Goal: Task Accomplishment & Management: Manage account settings

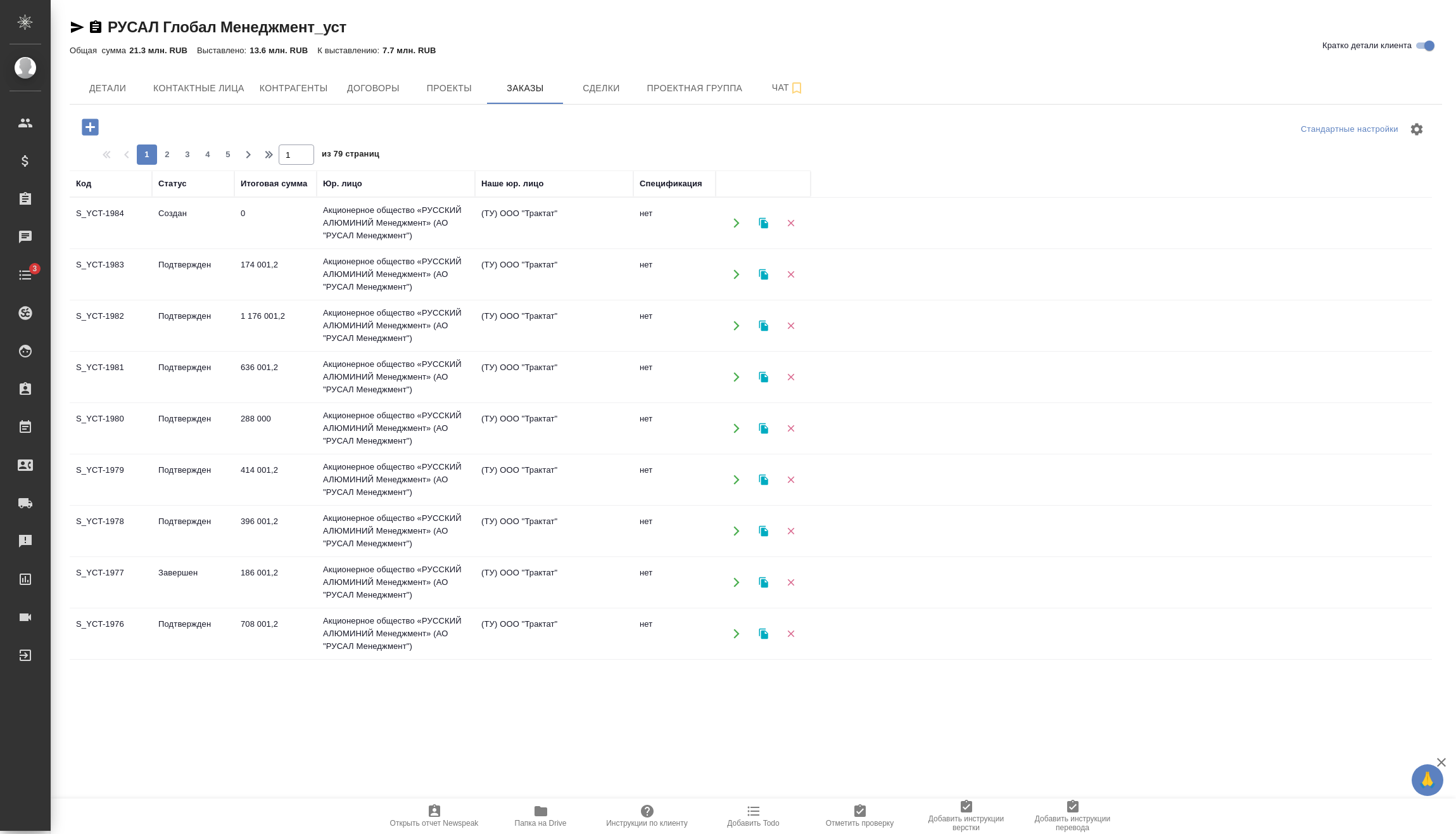
click at [96, 120] on icon "button" at bounding box center [90, 126] width 17 height 17
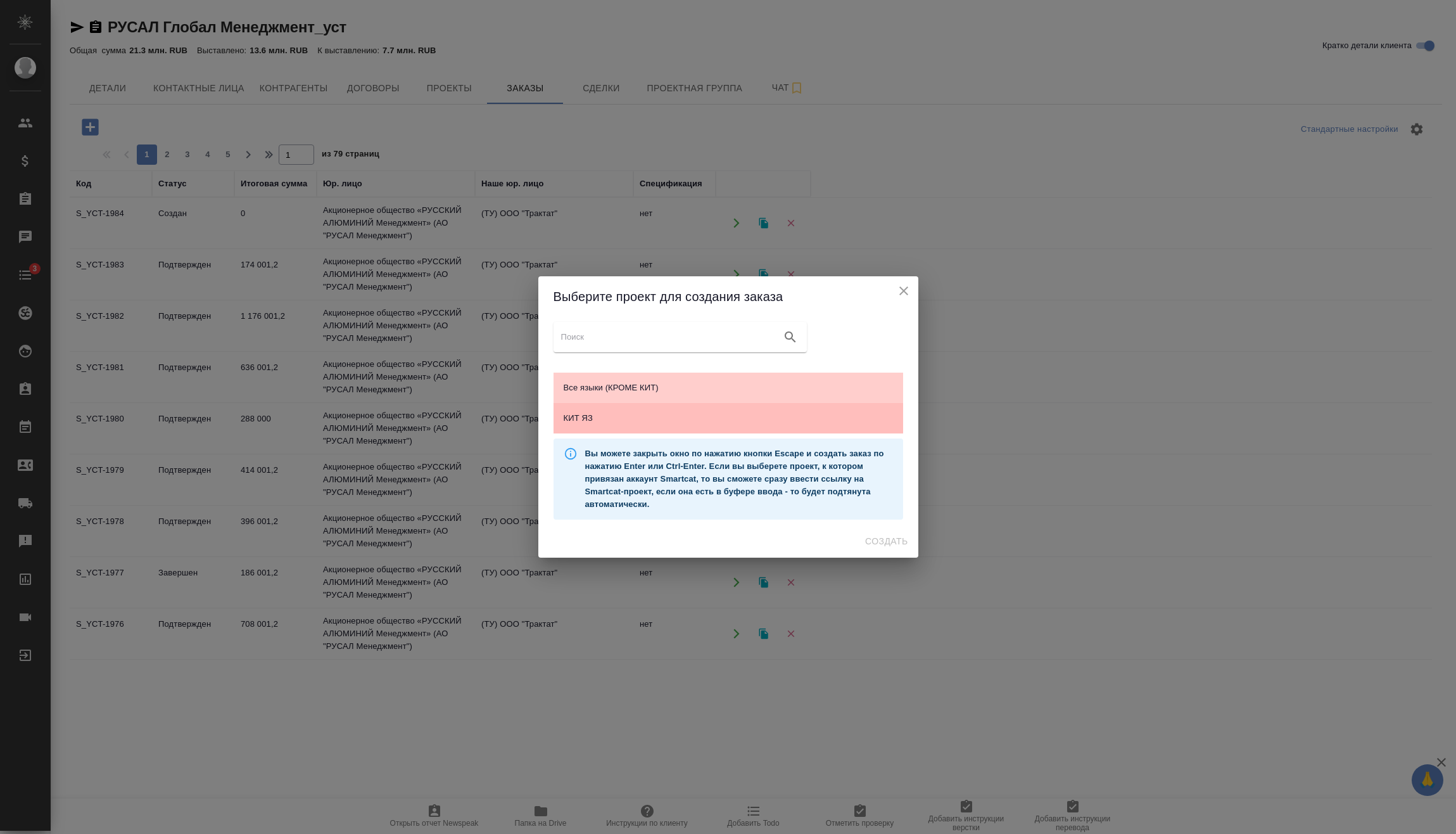
click at [635, 413] on span "КИТ ЯЗ" at bounding box center [728, 418] width 329 height 12
click at [905, 541] on span "Создать" at bounding box center [886, 541] width 43 height 16
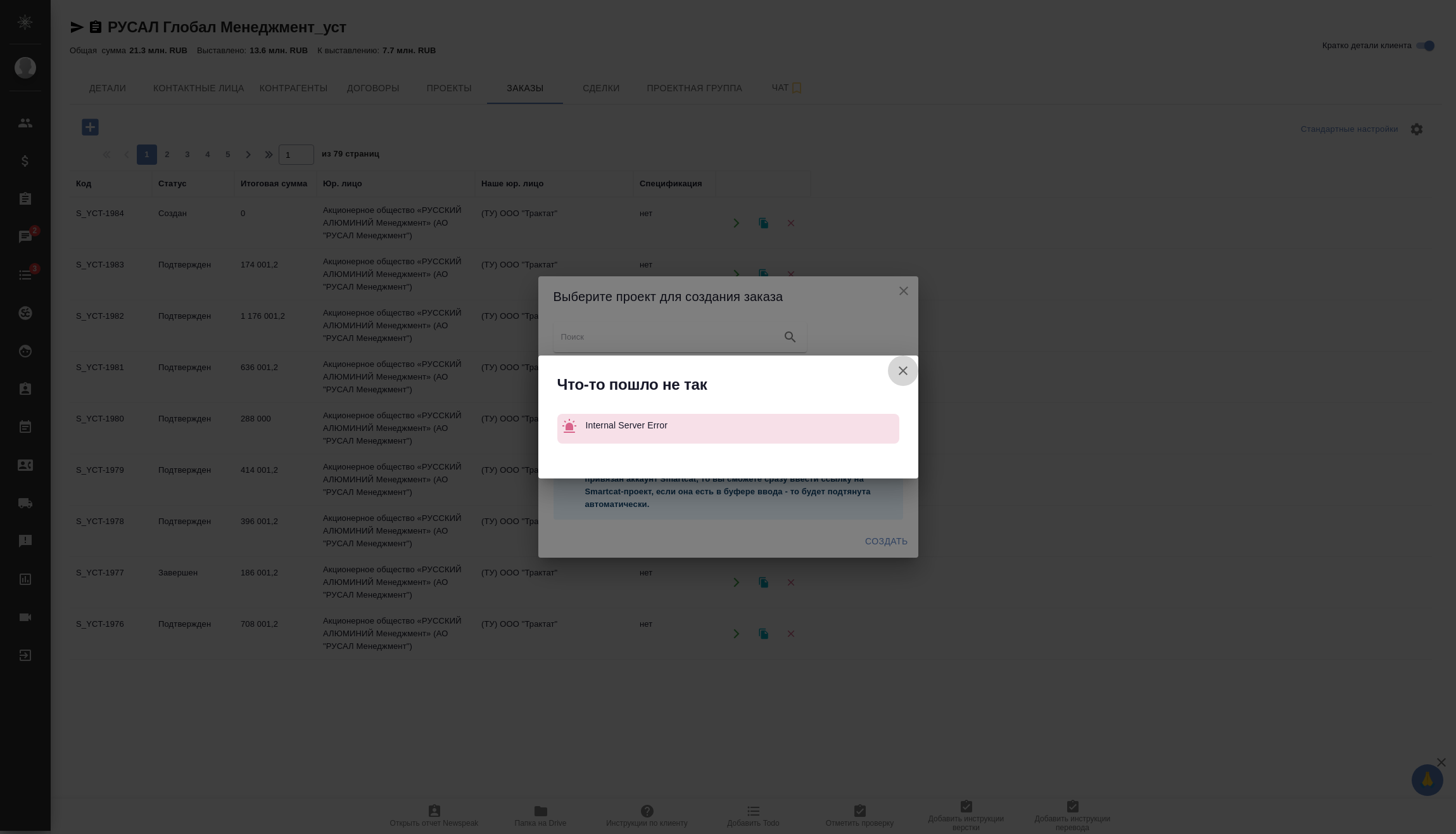
drag, startPoint x: 904, startPoint y: 372, endPoint x: 889, endPoint y: 307, distance: 66.7
click at [902, 371] on icon "button" at bounding box center [902, 370] width 15 height 15
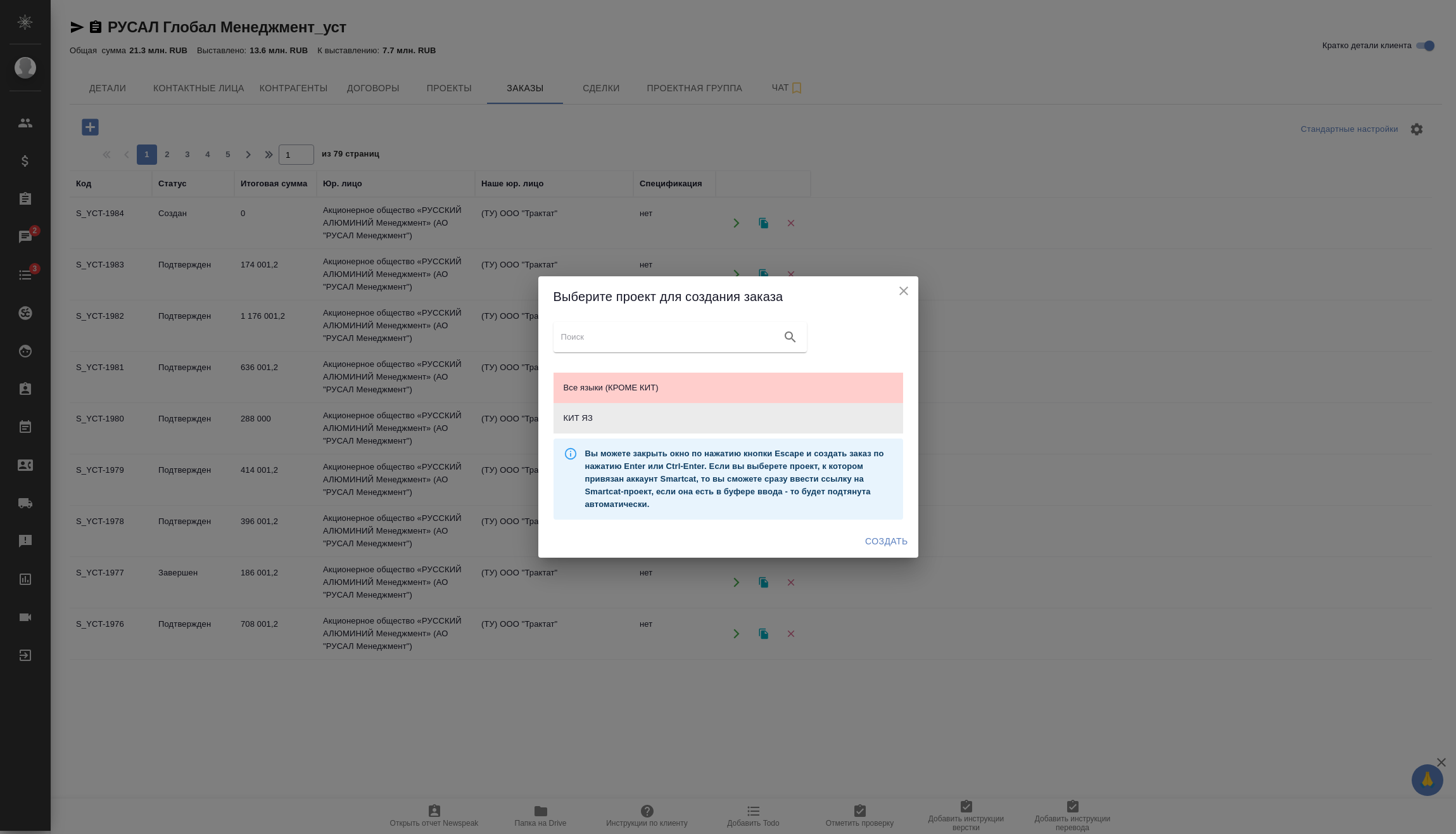
click at [904, 301] on div "Выберите проект для создания заказа" at bounding box center [728, 297] width 380 height 41
click at [898, 286] on icon "close" at bounding box center [903, 290] width 15 height 15
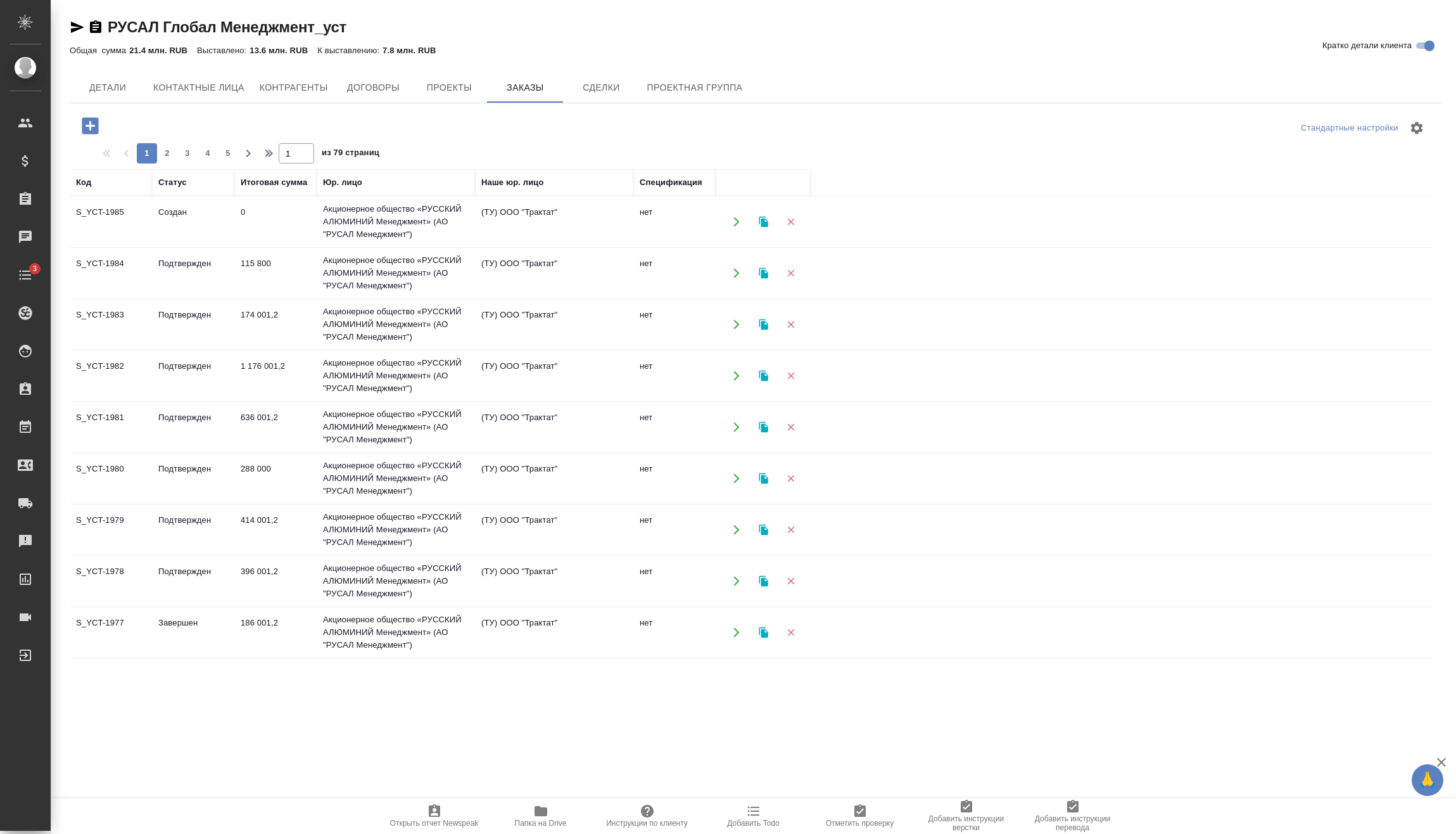
click at [313, 221] on td "0" at bounding box center [276, 221] width 83 height 44
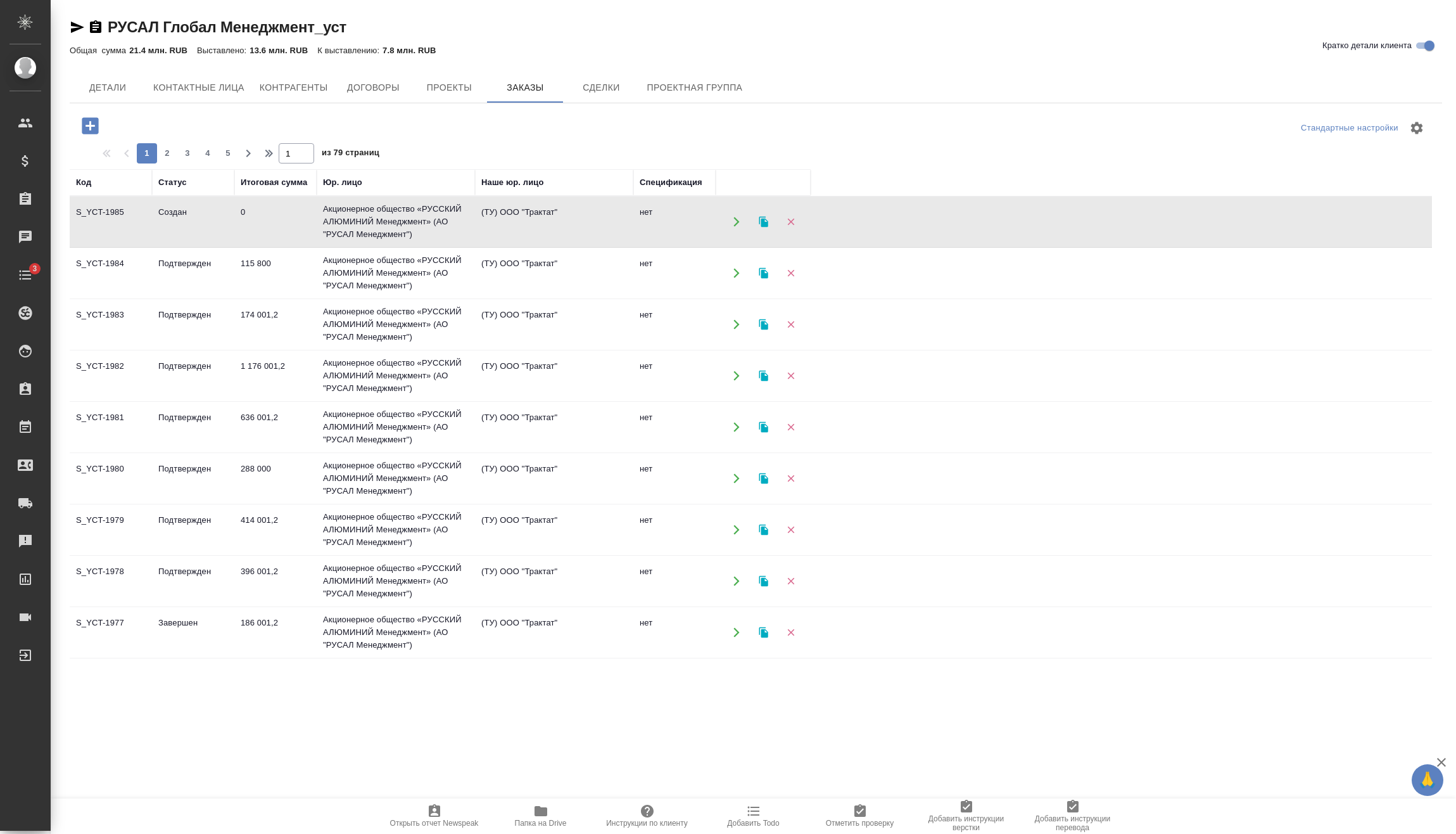
click at [313, 221] on td "0" at bounding box center [276, 221] width 83 height 44
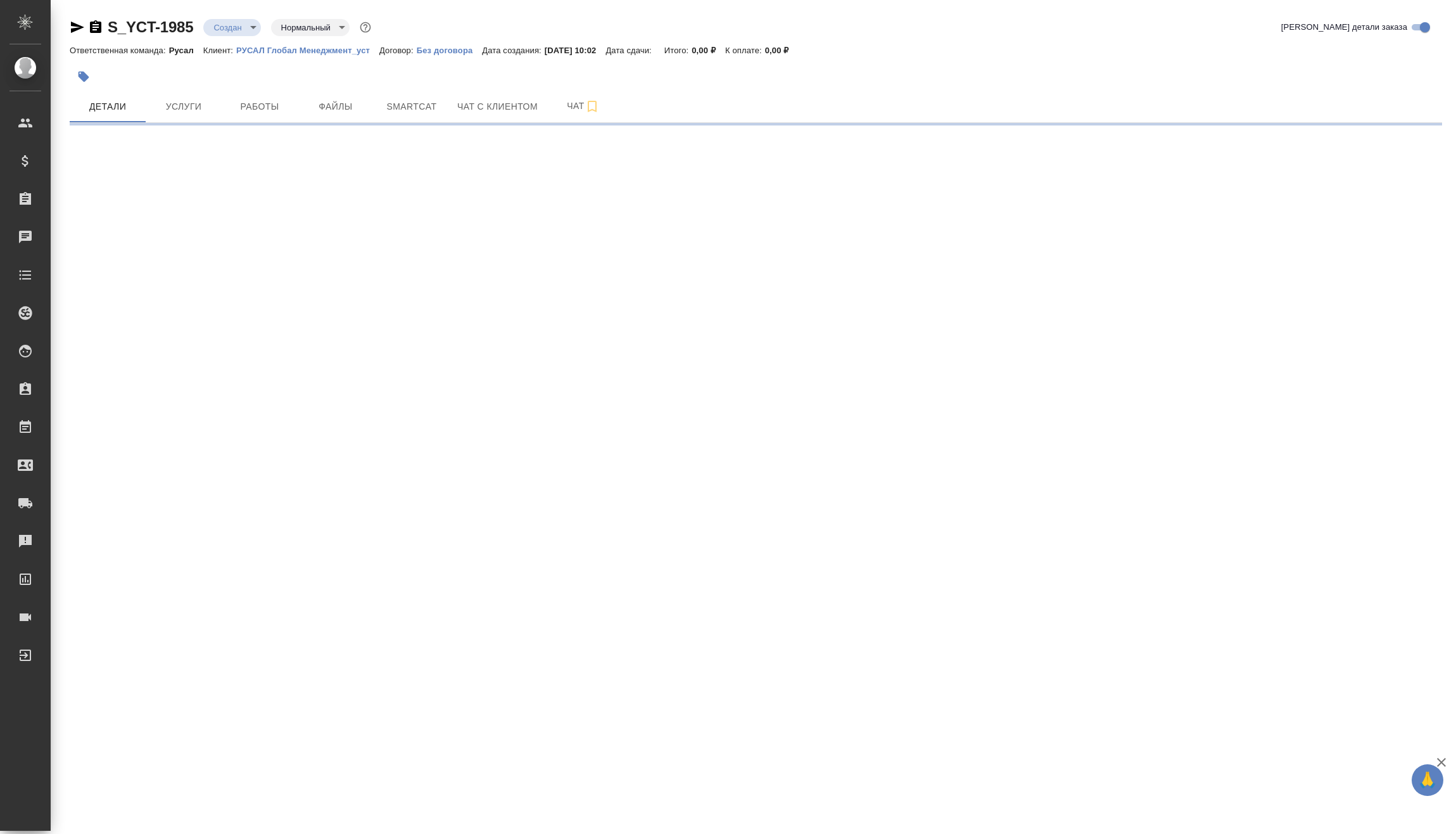
select select "RU"
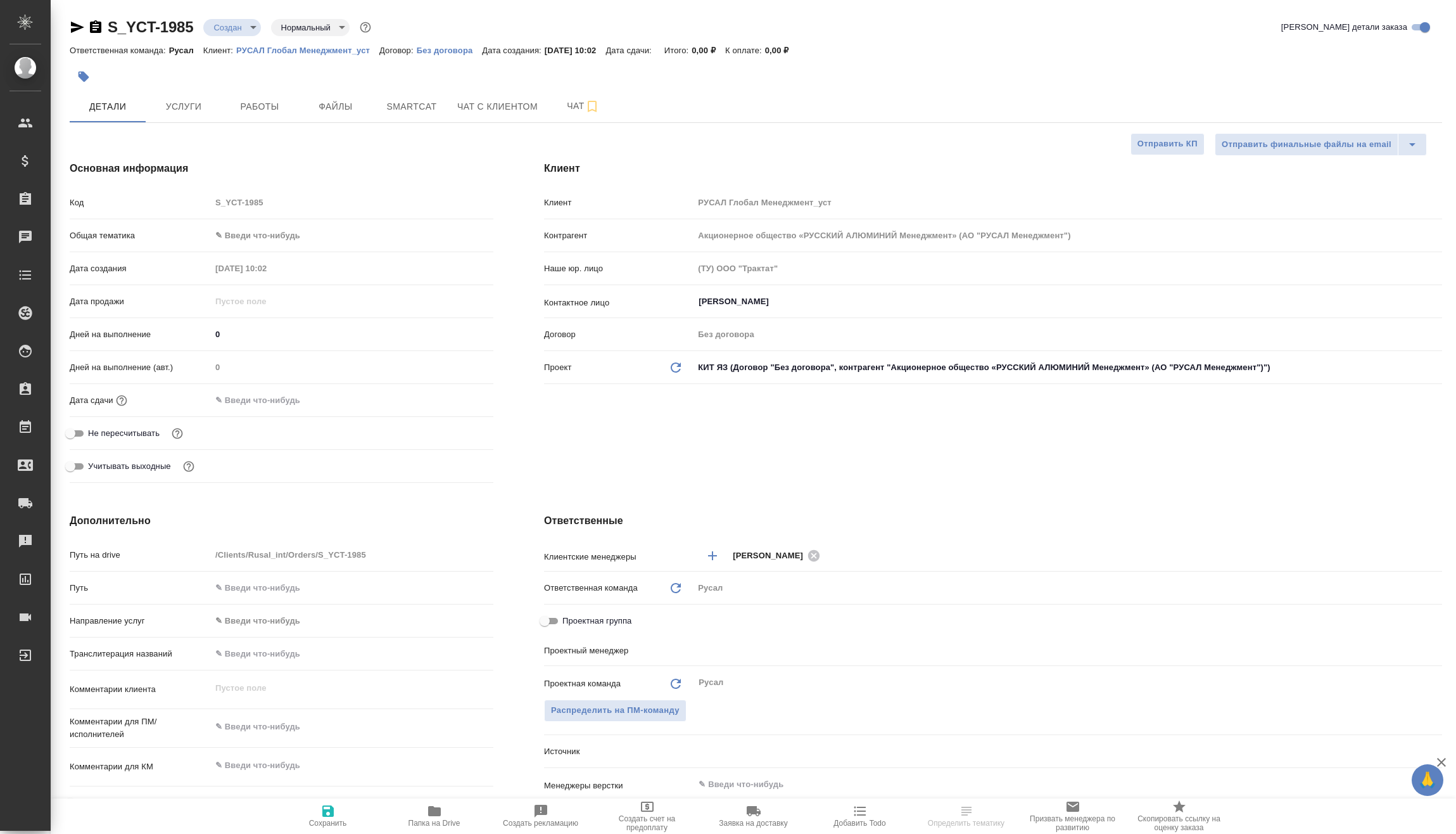
type textarea "x"
click at [266, 228] on body "🙏 .cls-1 fill:#fff; AWATERA Vasilev Evgeniy Клиенты Спецификации Заказы Чаты 3 …" at bounding box center [728, 417] width 1456 height 834
type textarea "x"
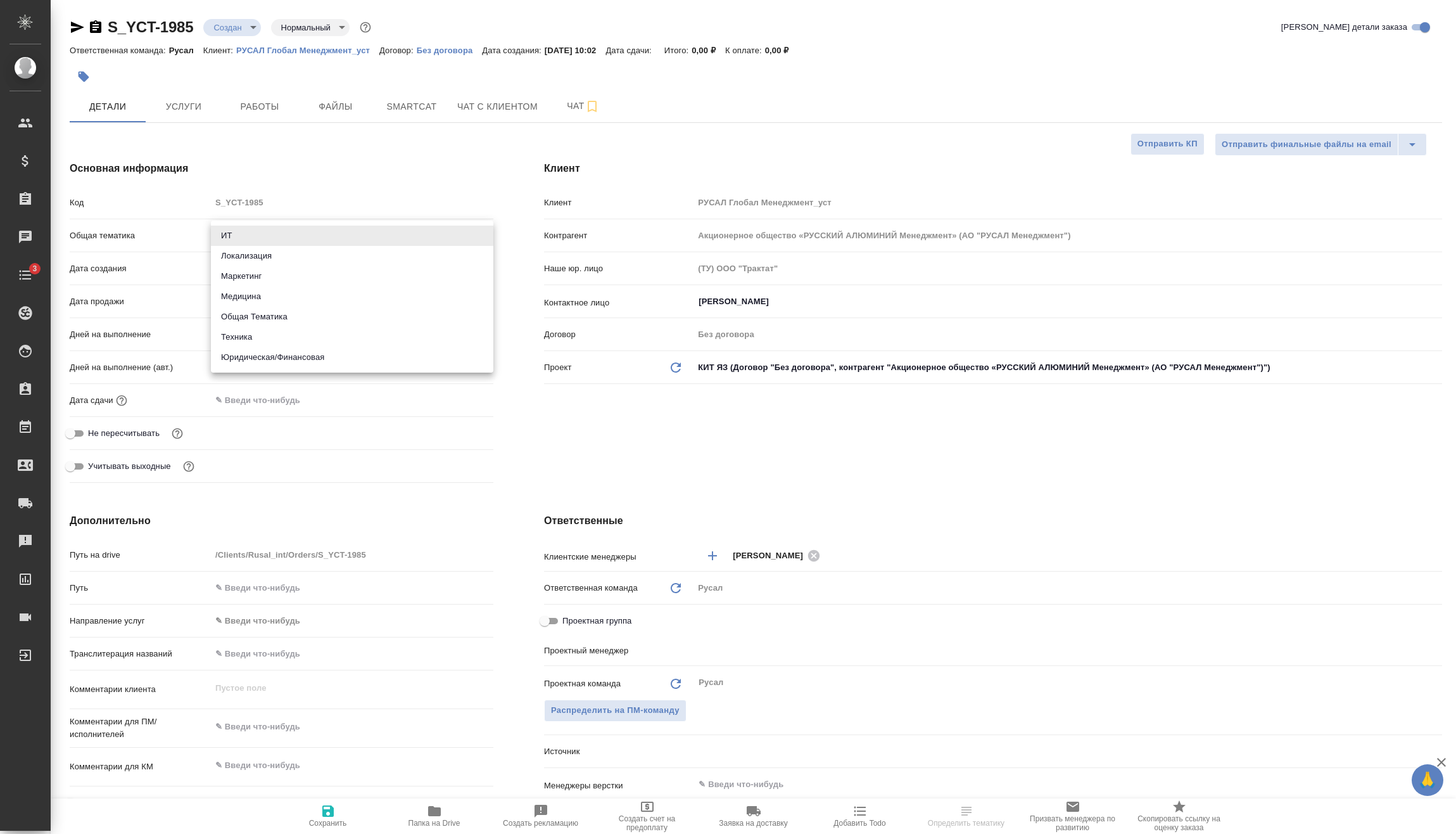
type textarea "x"
type input "Васильев Евгений"
click at [278, 327] on li "Техника" at bounding box center [352, 337] width 283 height 20
type input "tech"
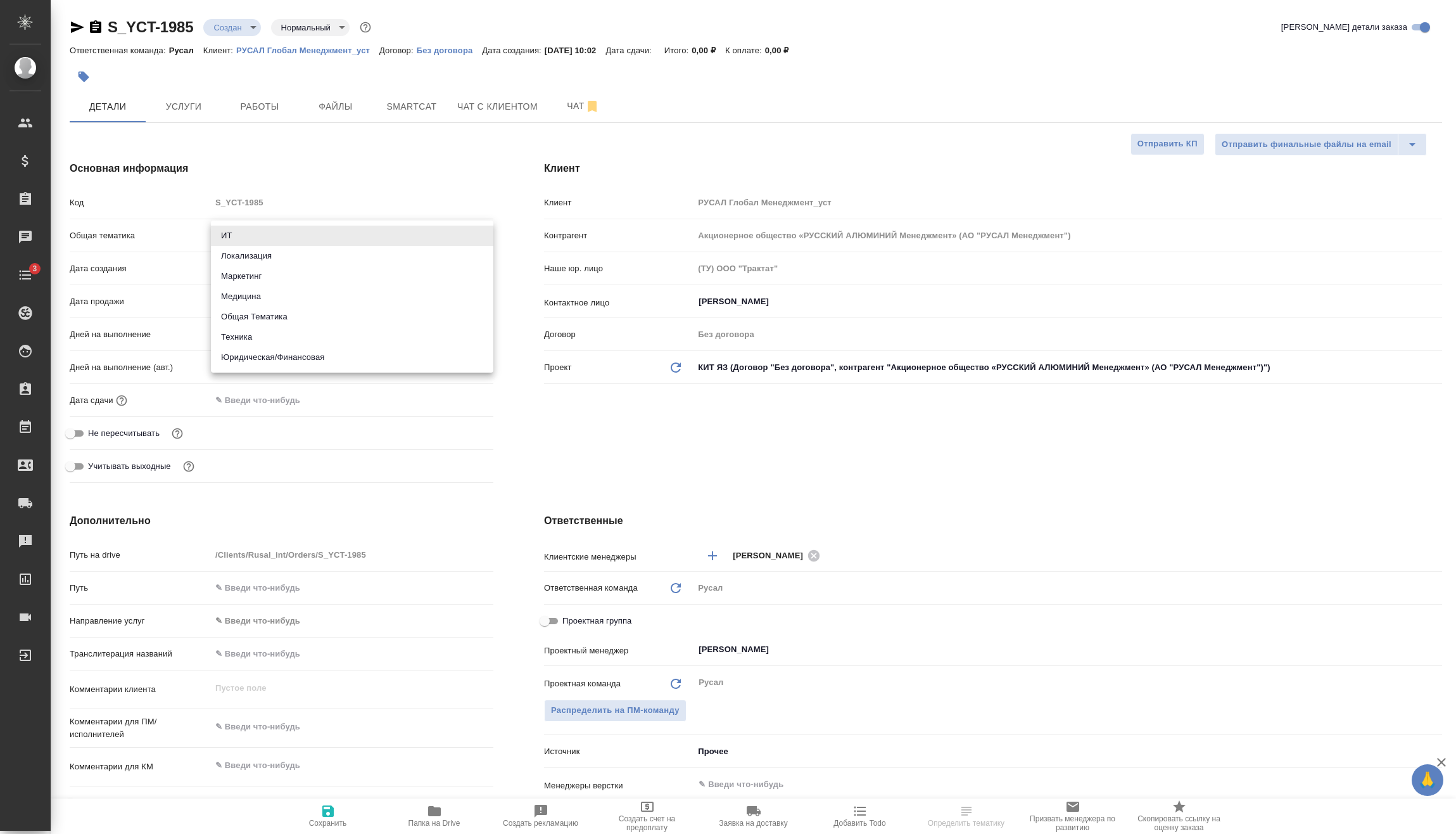
type textarea "x"
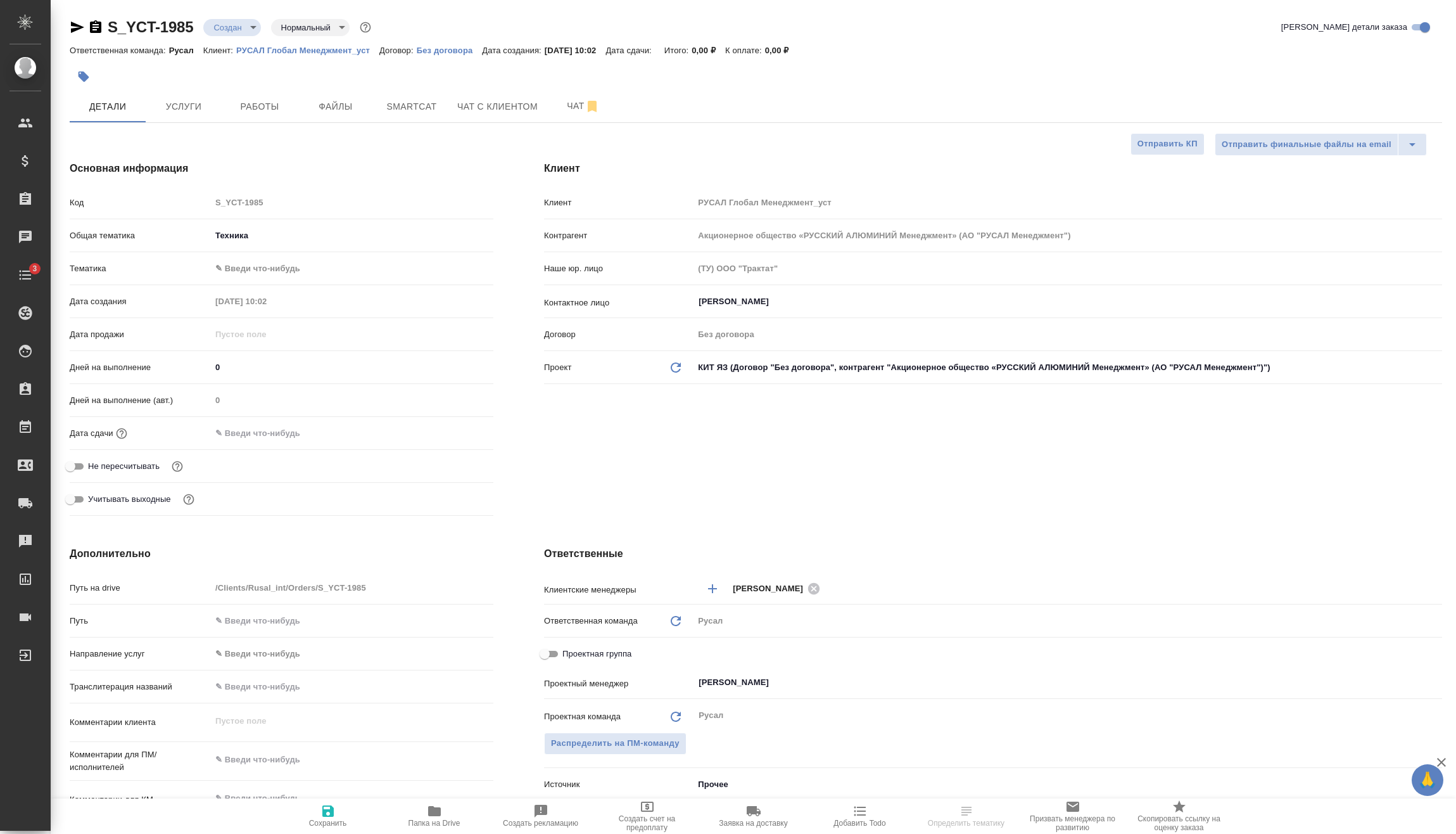
click at [284, 274] on body "🙏 .cls-1 fill:#fff; AWATERA Vasilev Evgeniy Клиенты Спецификации Заказы Чаты 3 …" at bounding box center [728, 417] width 1456 height 834
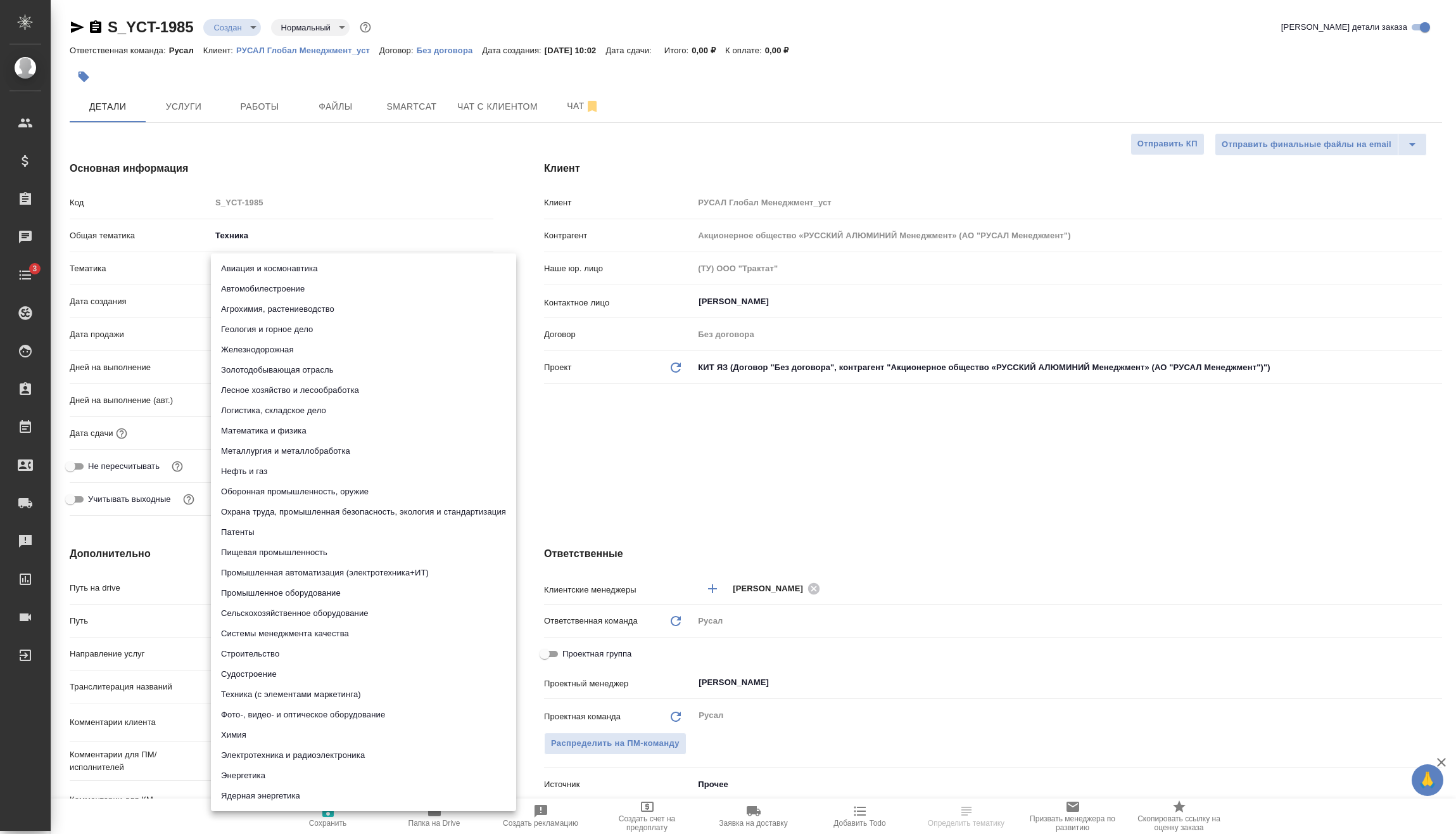
click at [298, 444] on li "Металлургия и металлобработка" at bounding box center [363, 451] width 305 height 20
type textarea "x"
type input "60014e23f7d9dc5f480a3cf8"
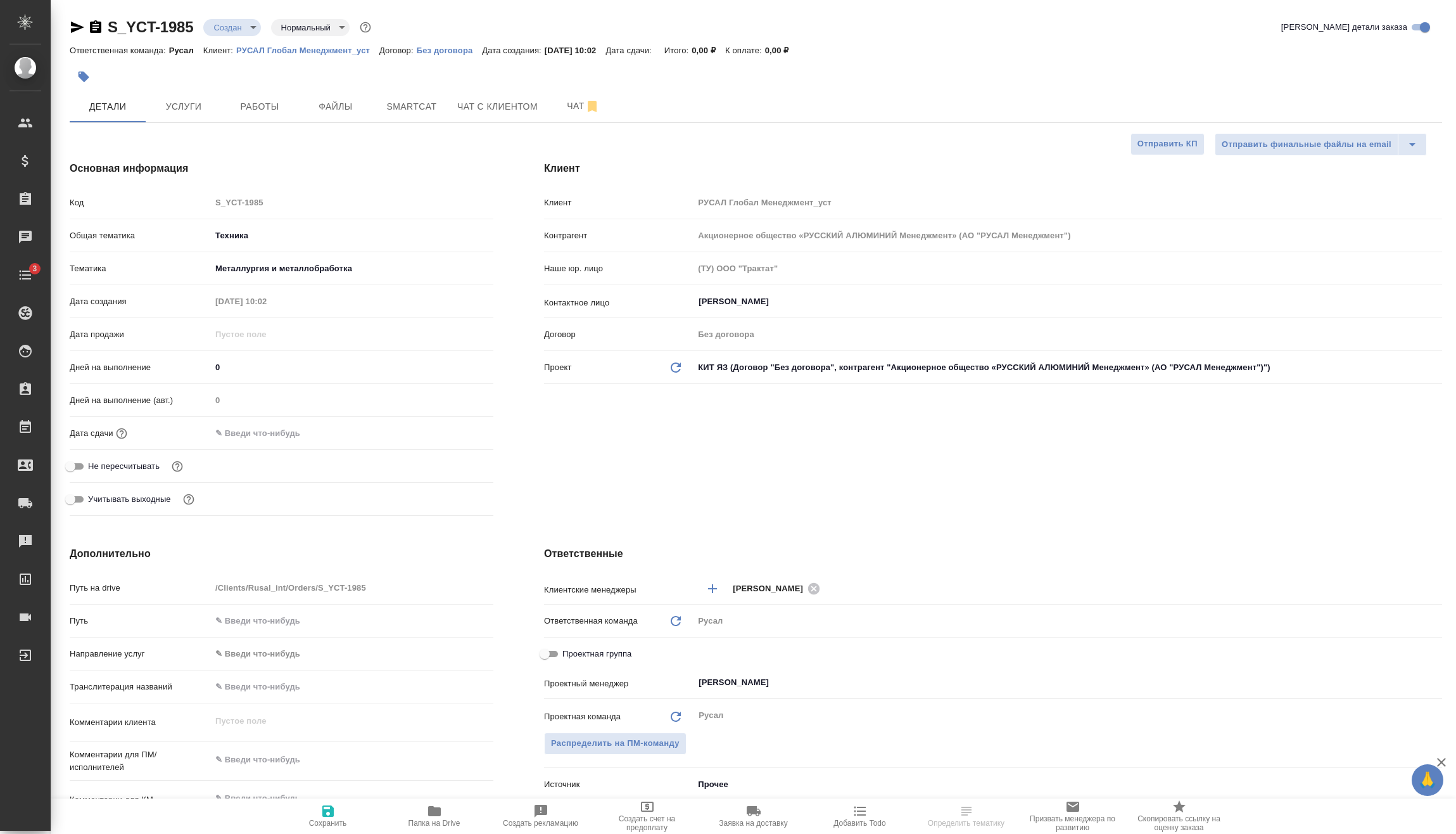
click at [299, 430] on input "text" at bounding box center [266, 433] width 111 height 19
click at [466, 432] on div at bounding box center [471, 431] width 44 height 15
click at [464, 425] on div at bounding box center [471, 432] width 44 height 15
click at [462, 427] on icon "button" at bounding box center [456, 432] width 15 height 15
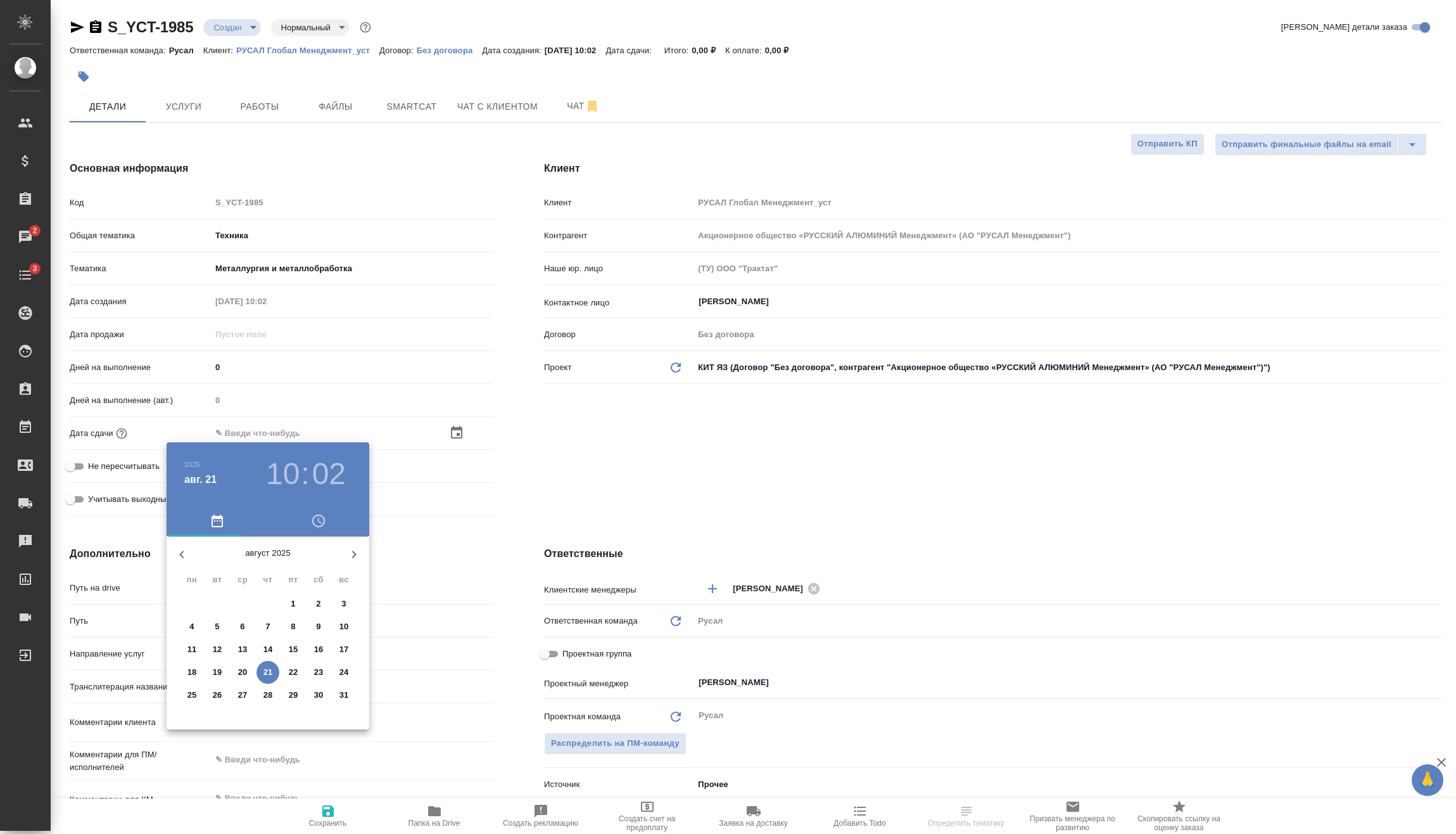
click at [287, 477] on h3 "10" at bounding box center [283, 474] width 34 height 36
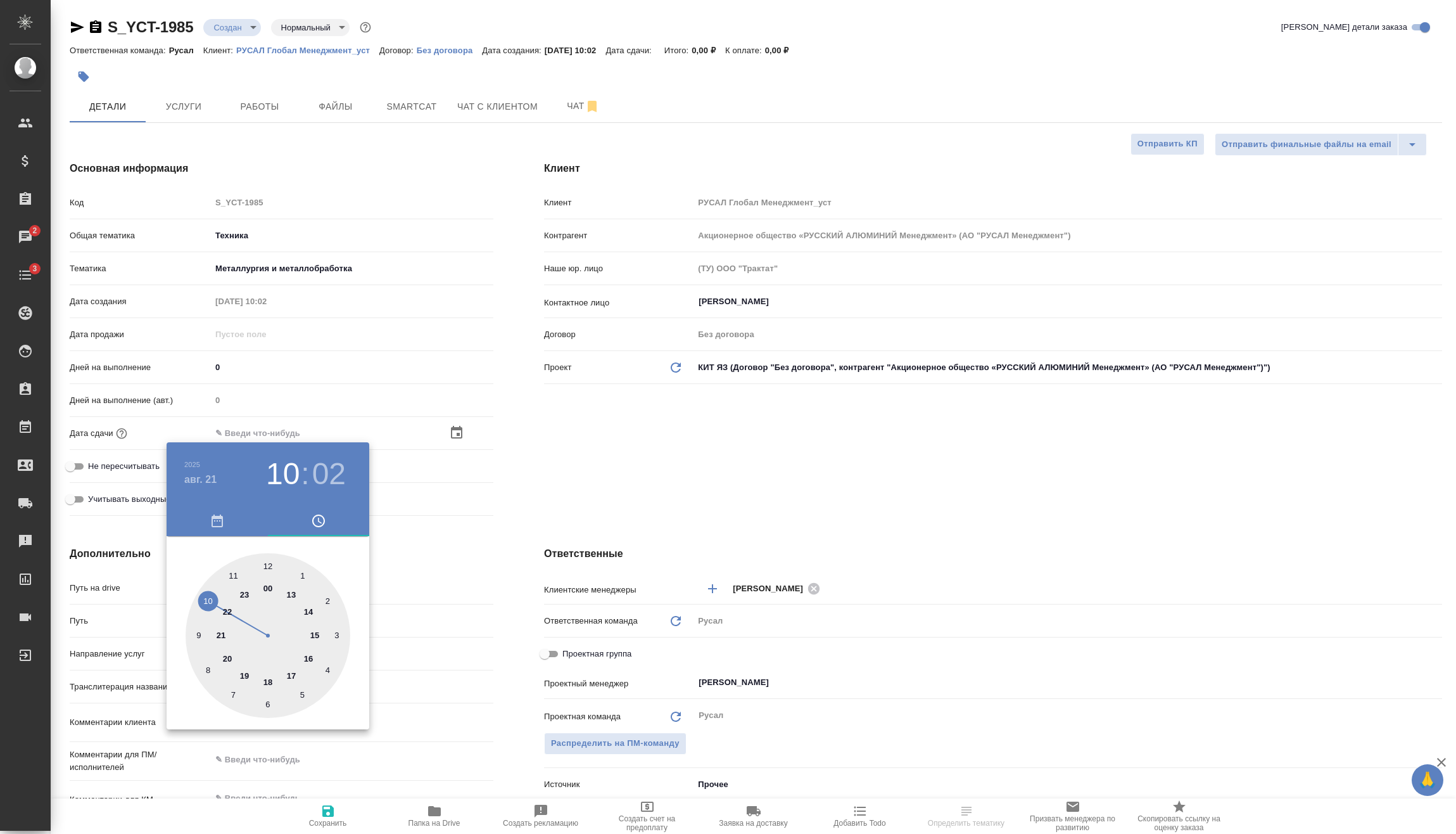
click at [268, 565] on div at bounding box center [268, 635] width 164 height 164
type input "21.08.2025 12:02"
type textarea "x"
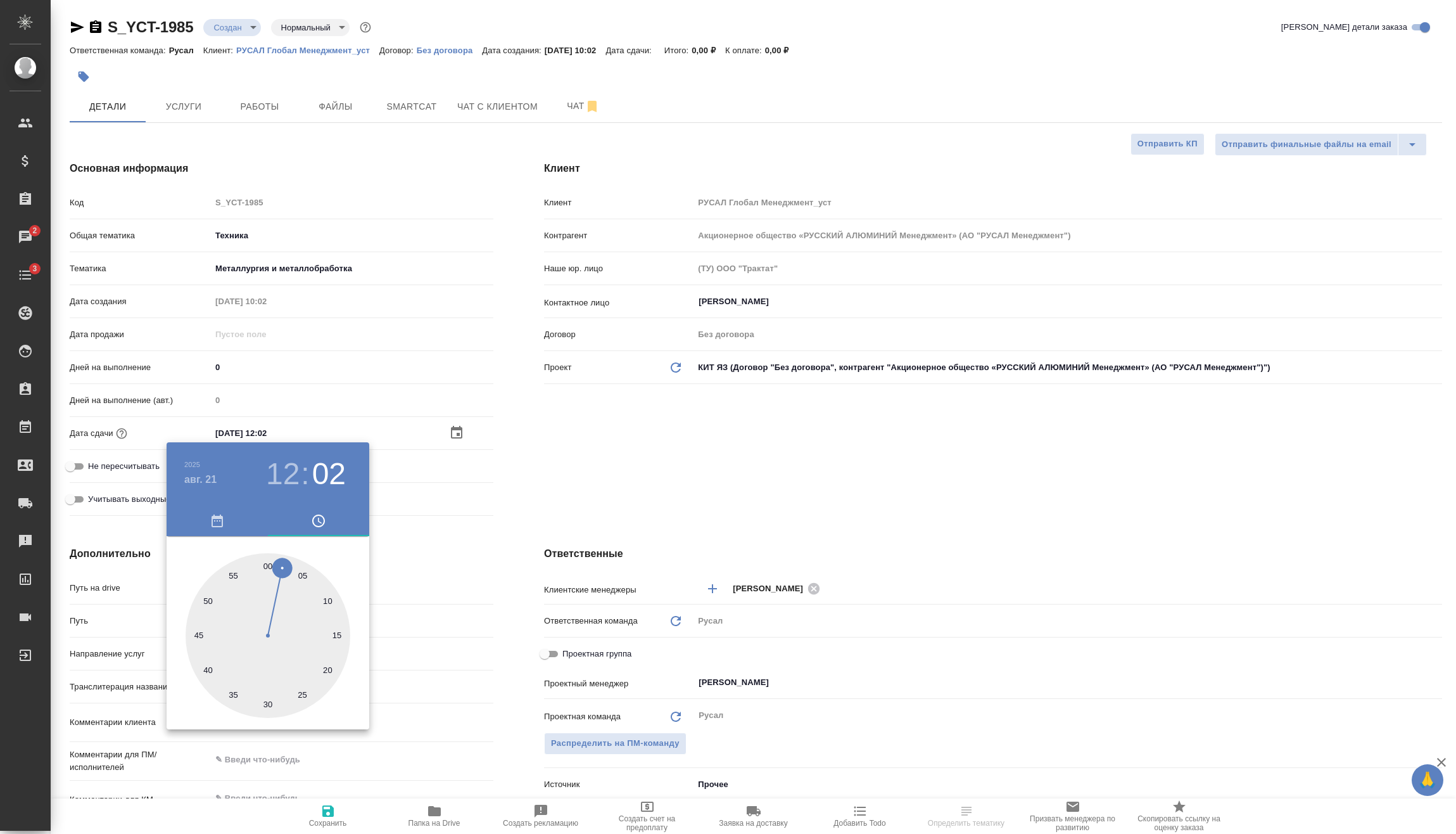
click at [428, 508] on div at bounding box center [728, 417] width 1456 height 834
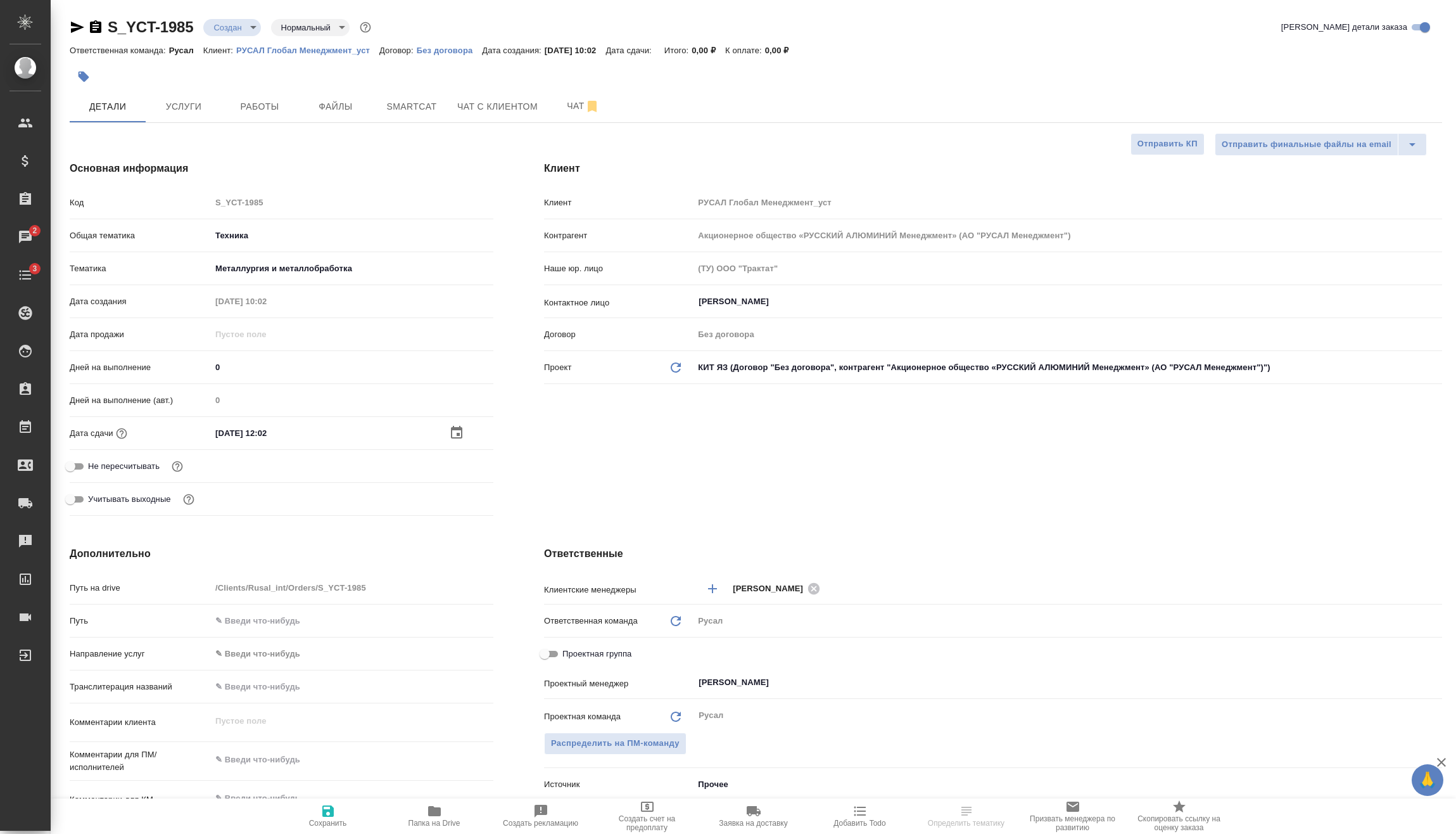
scroll to position [63, 0]
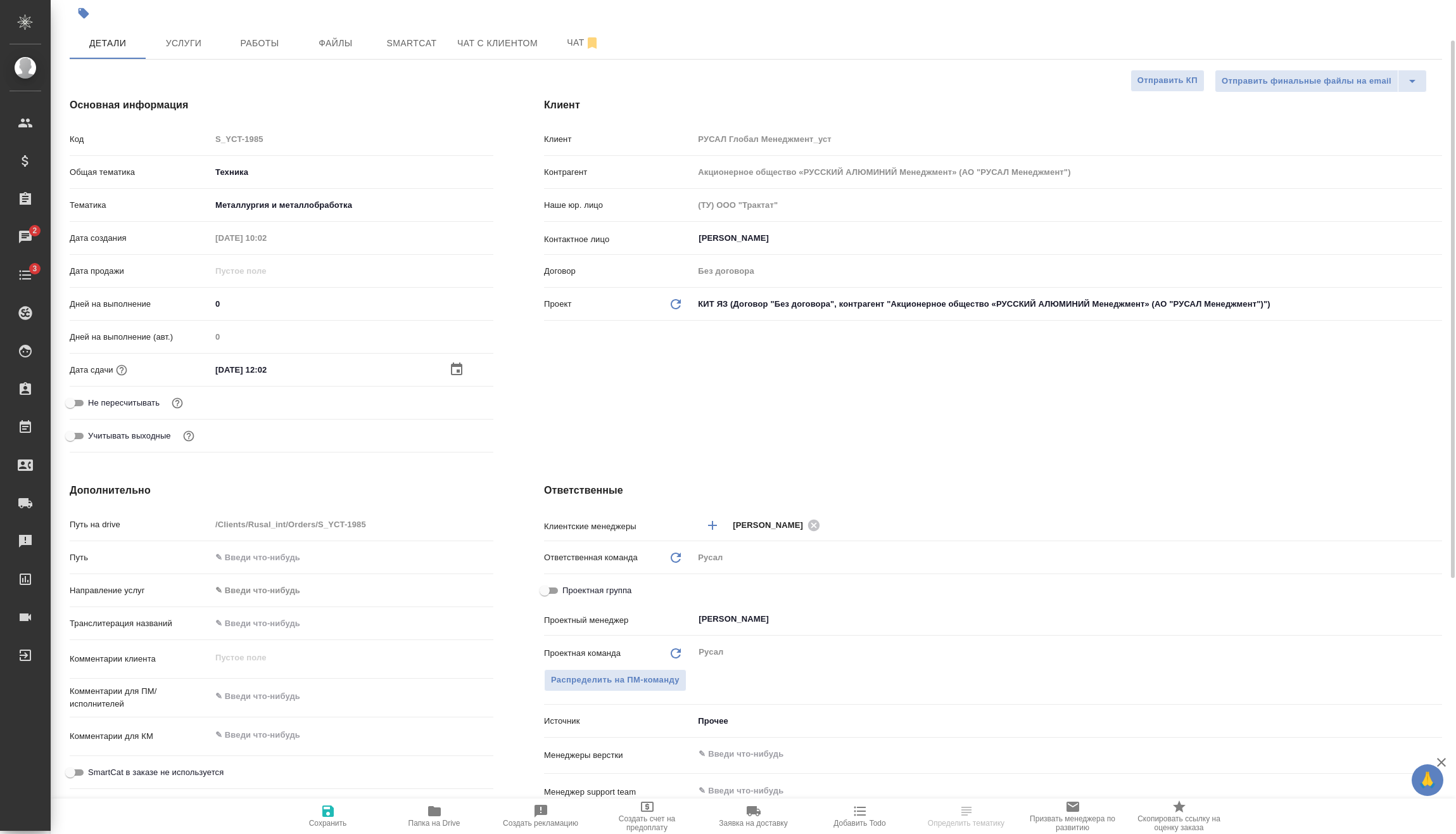
type textarea "x"
click at [272, 699] on textarea at bounding box center [352, 697] width 281 height 21
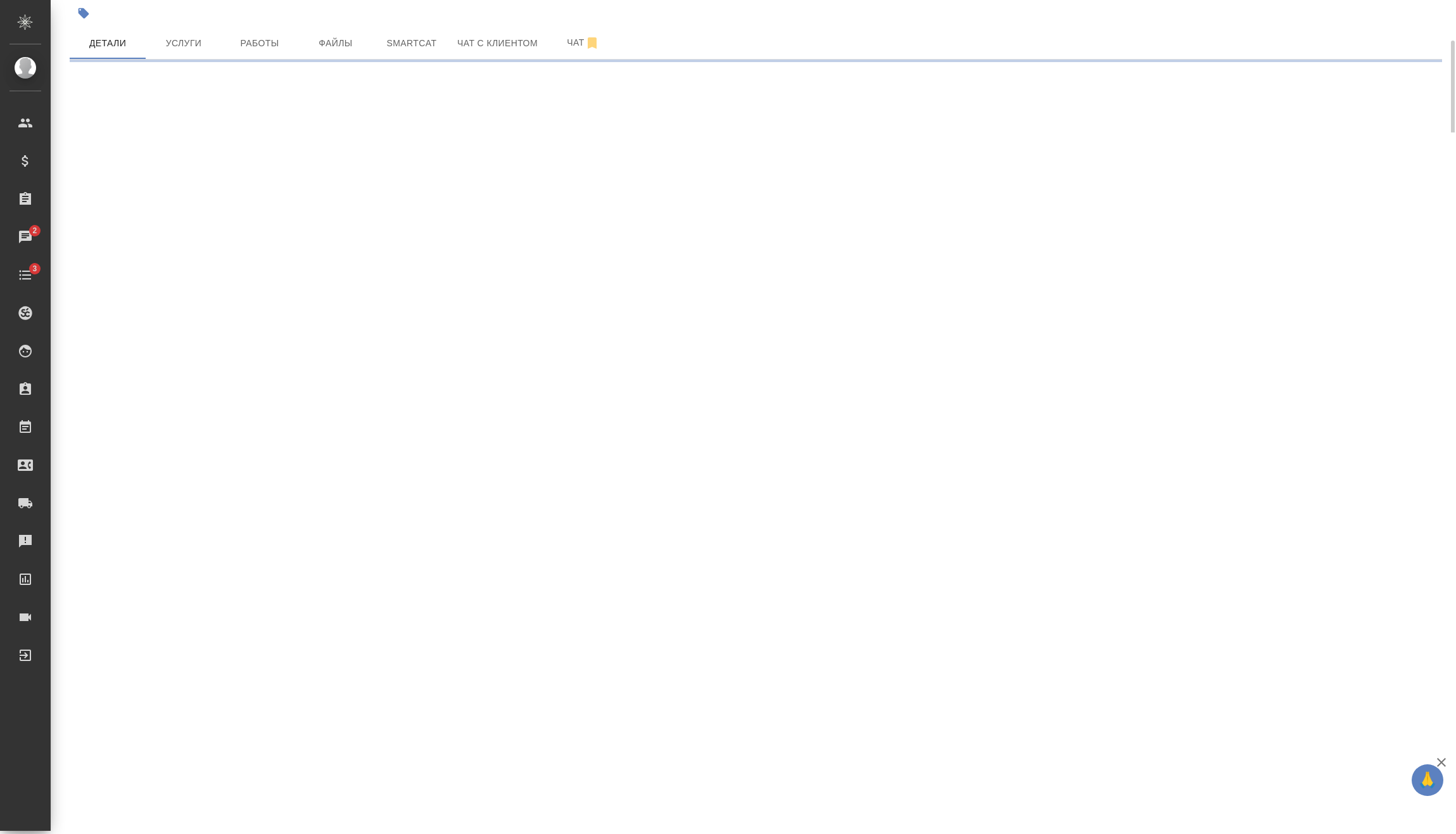
select select "RU"
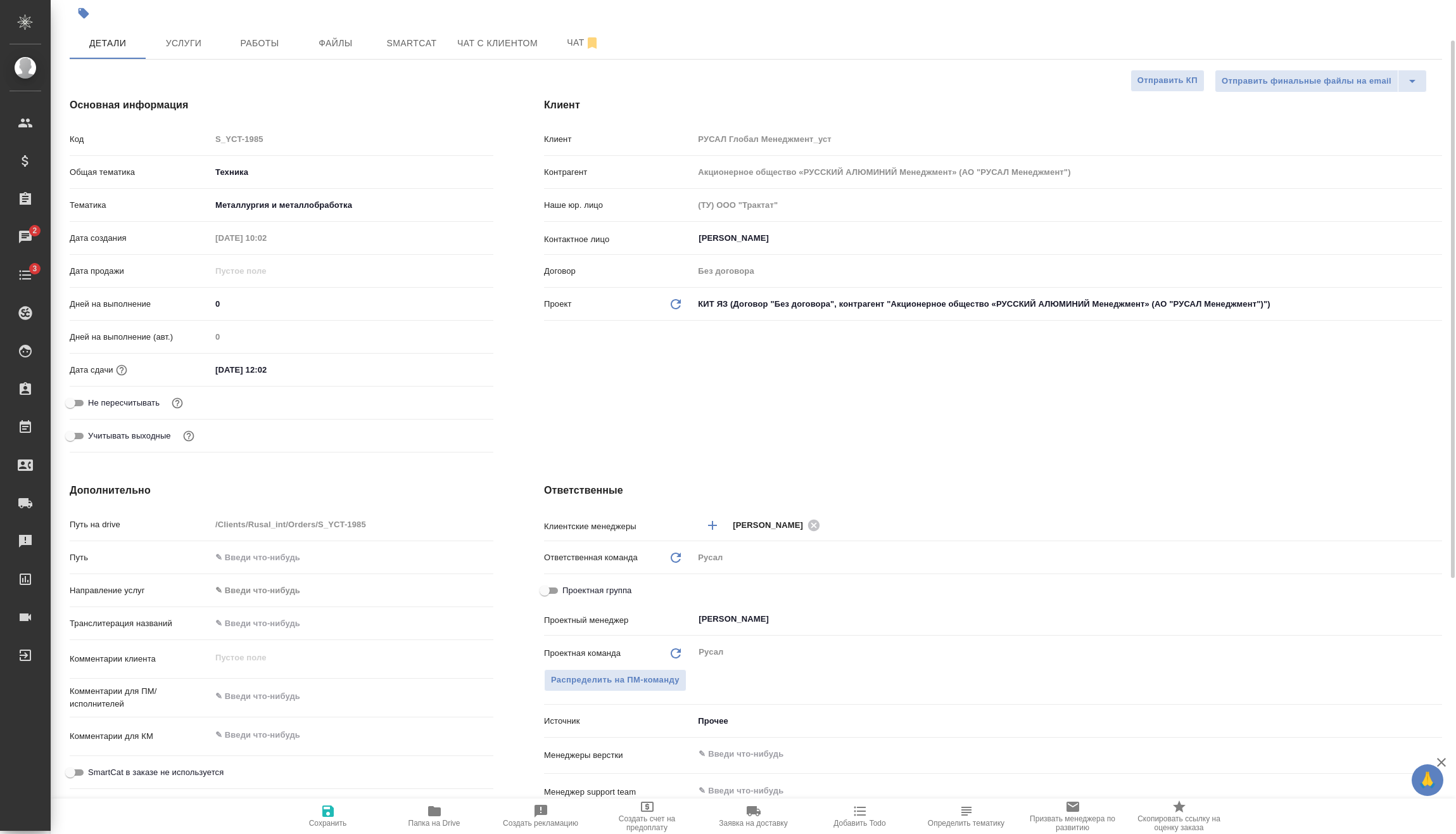
type textarea "x"
click at [284, 695] on textarea at bounding box center [352, 696] width 283 height 21
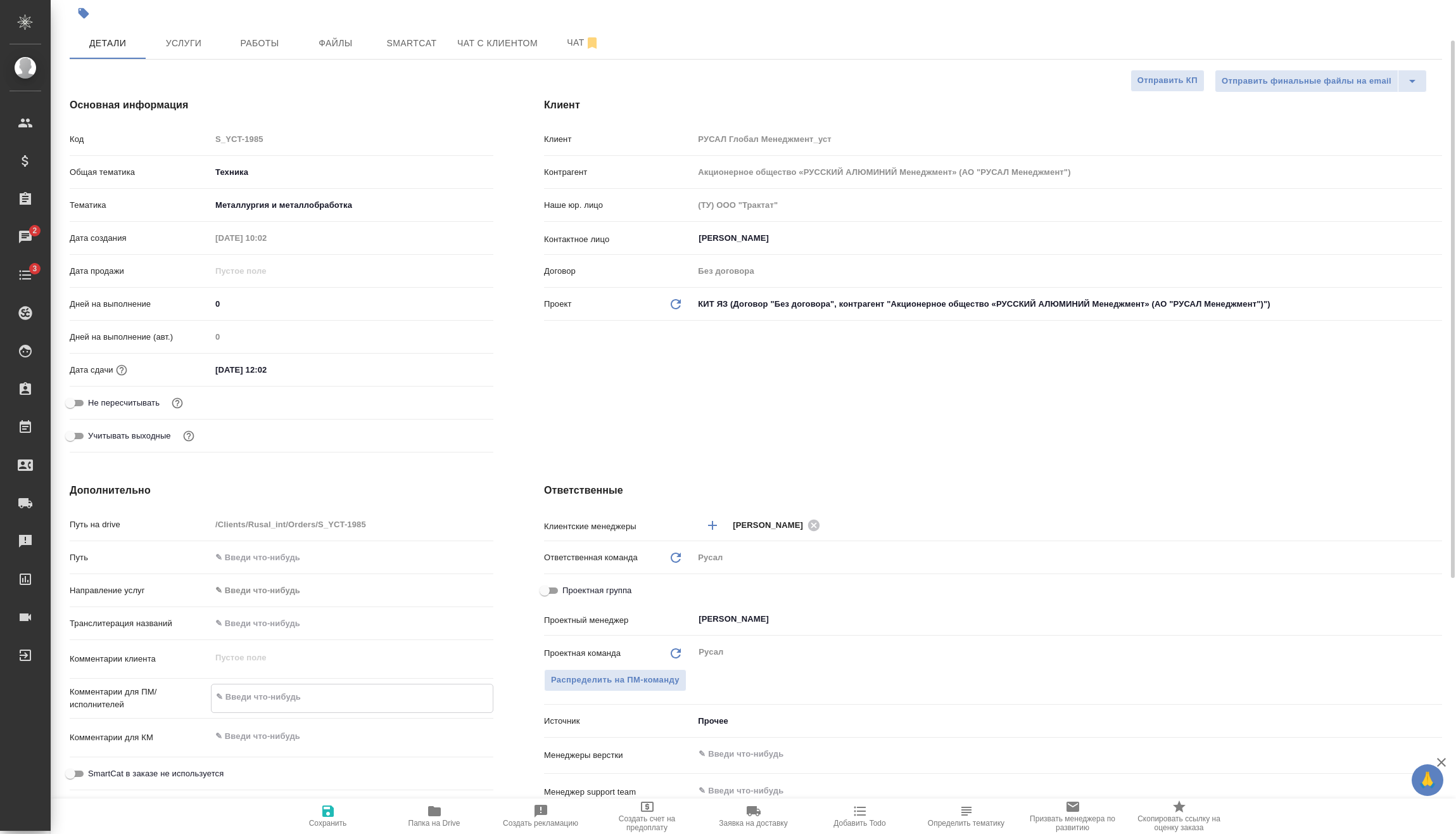
type textarea "x"
type textarea "2"
type textarea "x"
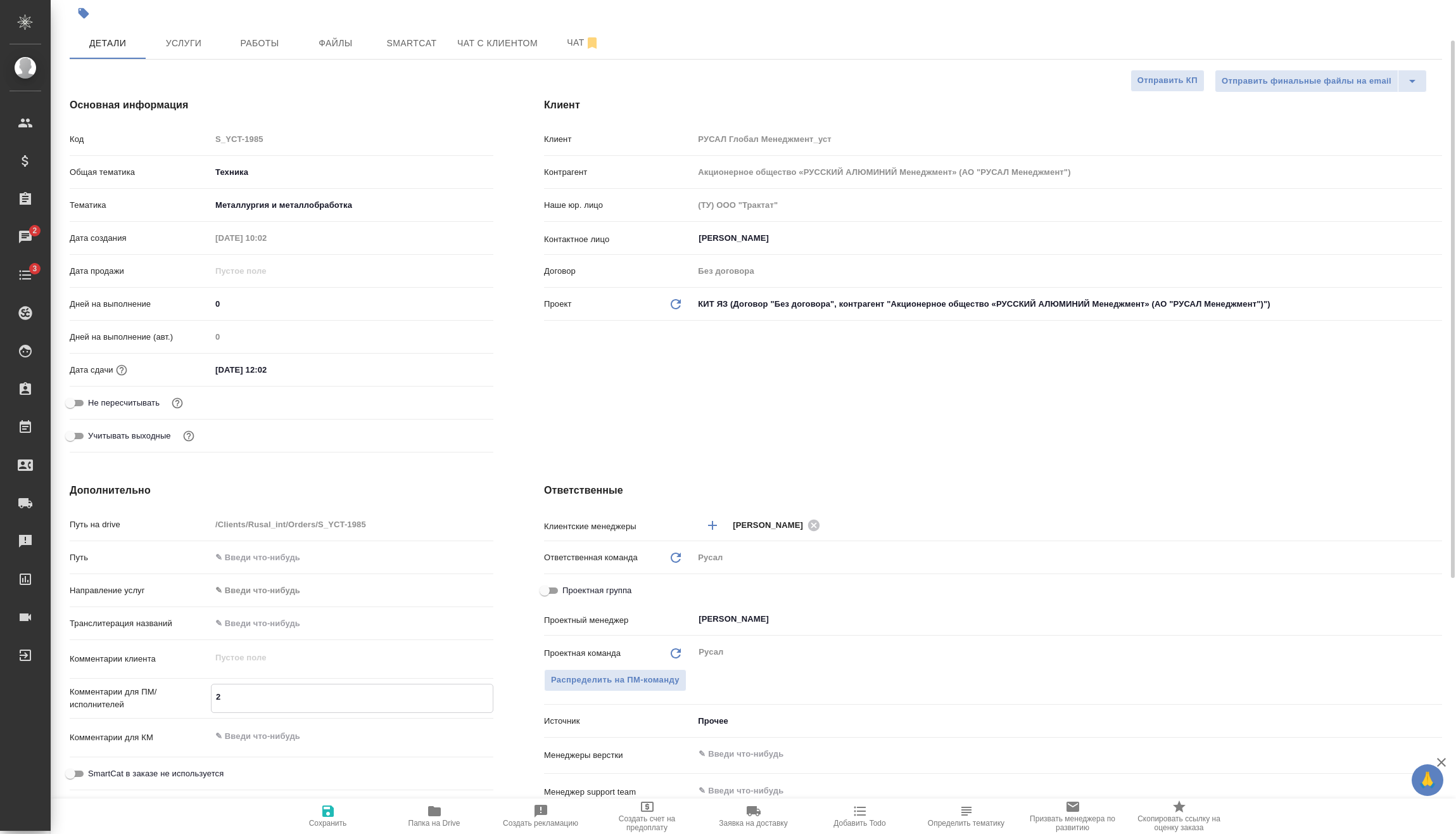
type textarea "20"
type textarea "x"
type textarea "2"
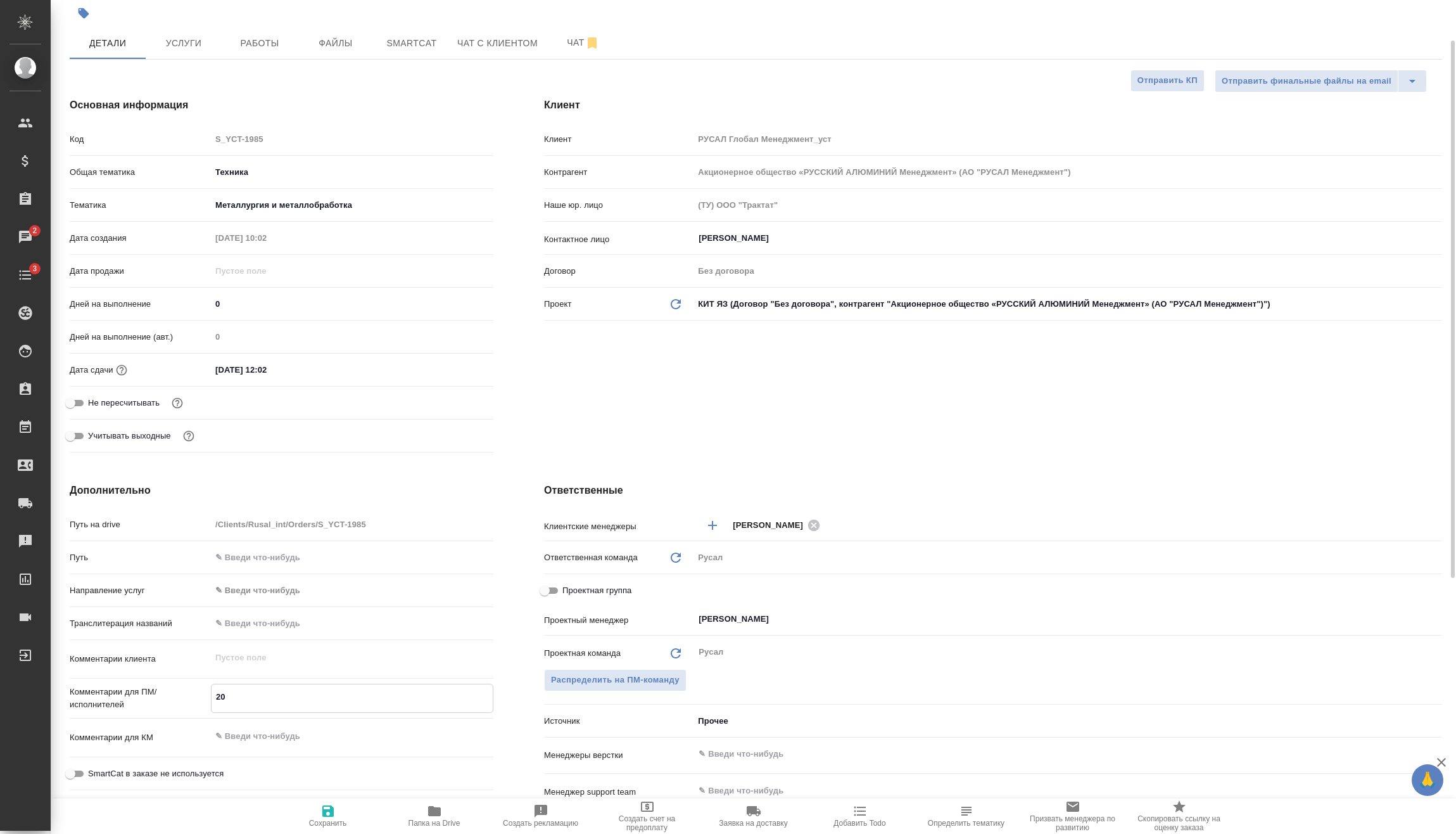
type textarea "x"
type textarea "21"
type textarea "x"
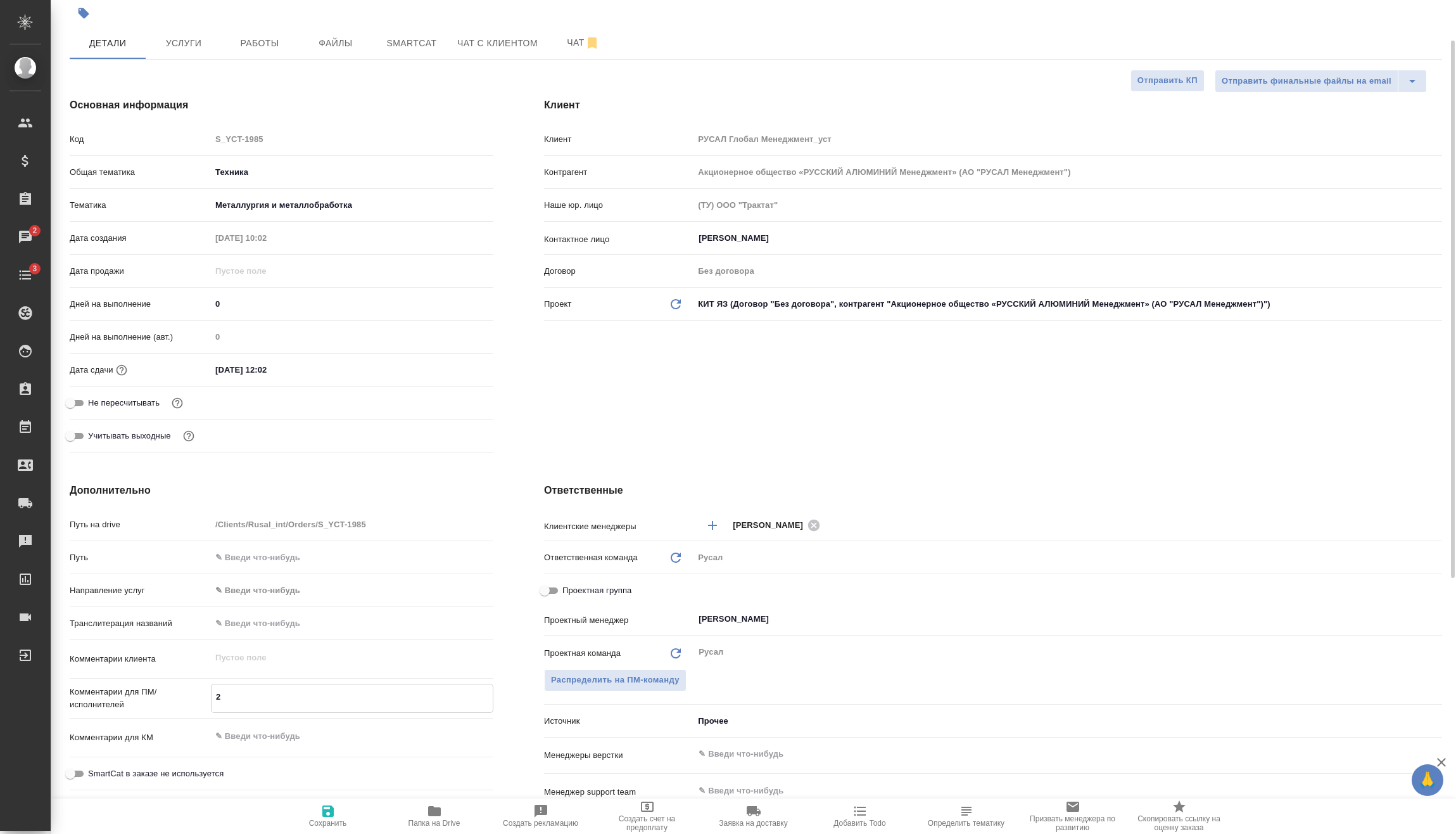
type textarea "x"
type textarea "21."
type textarea "x"
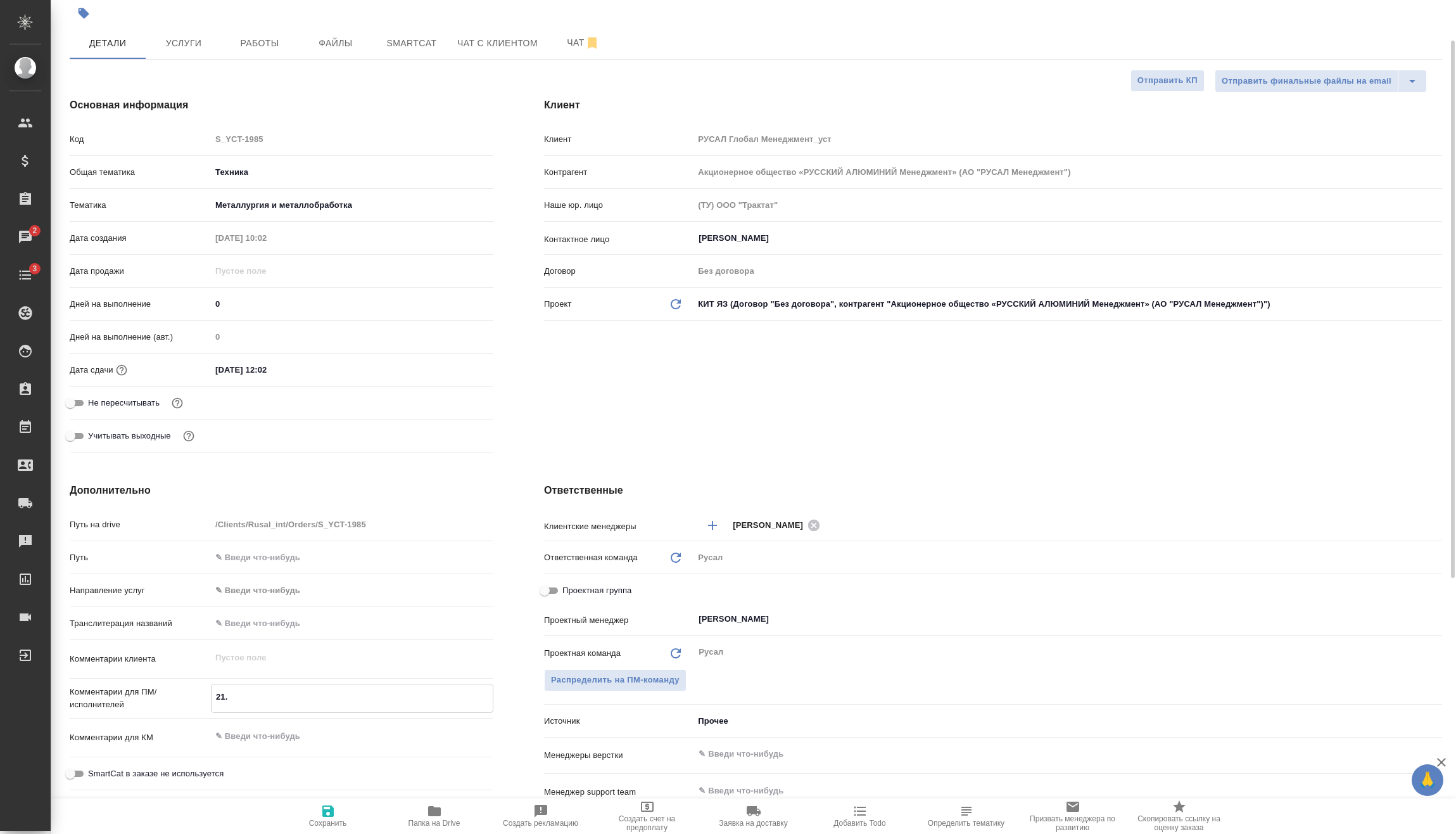
type textarea "x"
type textarea "21.0"
type textarea "x"
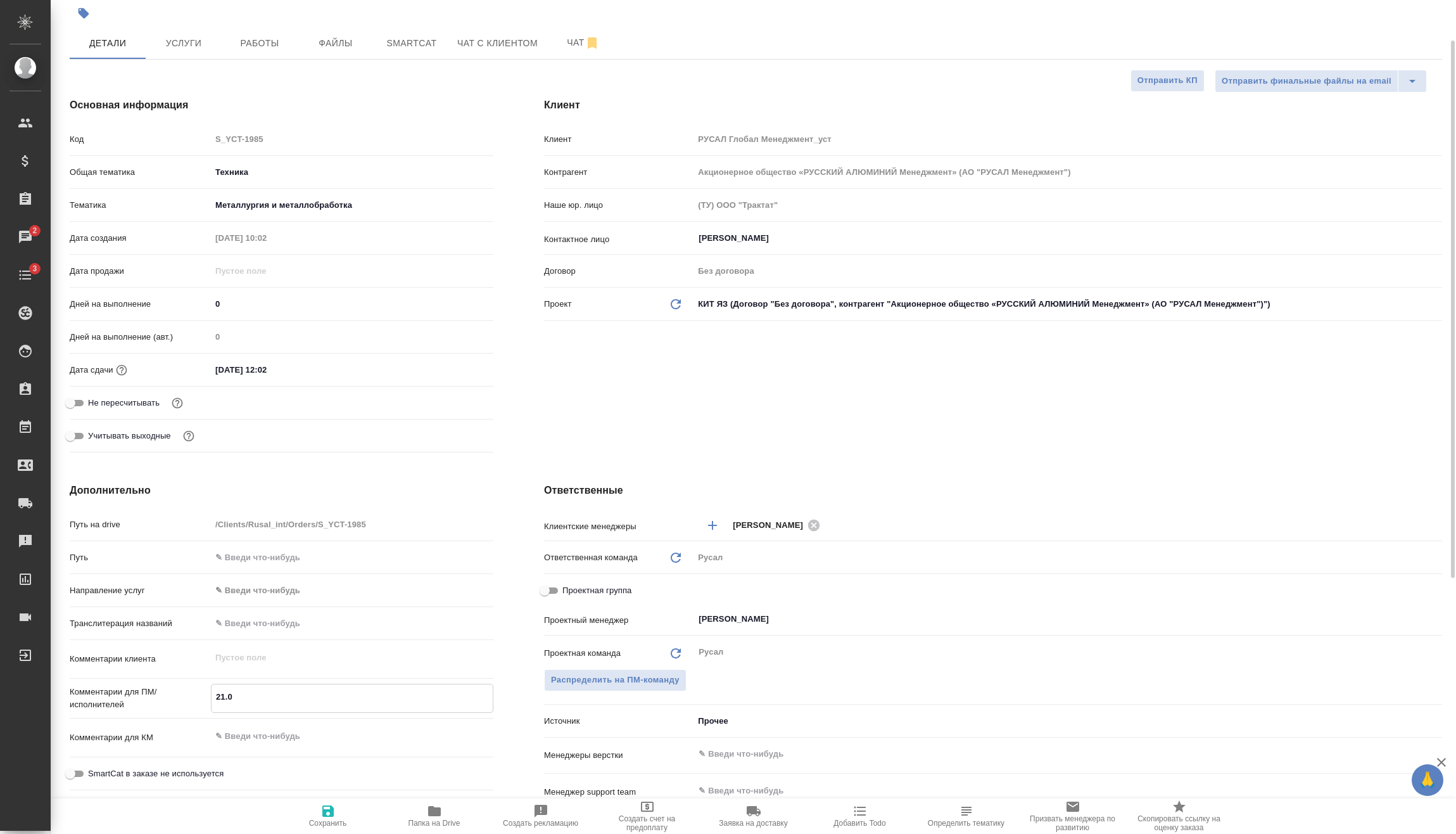
type textarea "21.08"
type textarea "x"
type textarea "21.08"
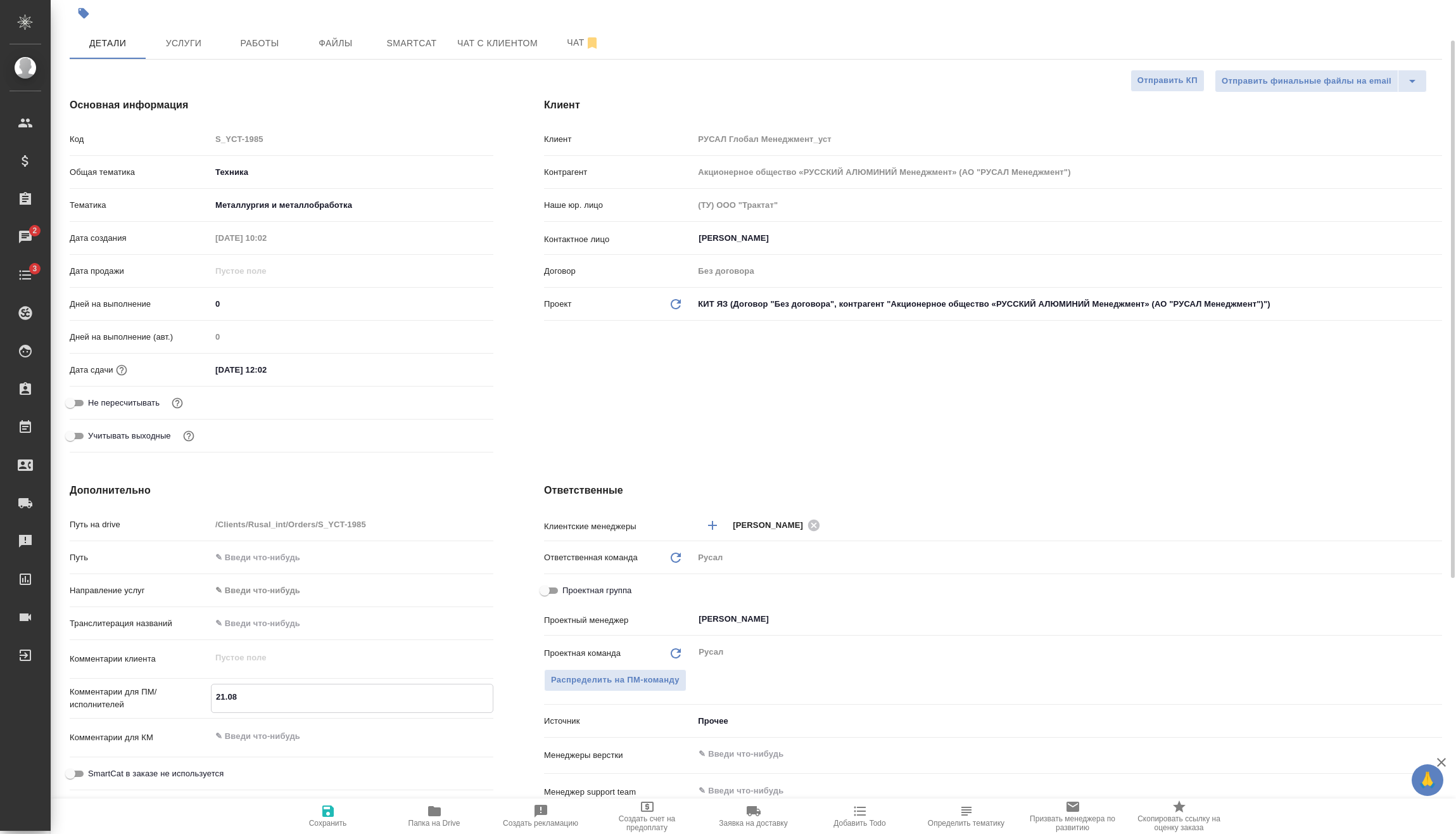
type textarea "x"
type textarea "21.08 М"
type textarea "x"
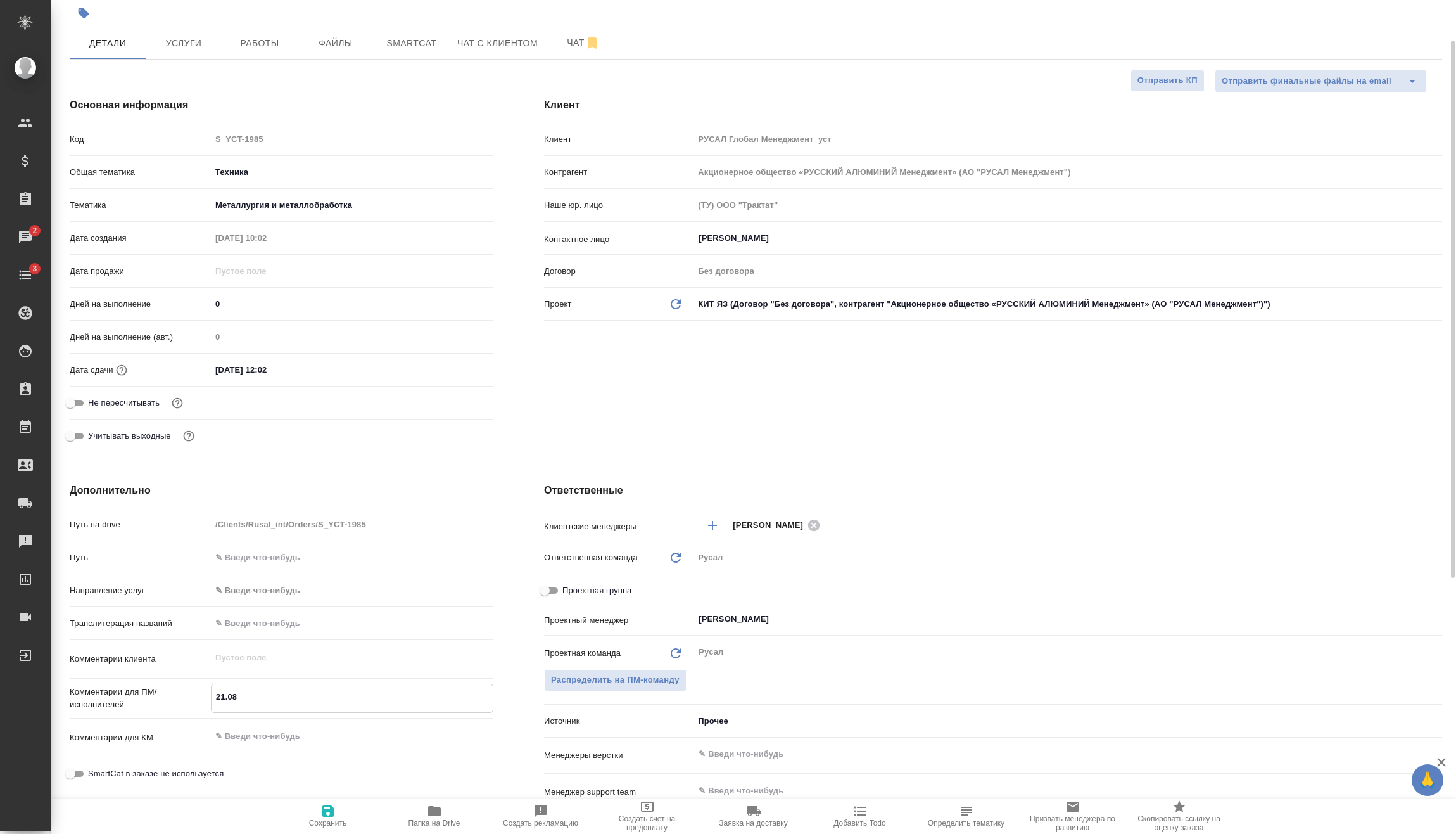
type textarea "x"
type textarea "21.08 Ми"
type textarea "x"
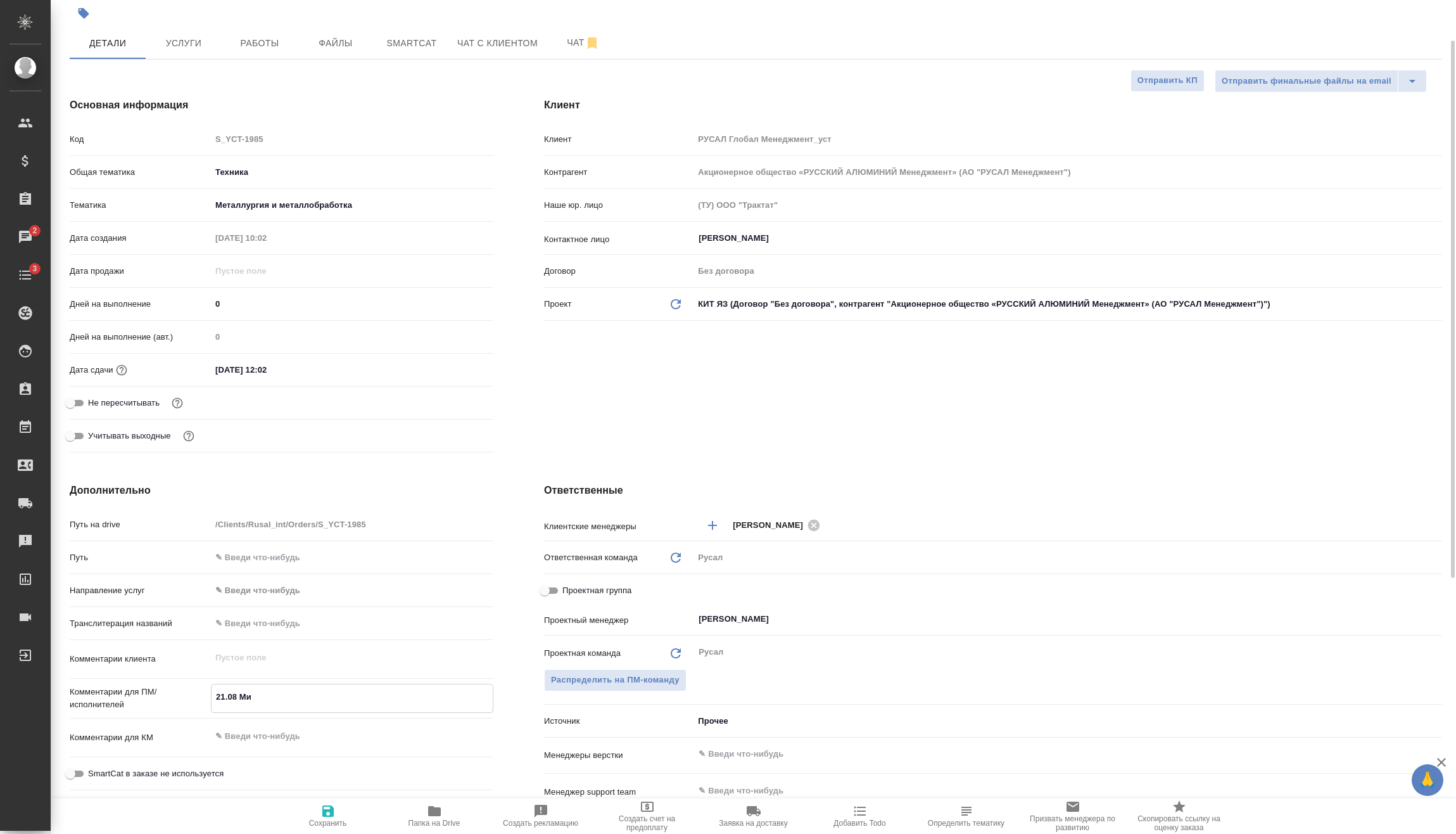
type textarea "x"
type textarea "21.08 Мир"
type textarea "x"
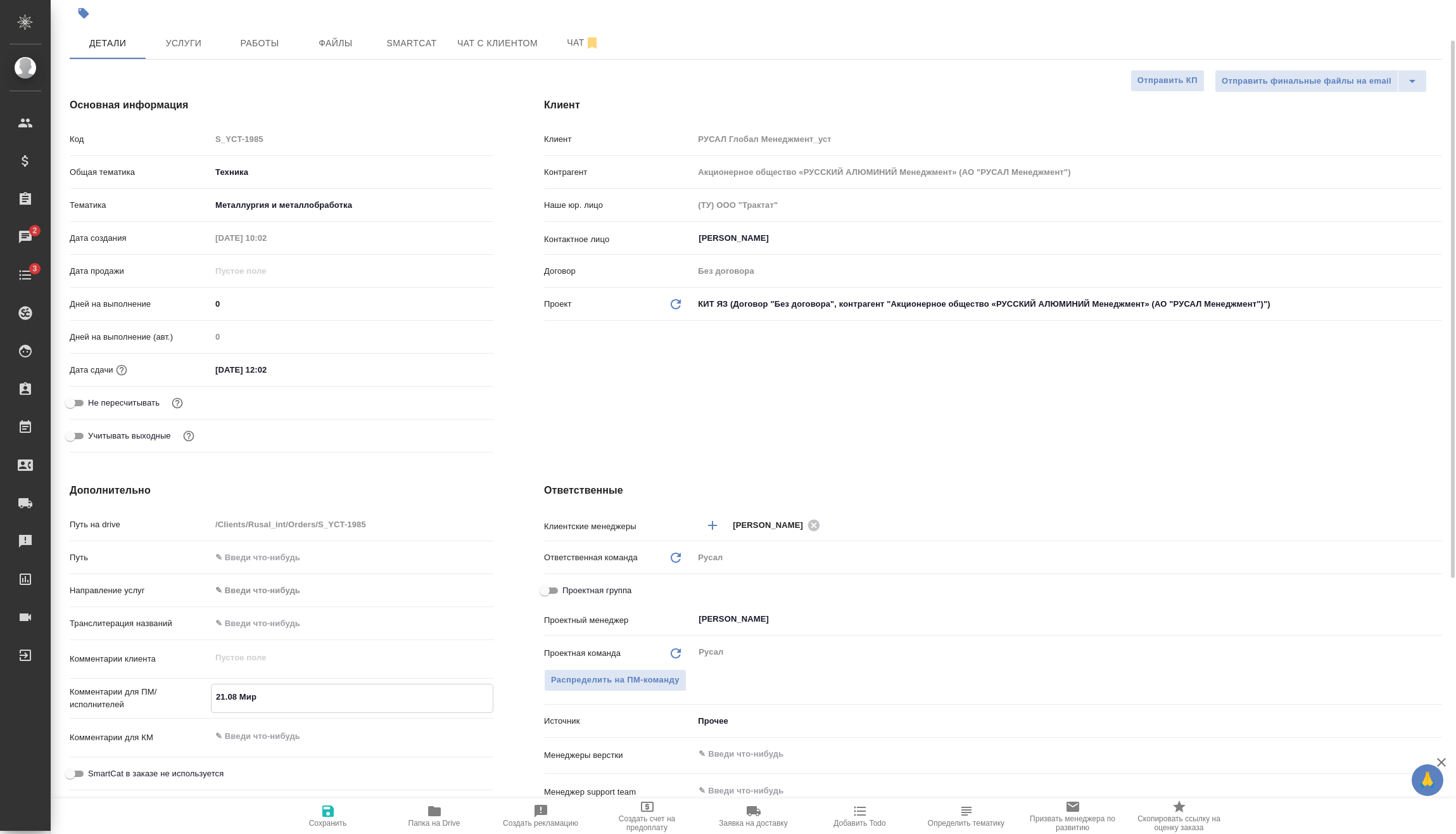
type textarea "21.08 Миро"
type textarea "x"
type textarea "21.08 Мирош"
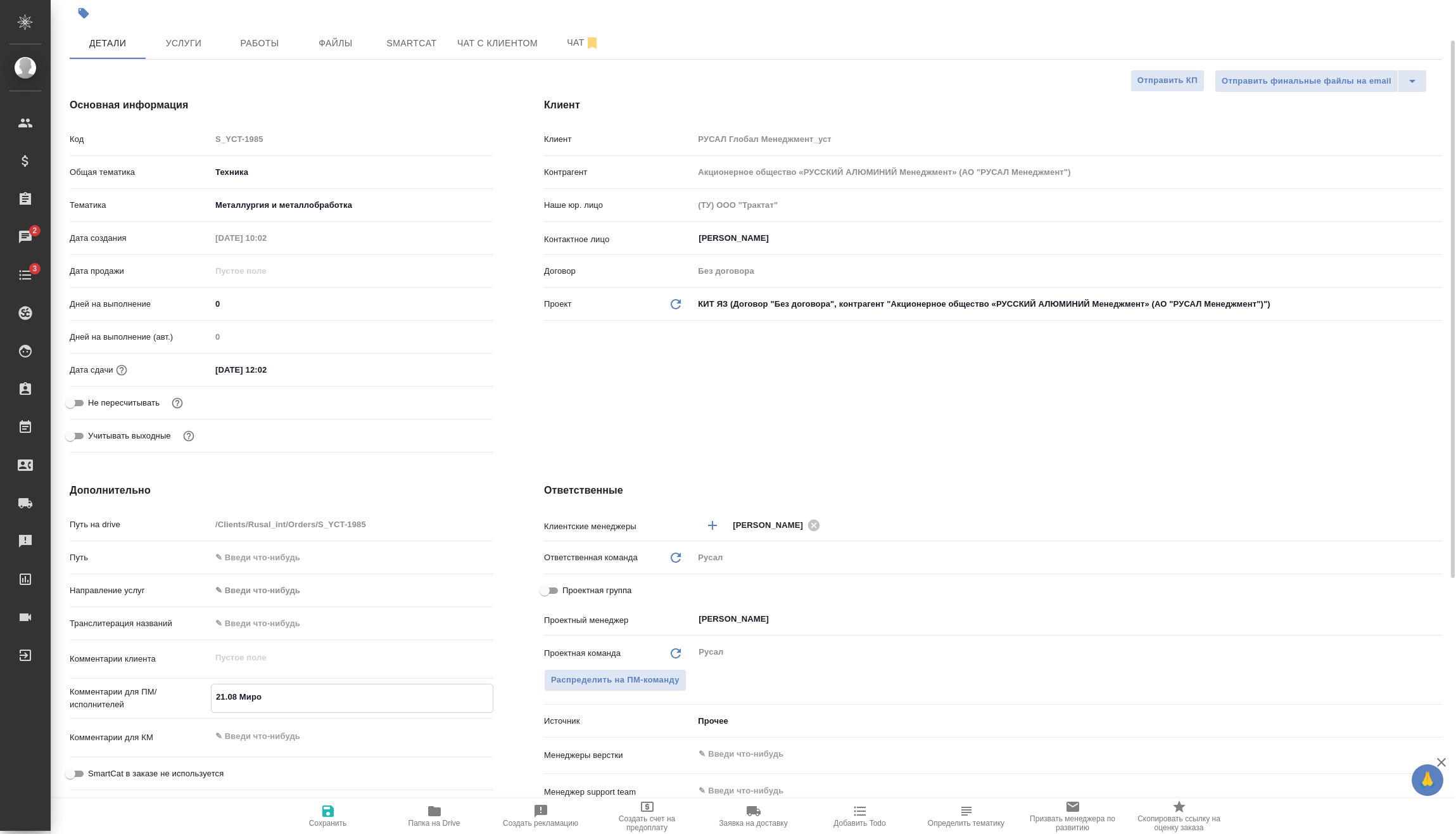
type textarea "x"
type textarea "21.08 Мироши"
type textarea "x"
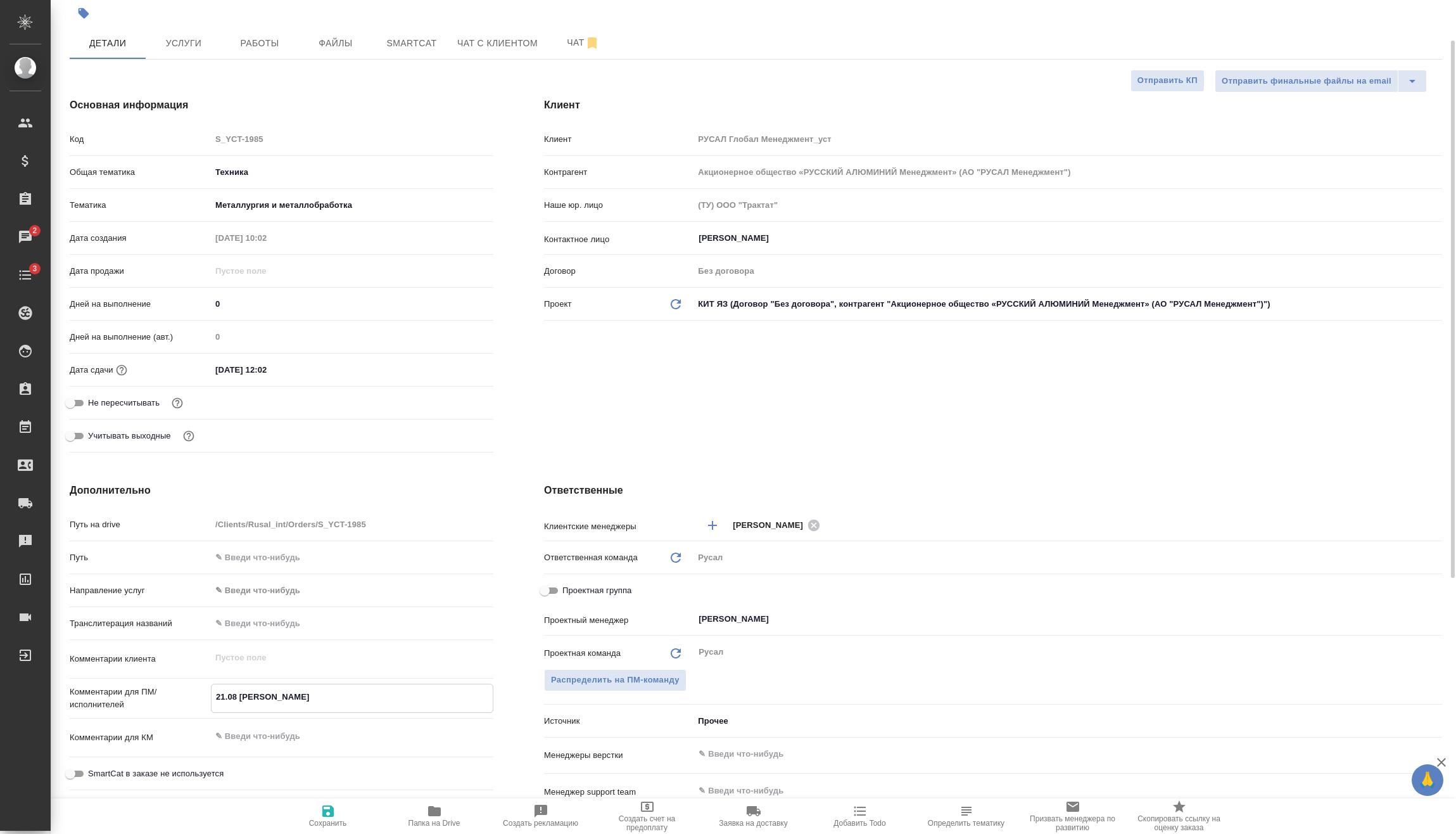
type textarea "x"
type textarea "21.08 Мирошин"
type textarea "x"
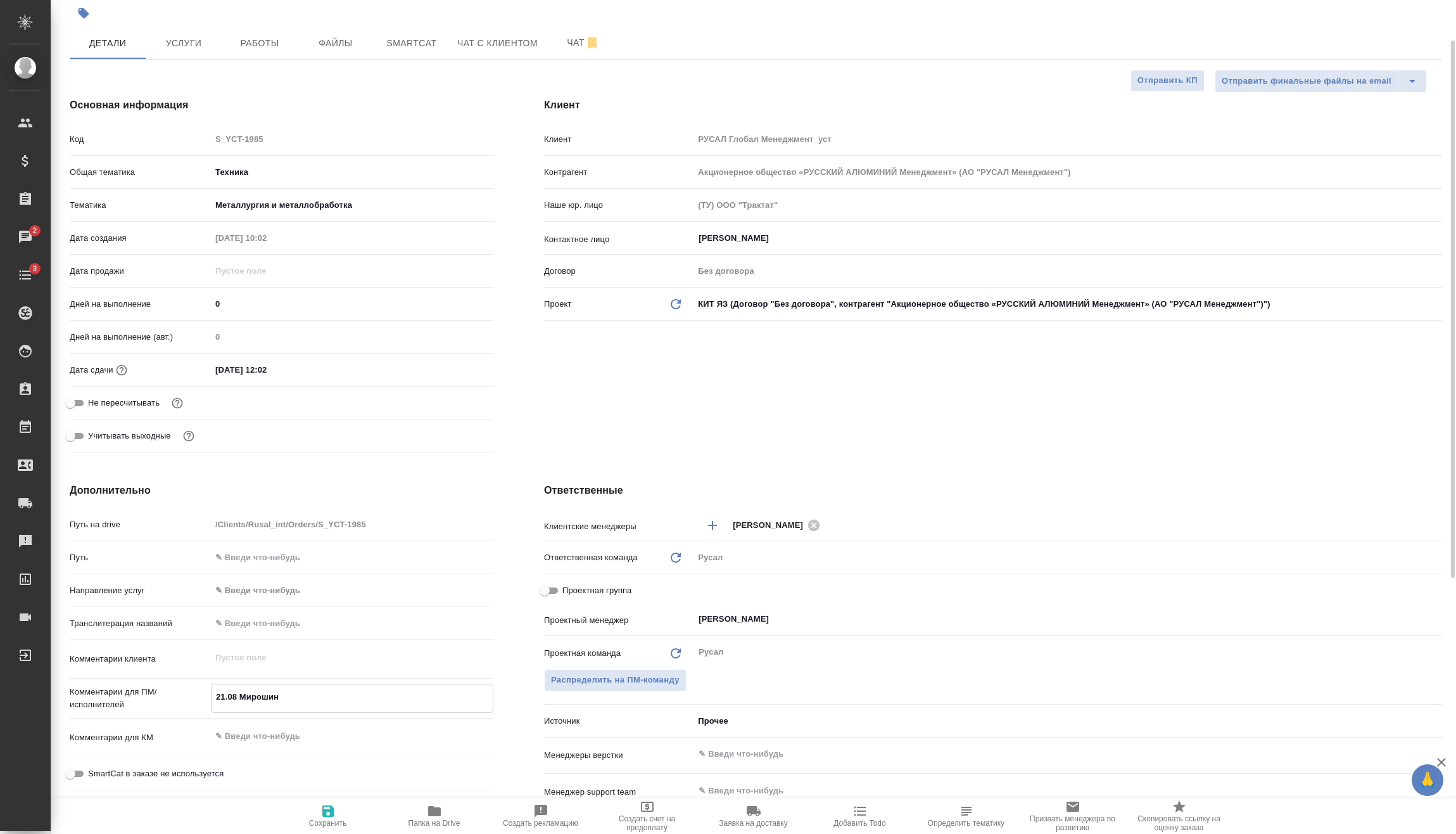
type textarea "21.08 Мирошина"
type textarea "x"
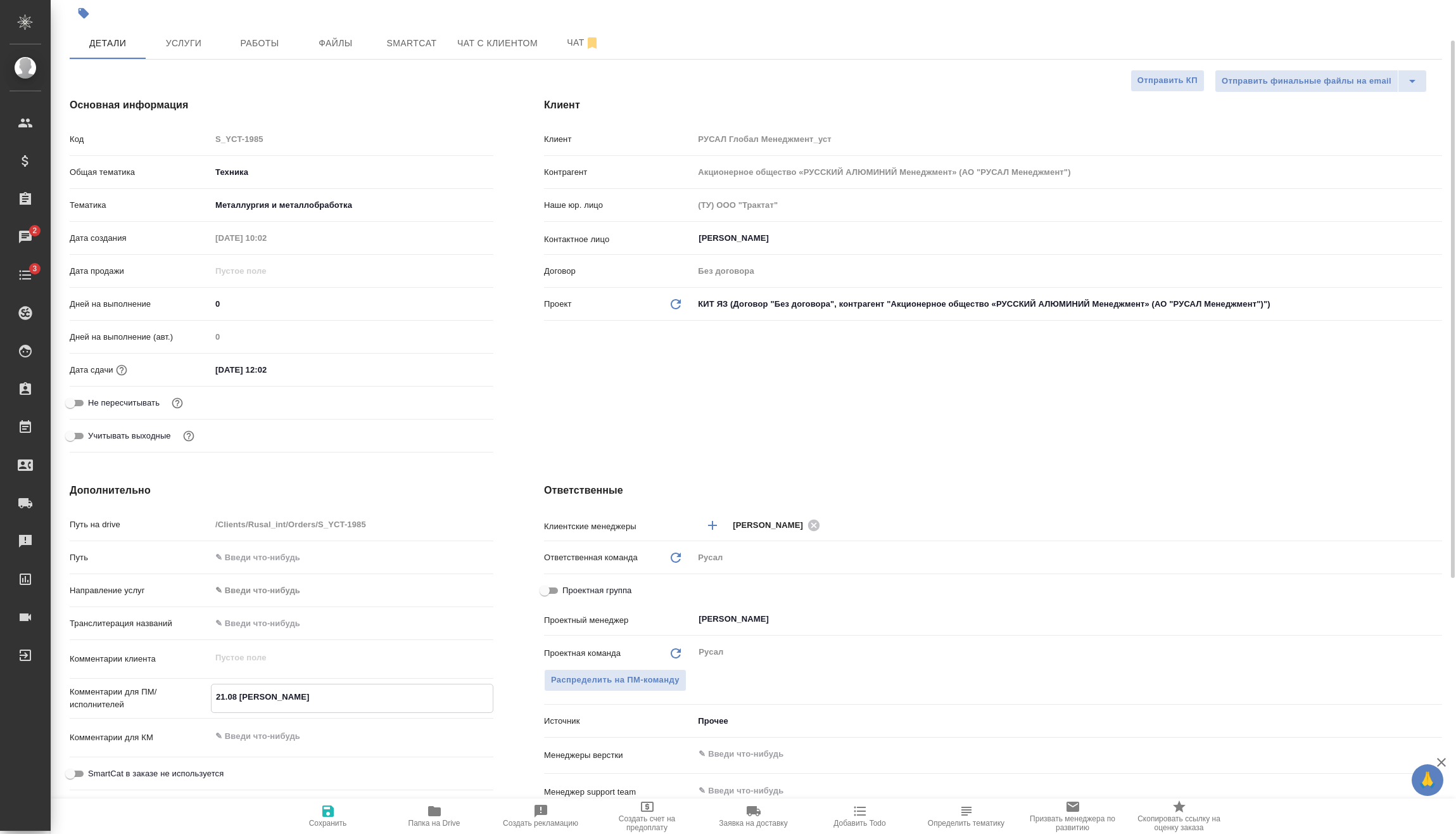
type textarea "21.08 Мирошина"
type textarea "x"
type textarea "21.08 Мирошина о"
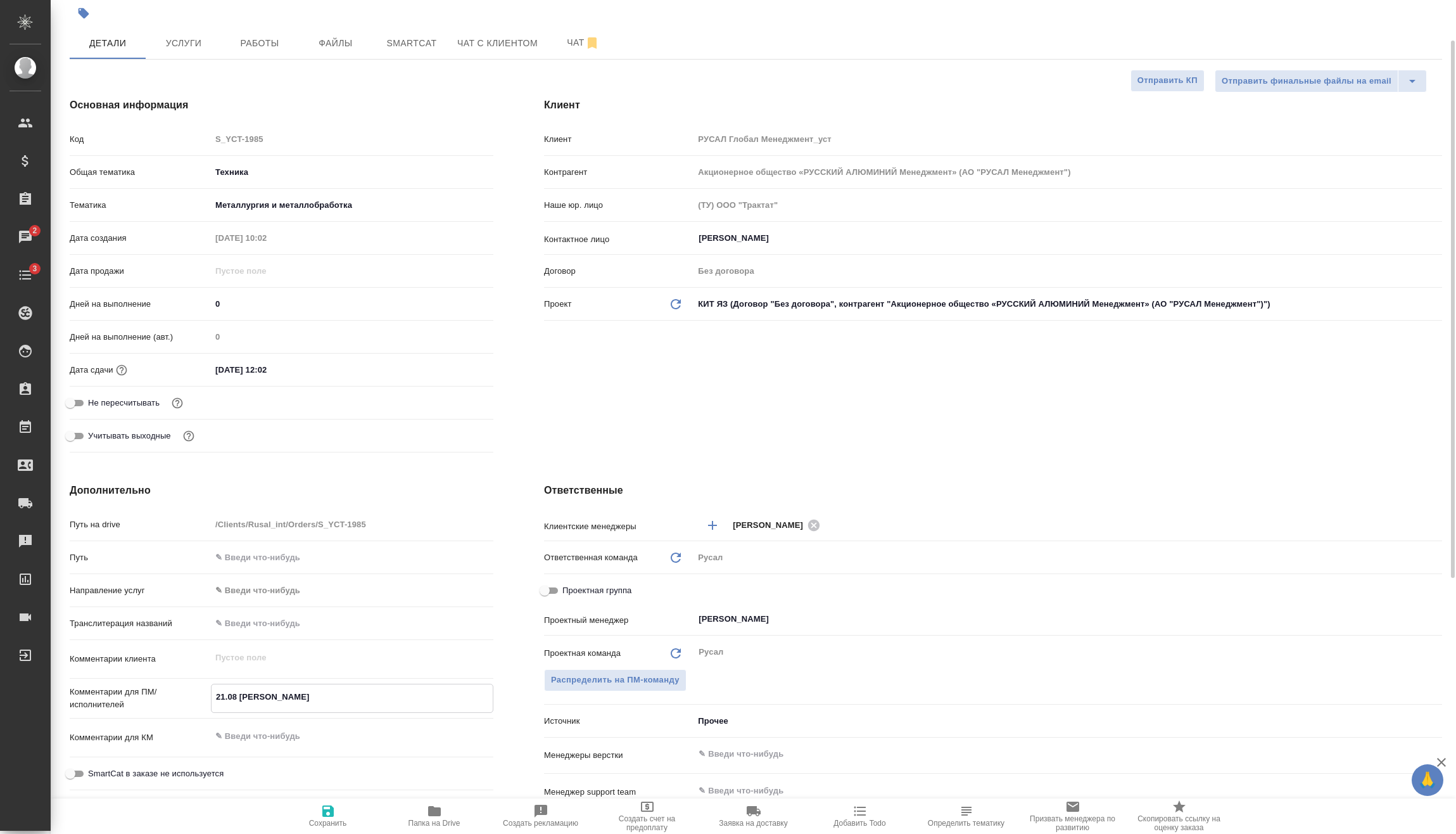
type textarea "x"
type textarea "21.08 Мирошина он"
type textarea "x"
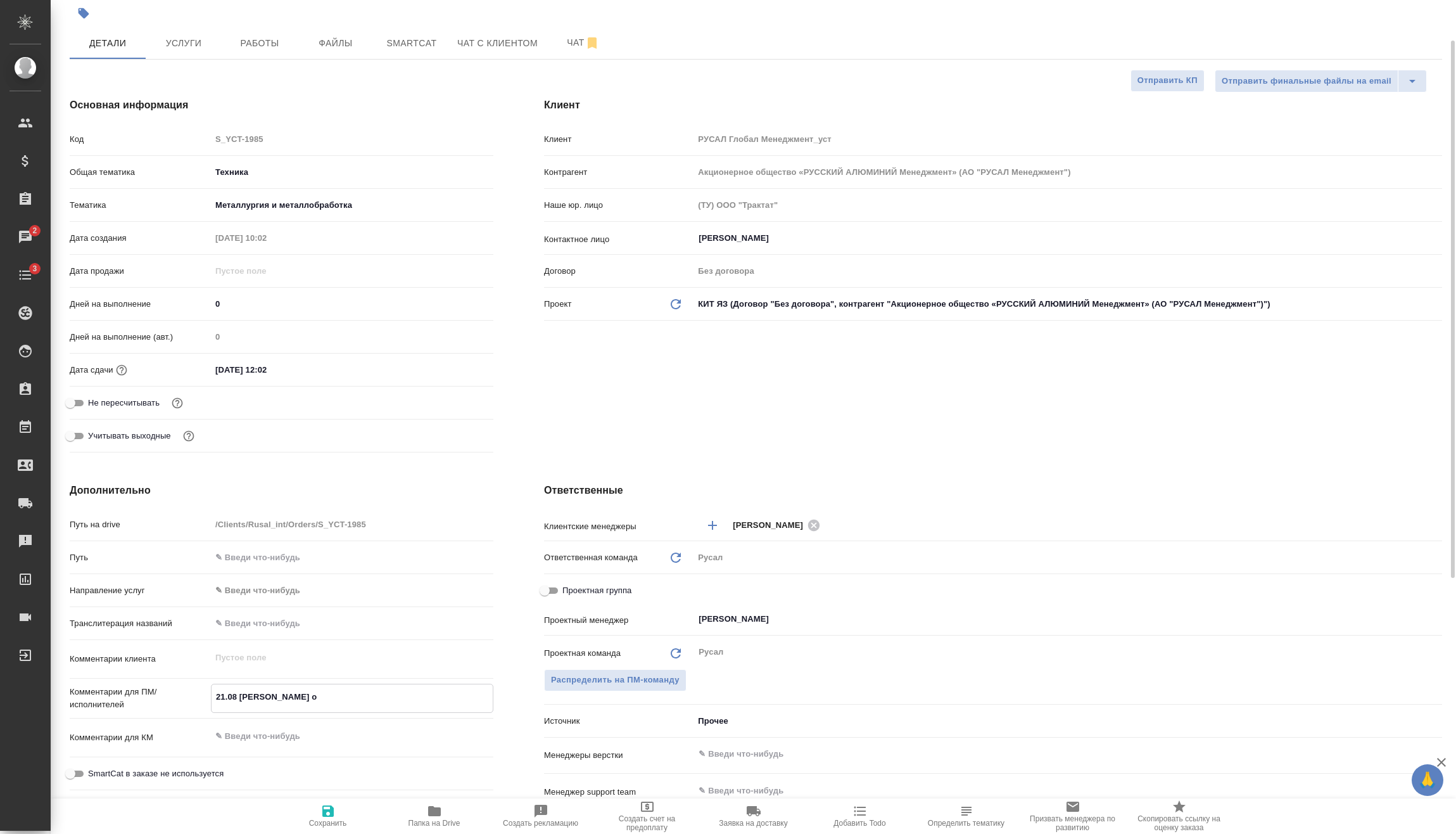
type textarea "x"
type textarea "21.08 Мирошина онл"
type textarea "x"
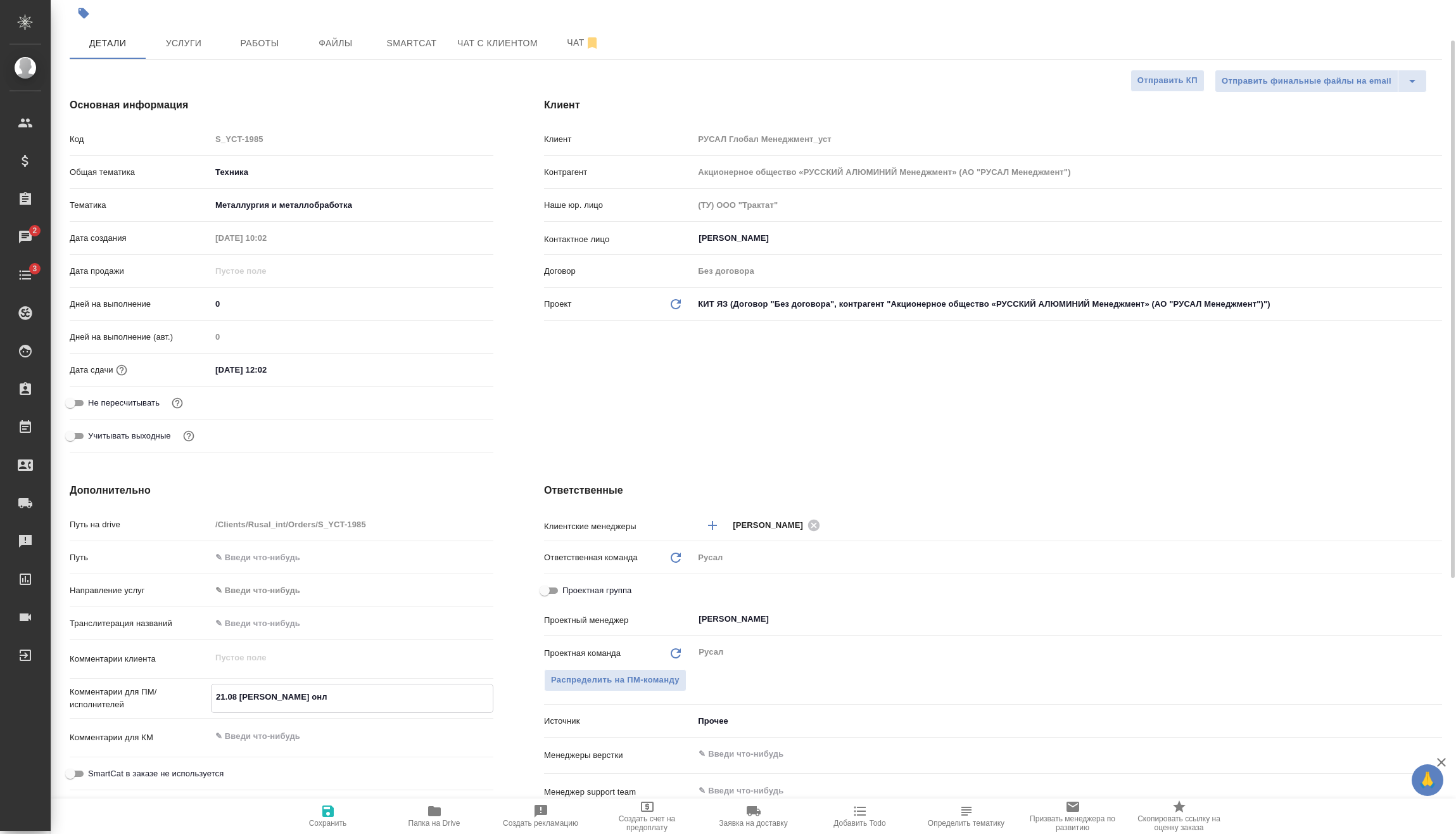
type textarea "x"
type textarea "21.08 Мирошина онла"
type textarea "x"
type textarea "21.08 Мирошина онлай"
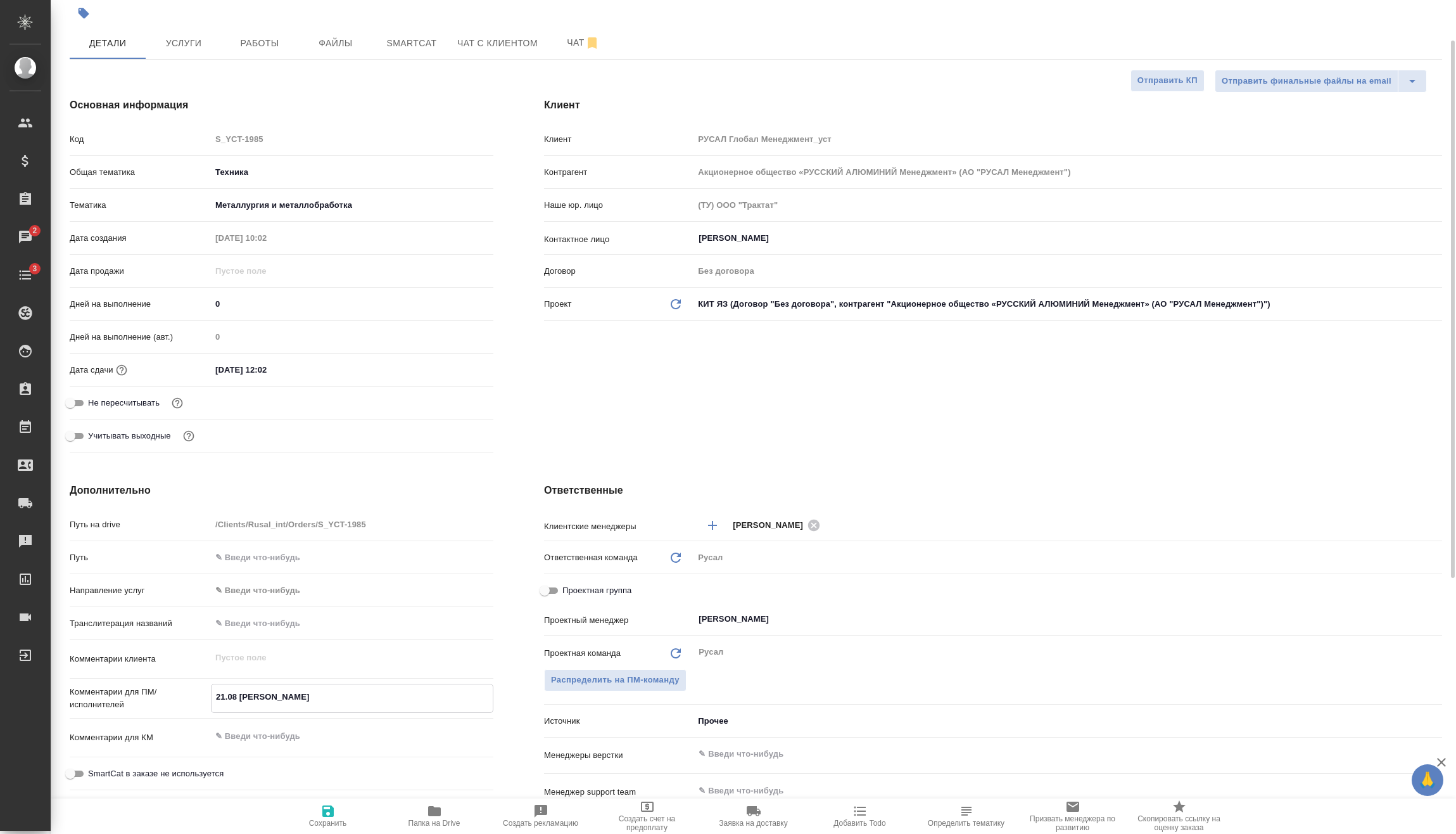
type textarea "x"
type textarea "21.08 Мирошина онлайн"
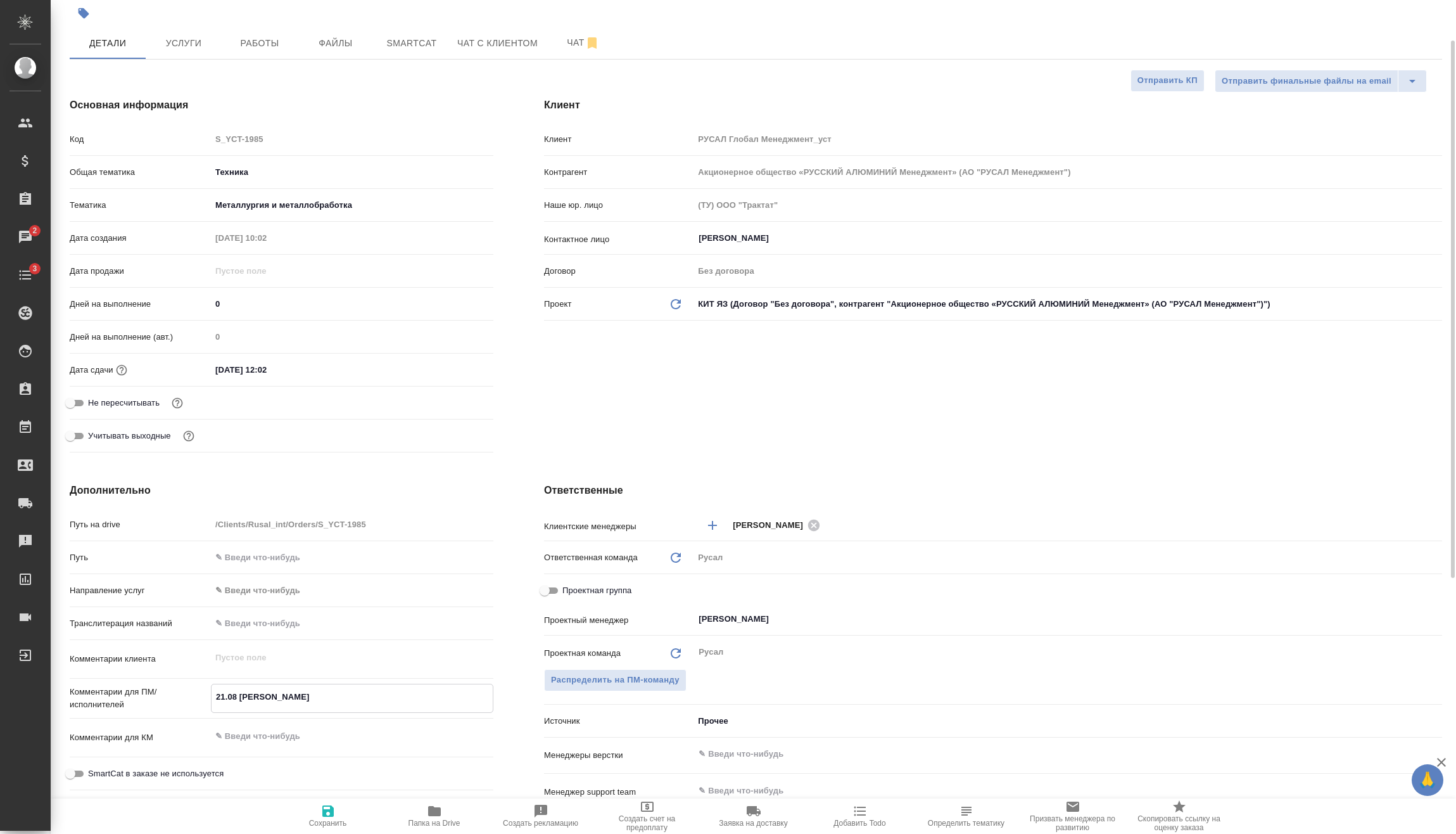
type textarea "x"
type textarea "21.08 Мирошина онлайн"
type textarea "x"
click at [333, 812] on icon "button" at bounding box center [328, 811] width 12 height 12
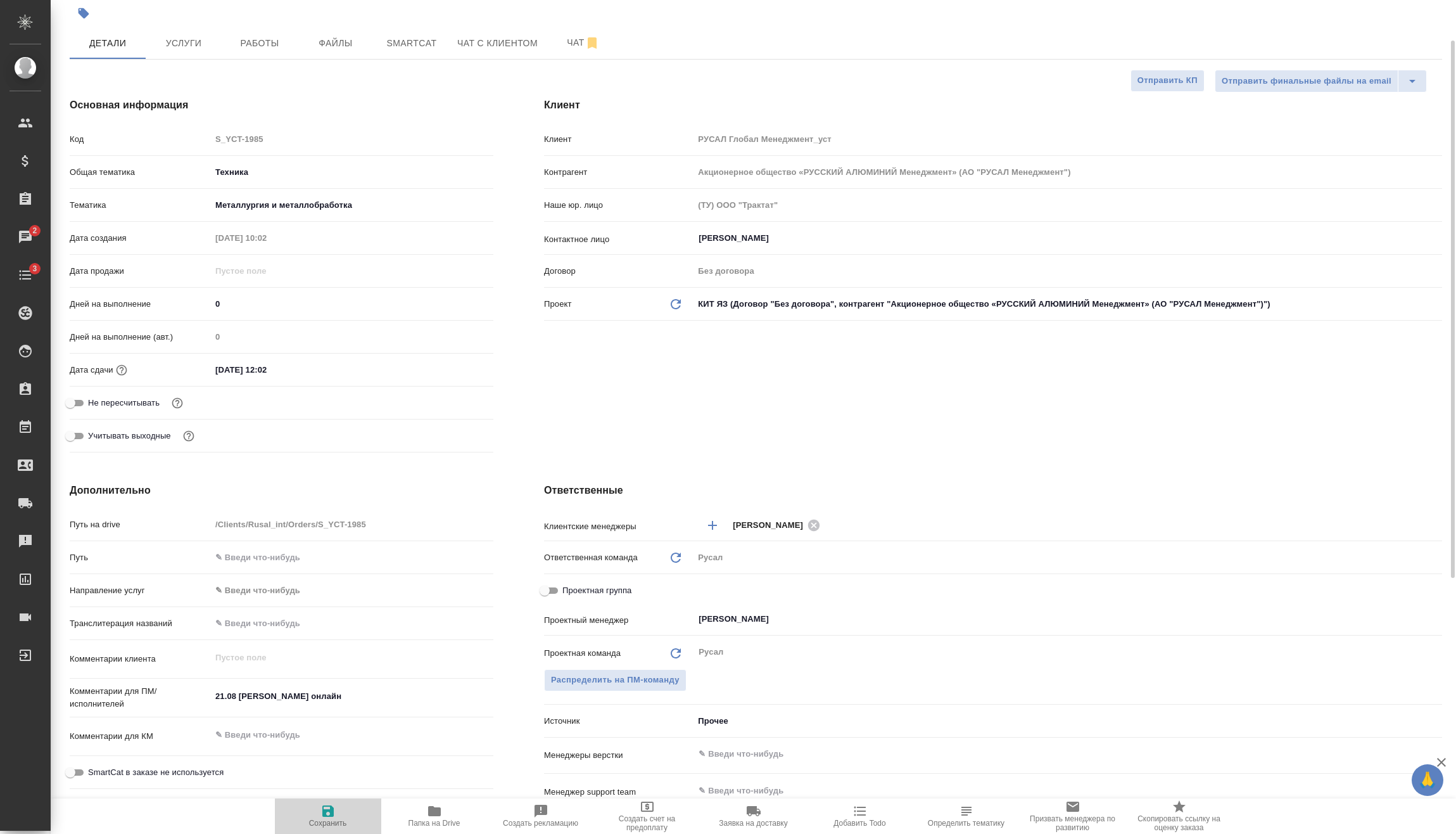
type textarea "x"
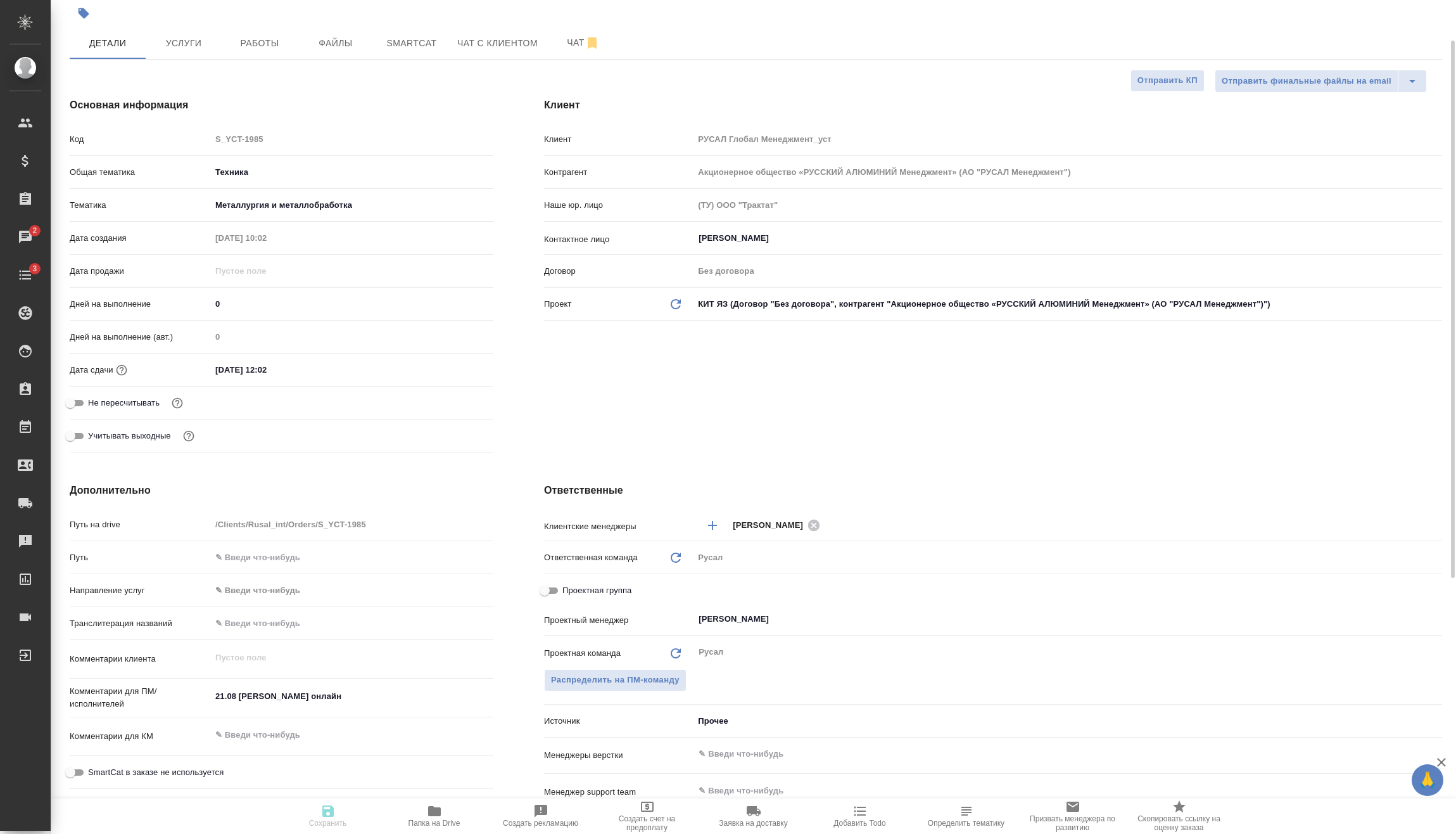
type textarea "x"
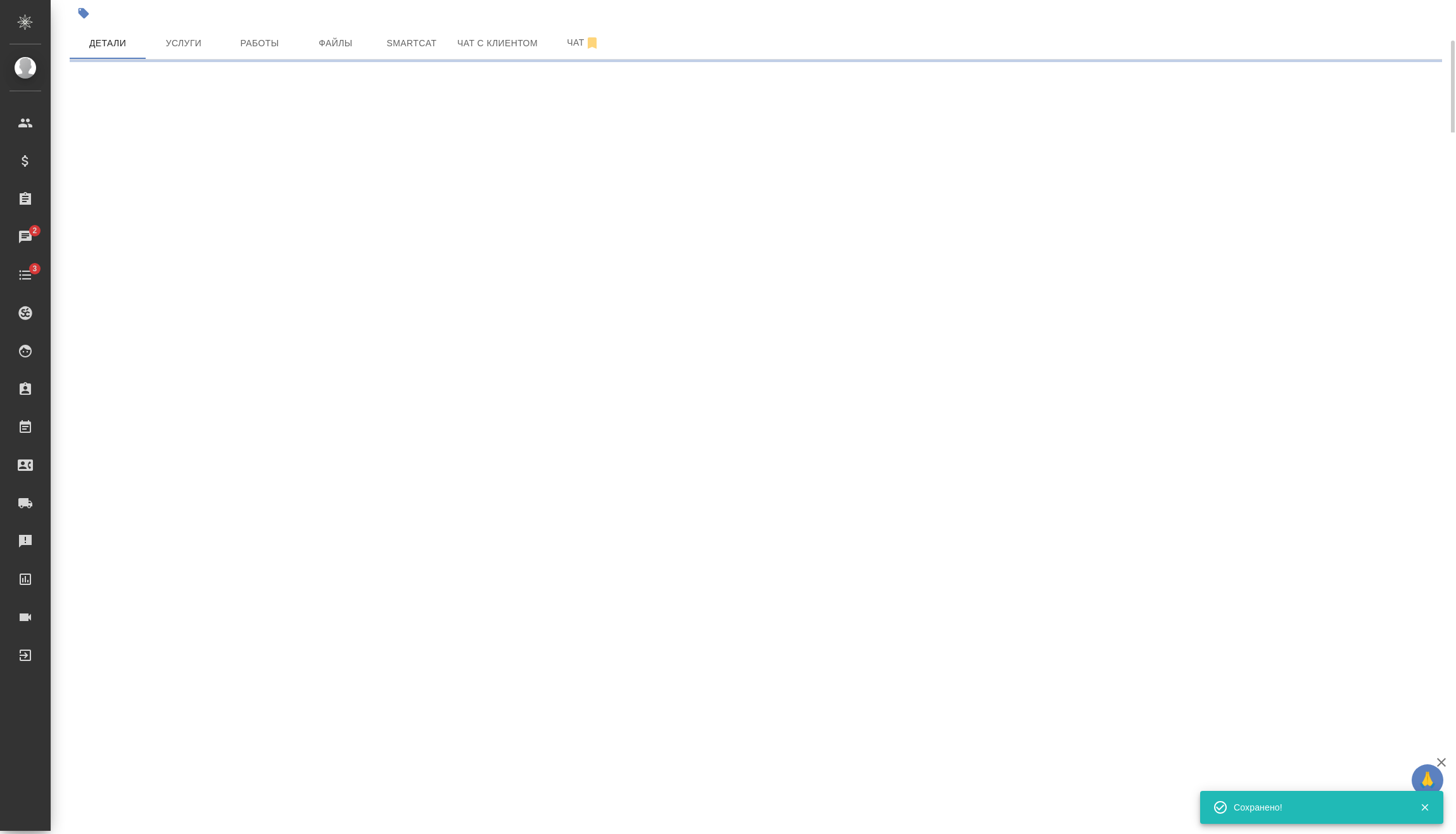
select select "RU"
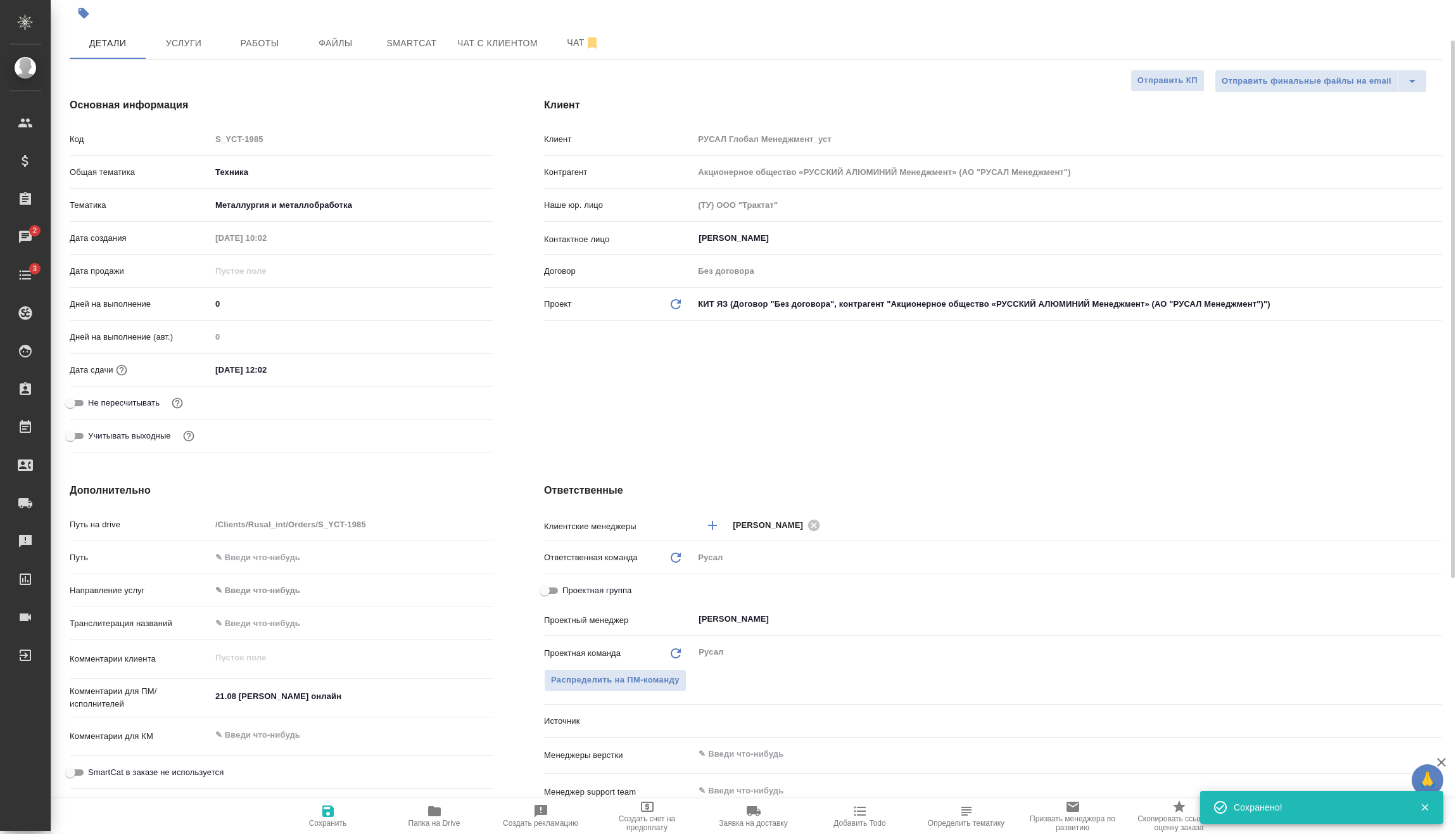
type textarea "x"
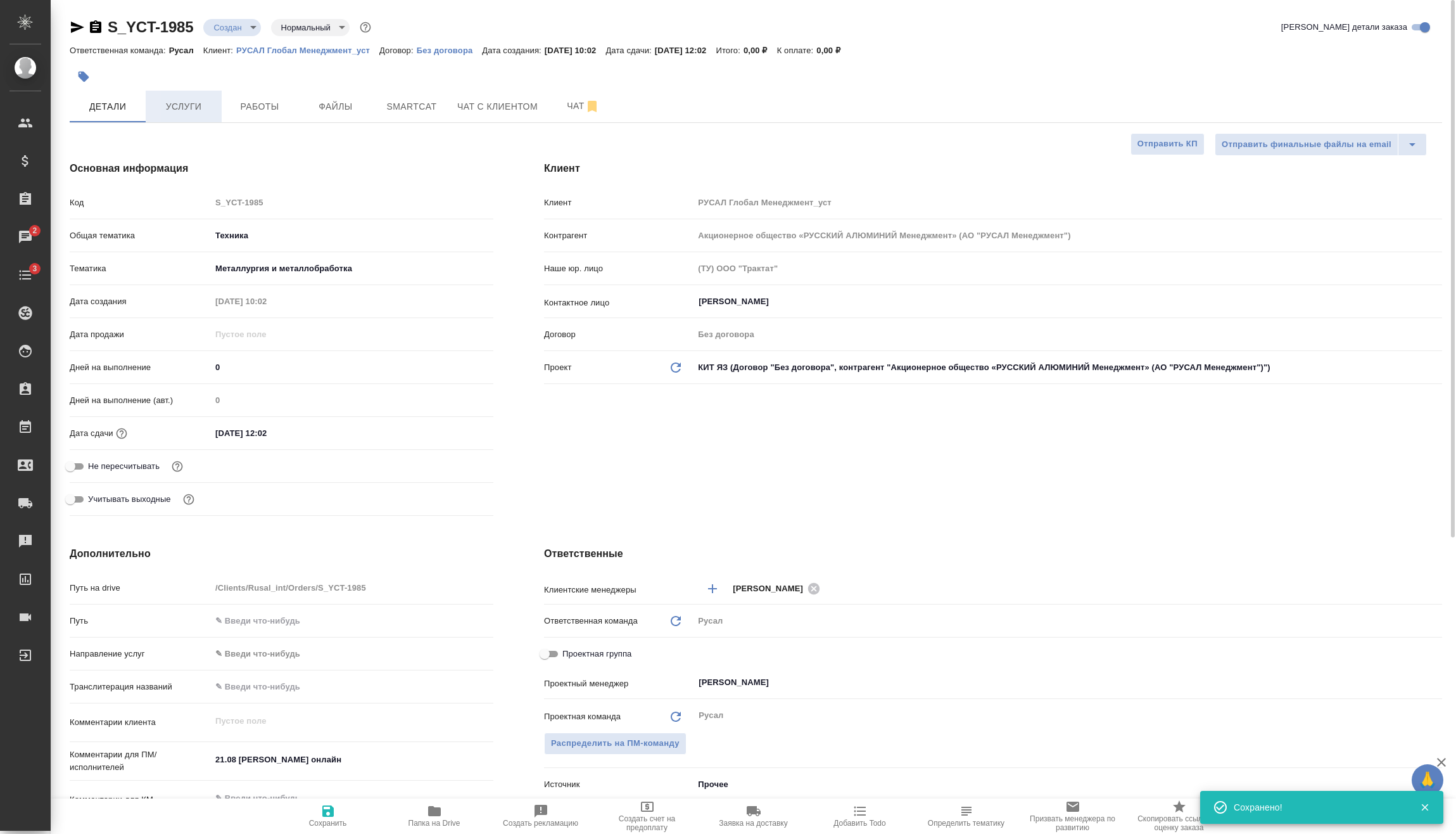
click at [171, 92] on button "Услуги" at bounding box center [183, 107] width 76 height 32
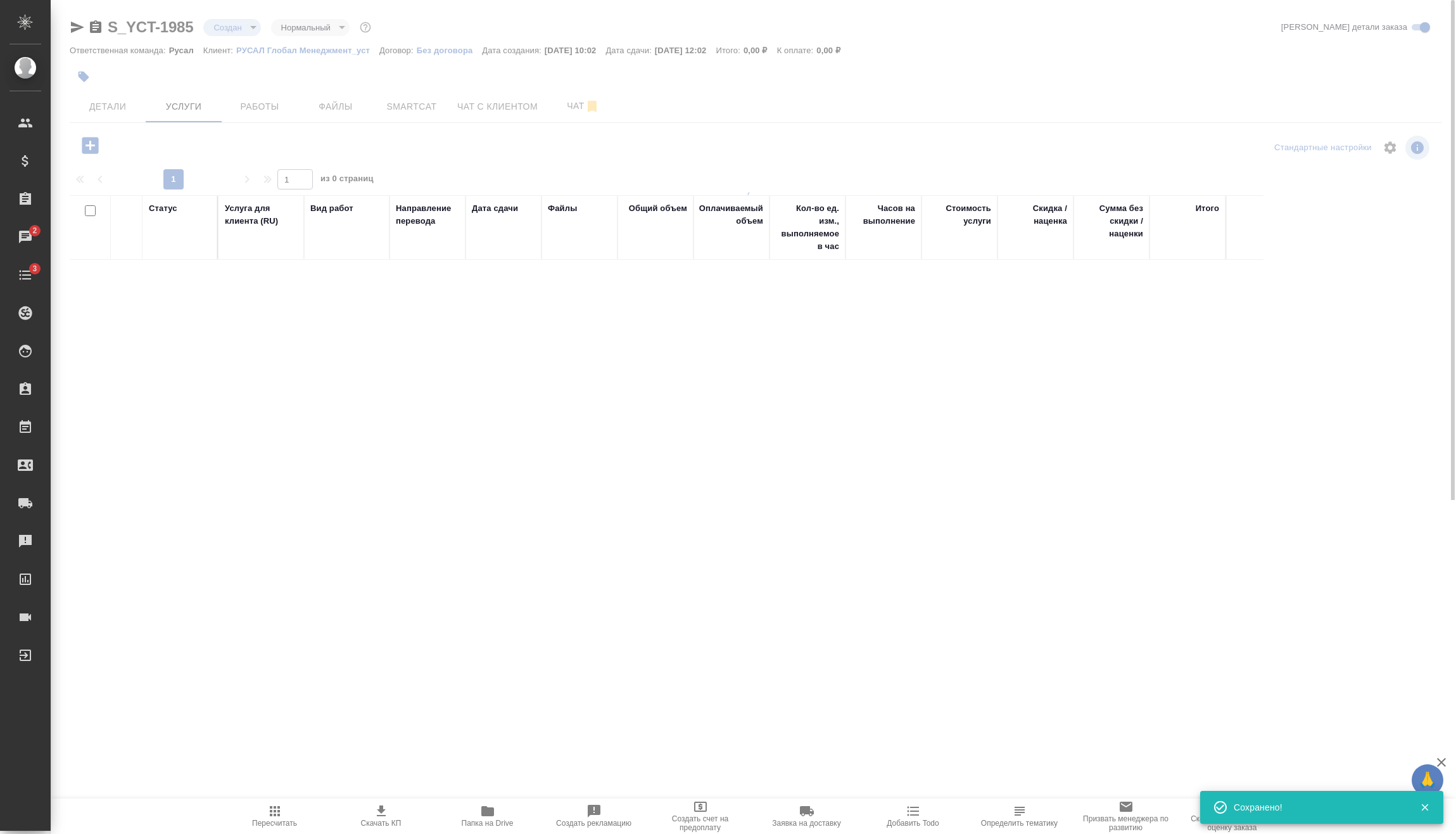
click at [224, 31] on body "🙏 .cls-1 fill:#fff; AWATERA Vasilev Evgeniy Клиенты Спецификации Заказы 2 Чаты …" at bounding box center [728, 417] width 1456 height 834
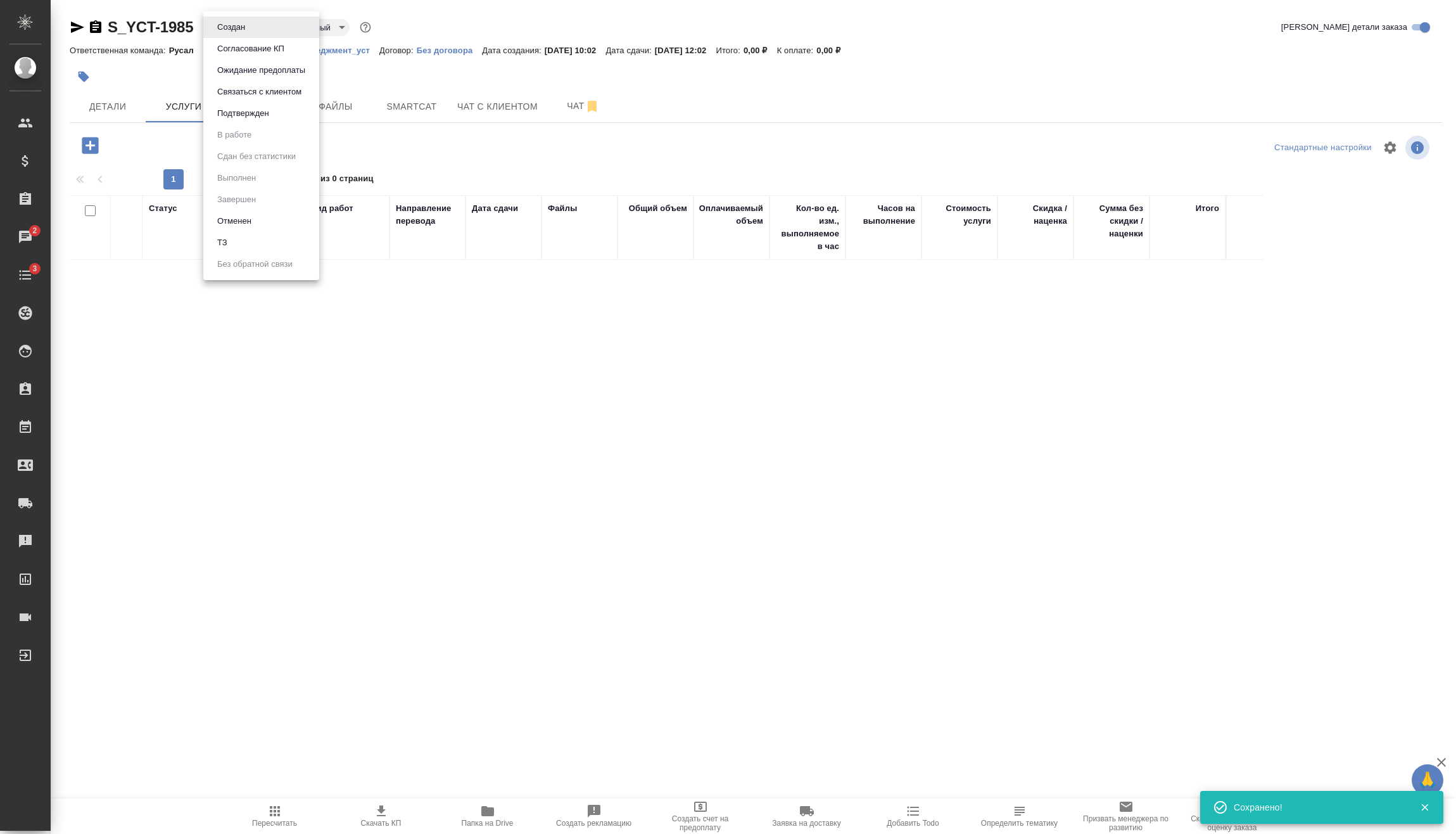
click at [249, 34] on button "Подтвержден" at bounding box center [231, 28] width 36 height 14
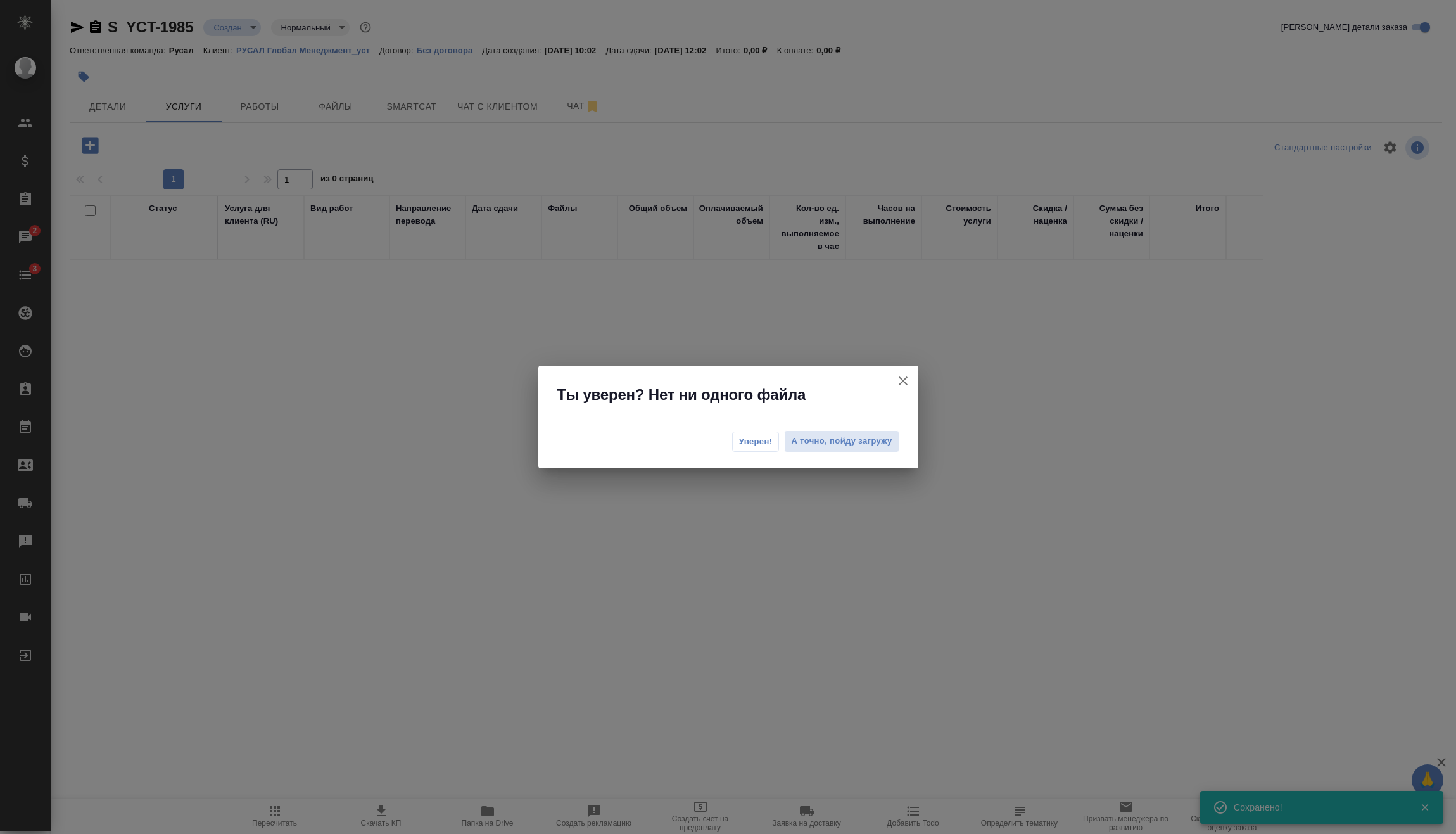
click at [734, 427] on div "Уверен! А точно, пойду загружу" at bounding box center [728, 443] width 380 height 51
click at [746, 431] on button "Уверен!" at bounding box center [756, 441] width 47 height 20
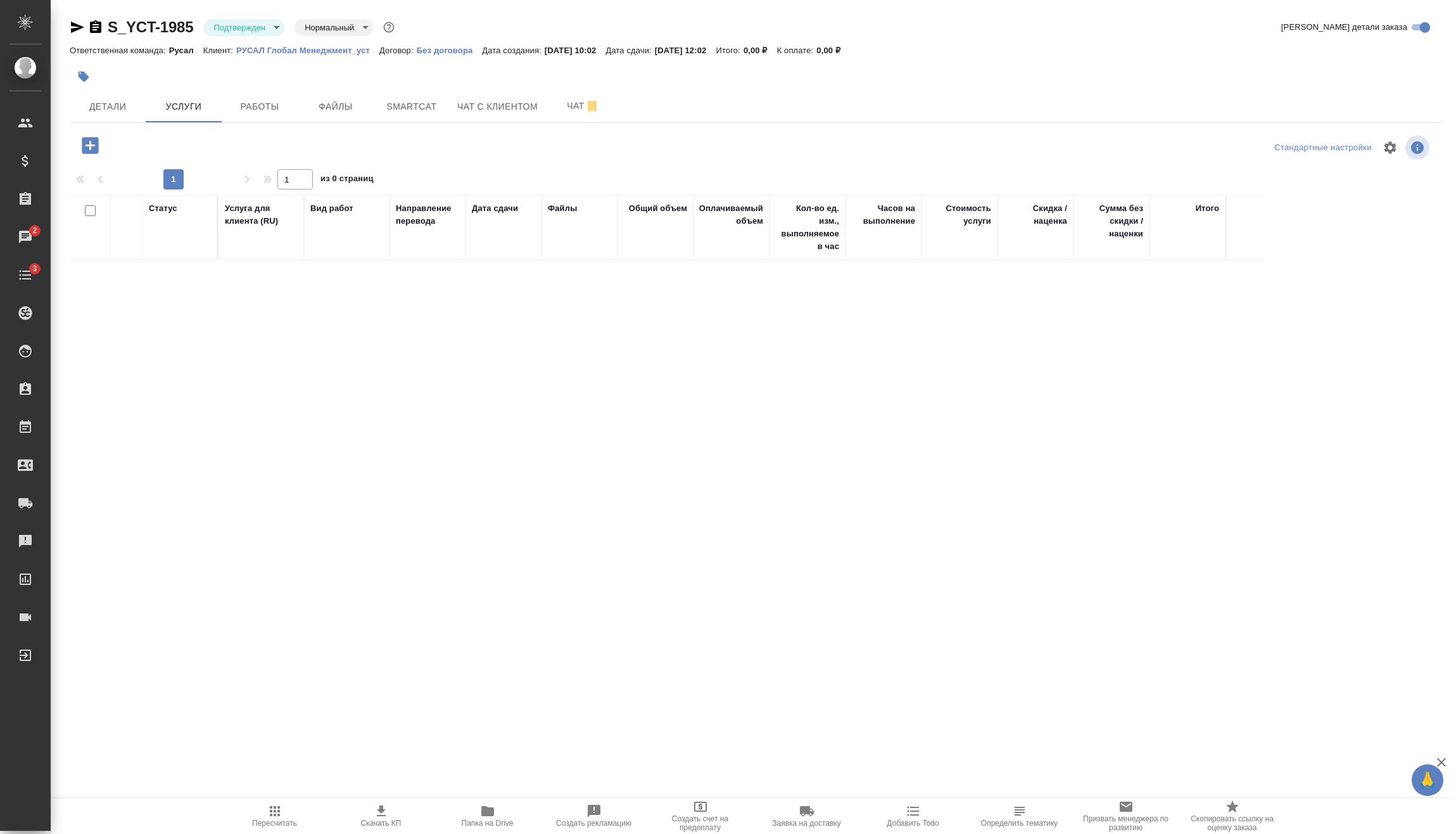
click at [103, 147] on button "button" at bounding box center [90, 145] width 35 height 26
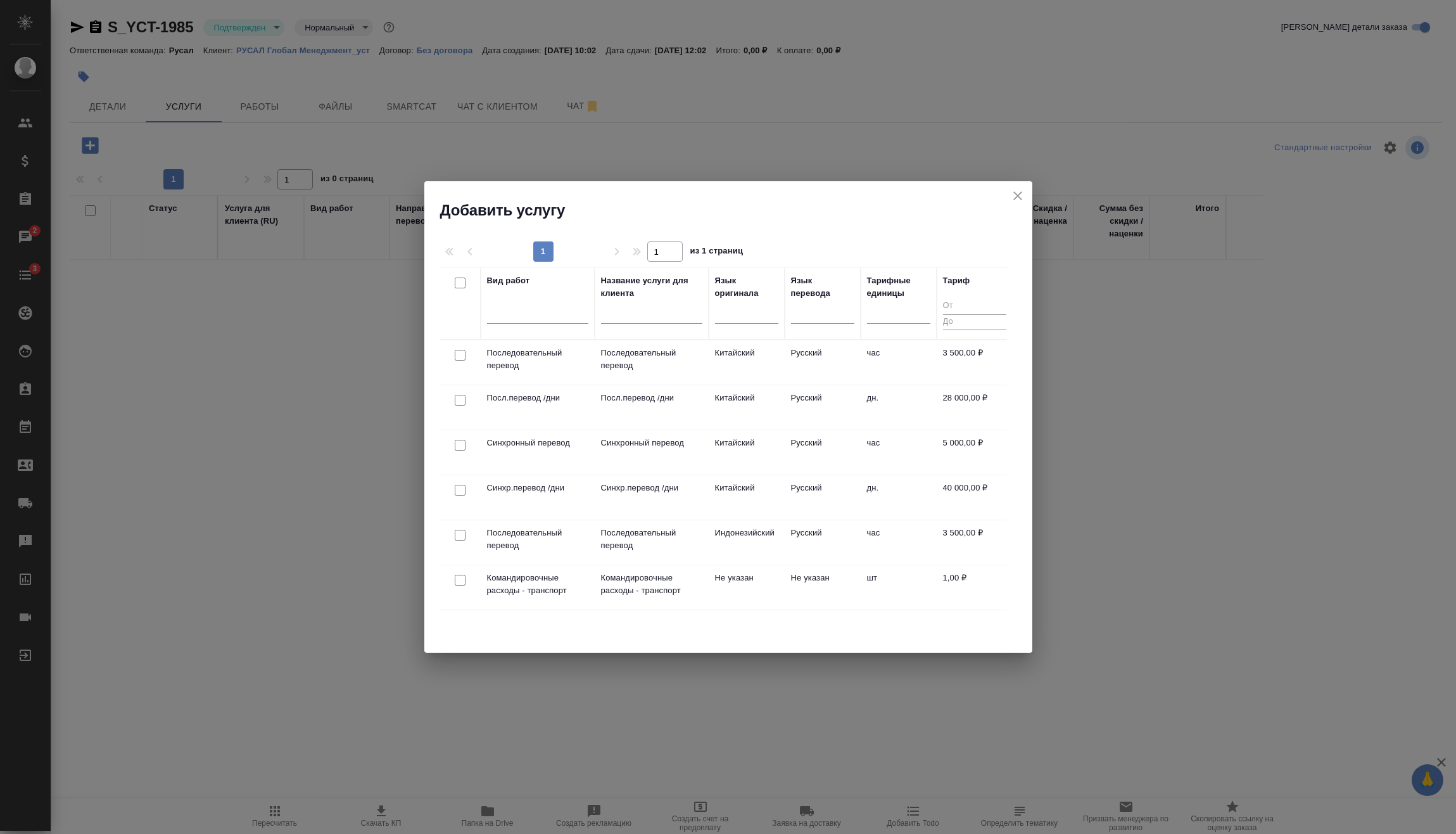
click at [461, 350] on input "checkbox" at bounding box center [460, 355] width 11 height 11
checkbox input "true"
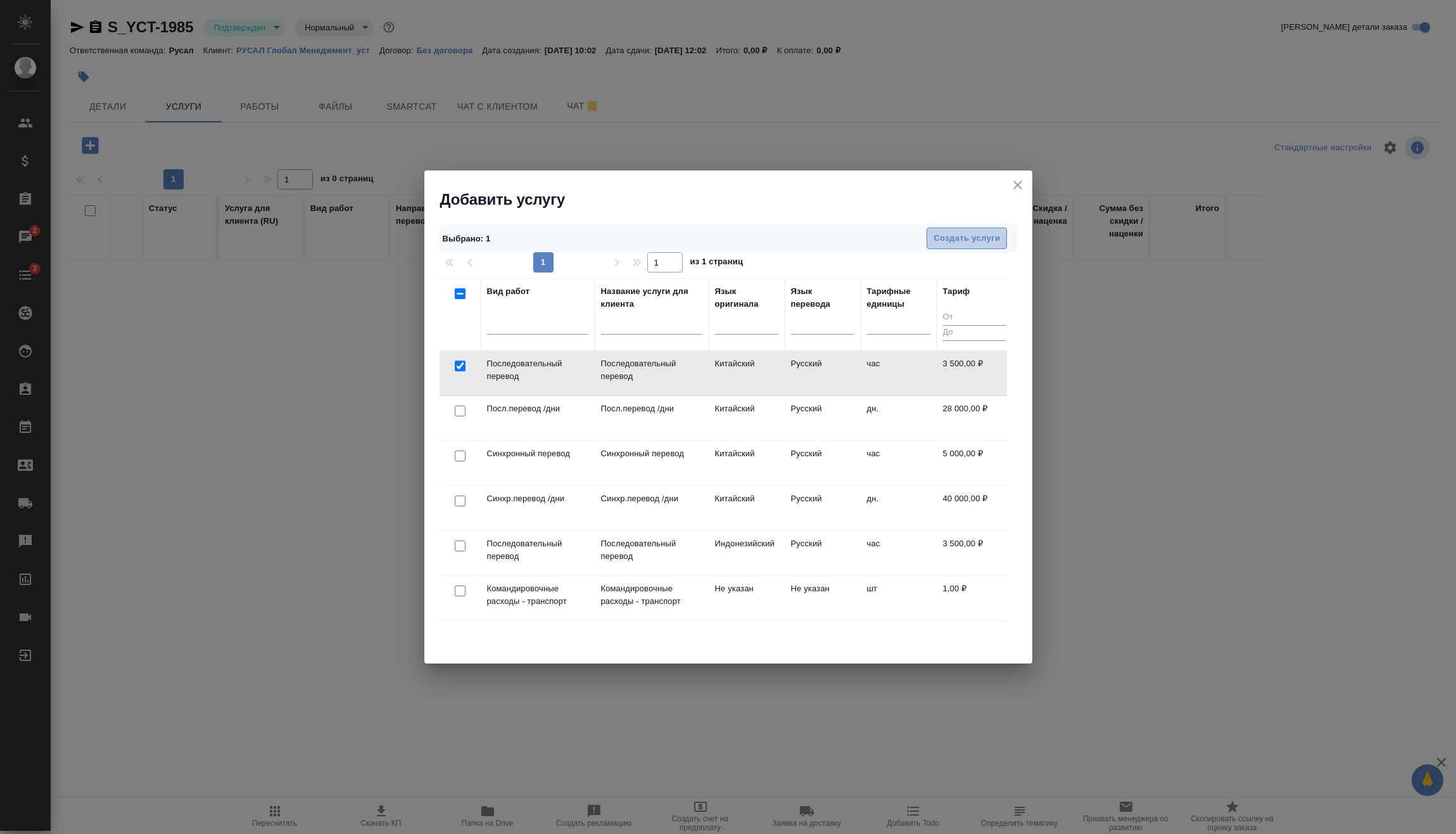
click at [958, 234] on span "Создать услуги" at bounding box center [966, 238] width 67 height 14
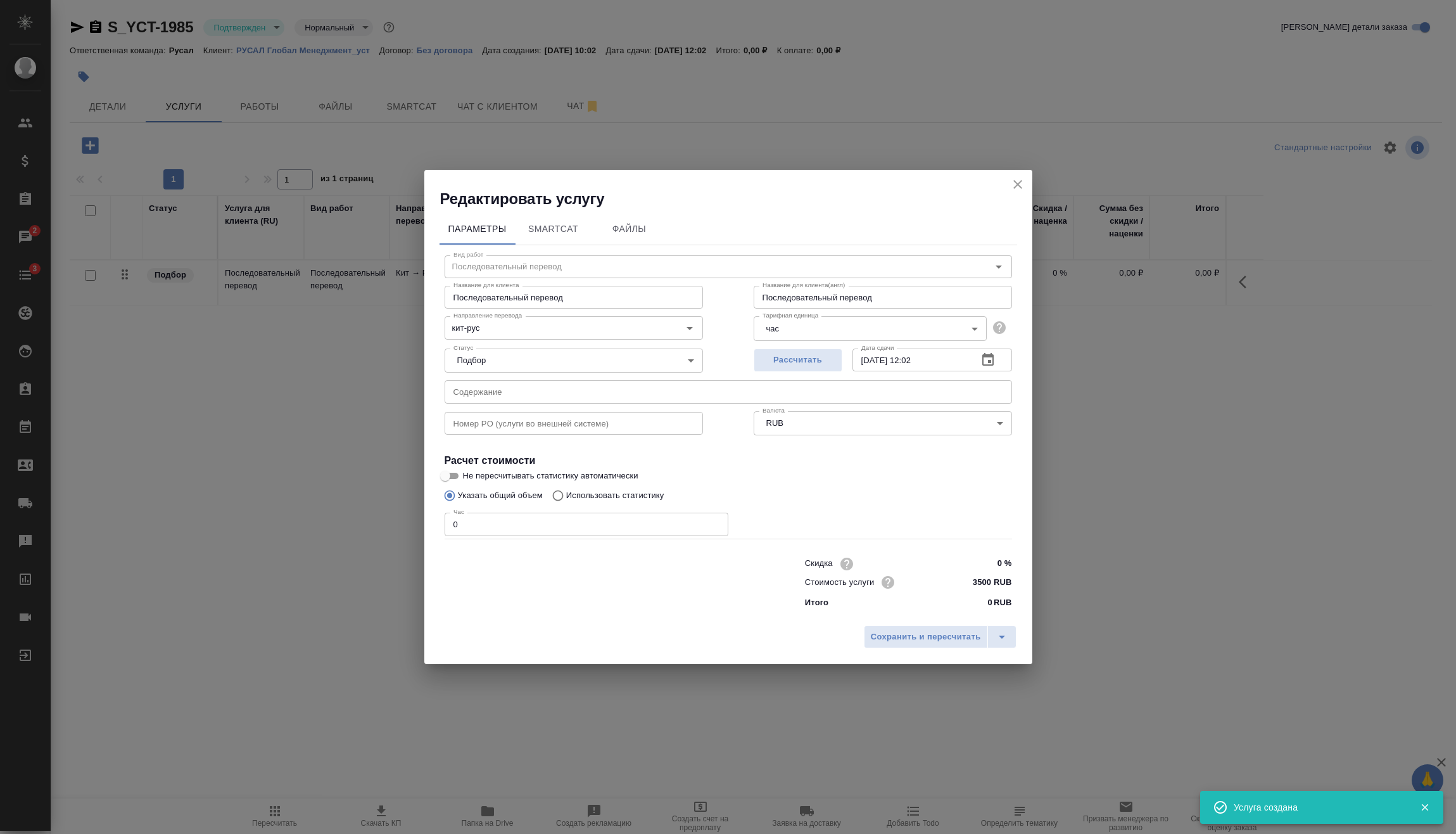
drag, startPoint x: 499, startPoint y: 515, endPoint x: 397, endPoint y: 533, distance: 103.6
click at [402, 534] on div "Редактировать услугу Параметры SmartCat Файлы Вид работ Последовательный перево…" at bounding box center [728, 417] width 1456 height 834
type input "2"
click at [882, 629] on button "Сохранить и пересчитать" at bounding box center [926, 637] width 124 height 23
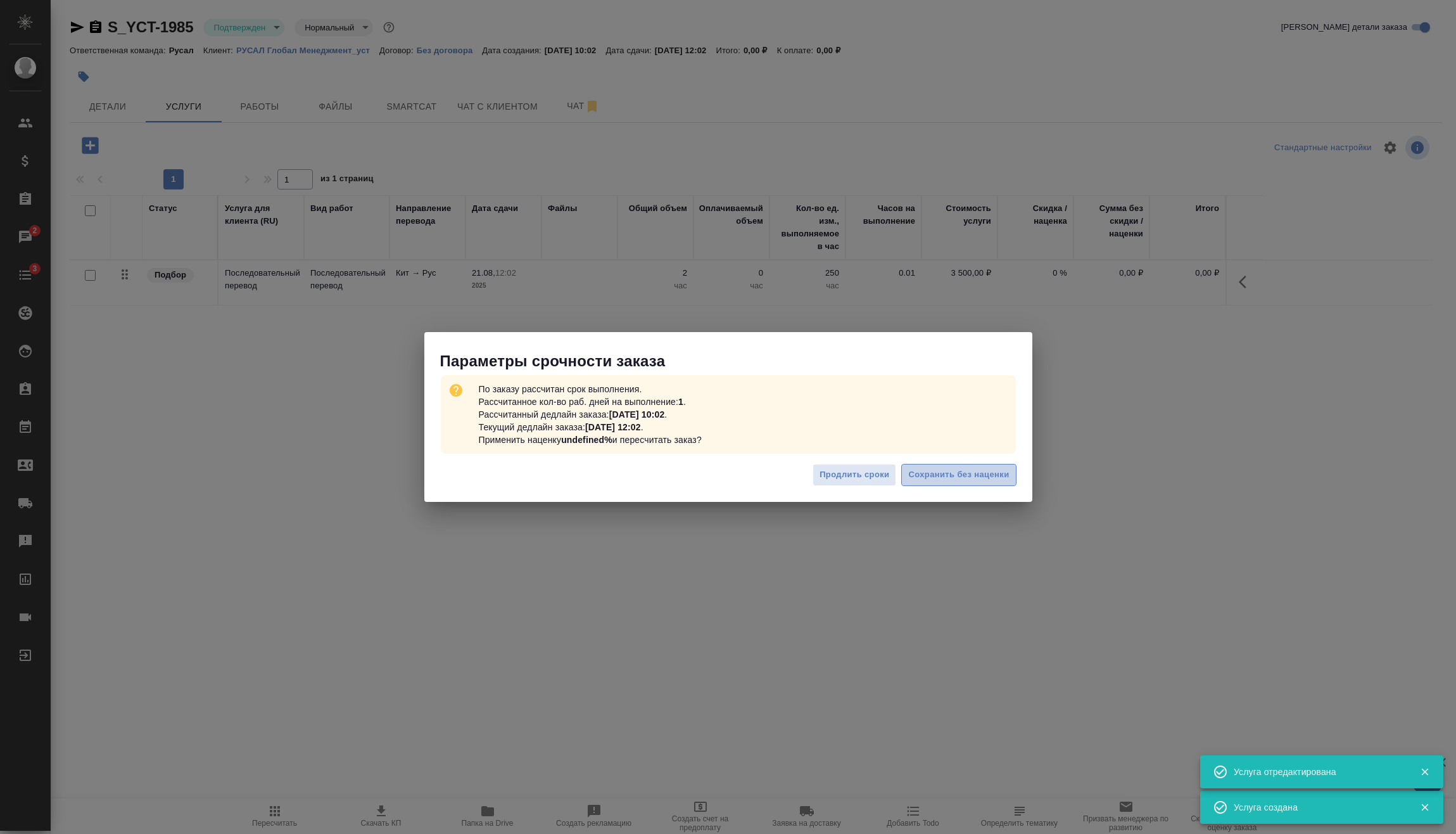
click at [971, 478] on span "Сохранить без наценки" at bounding box center [958, 475] width 100 height 14
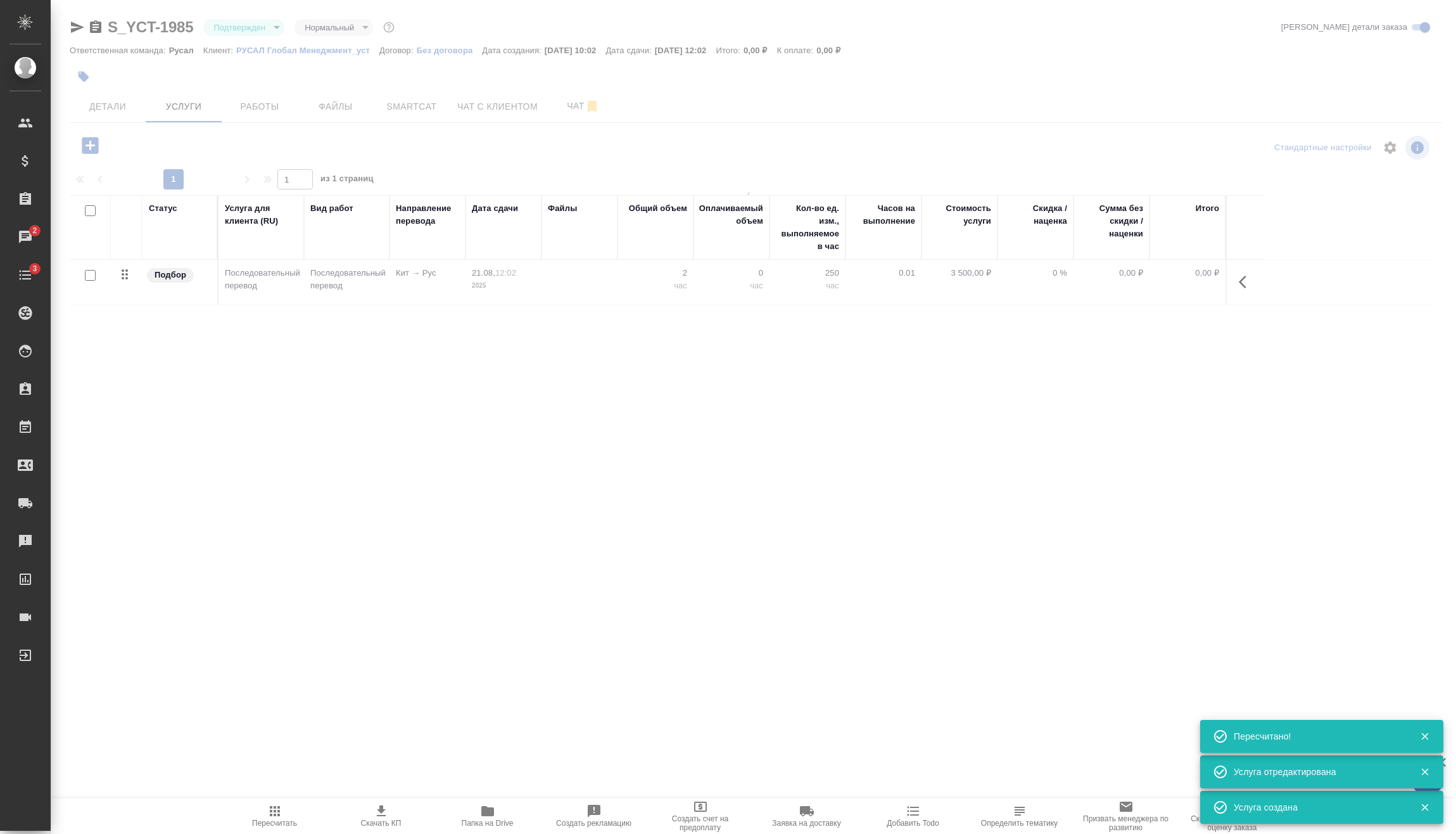
type input "urgent"
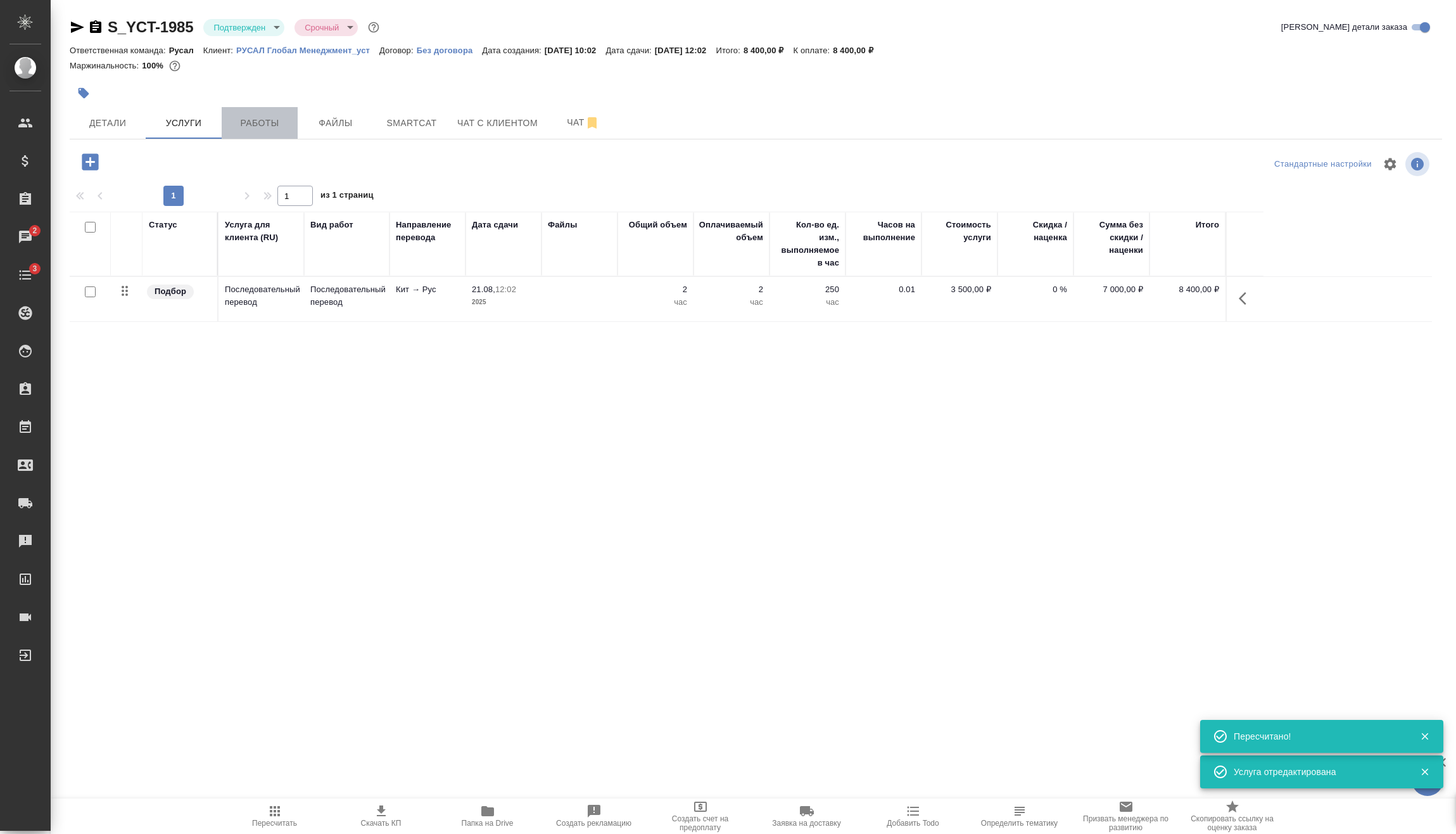
click at [261, 116] on span "Работы" at bounding box center [260, 124] width 60 height 16
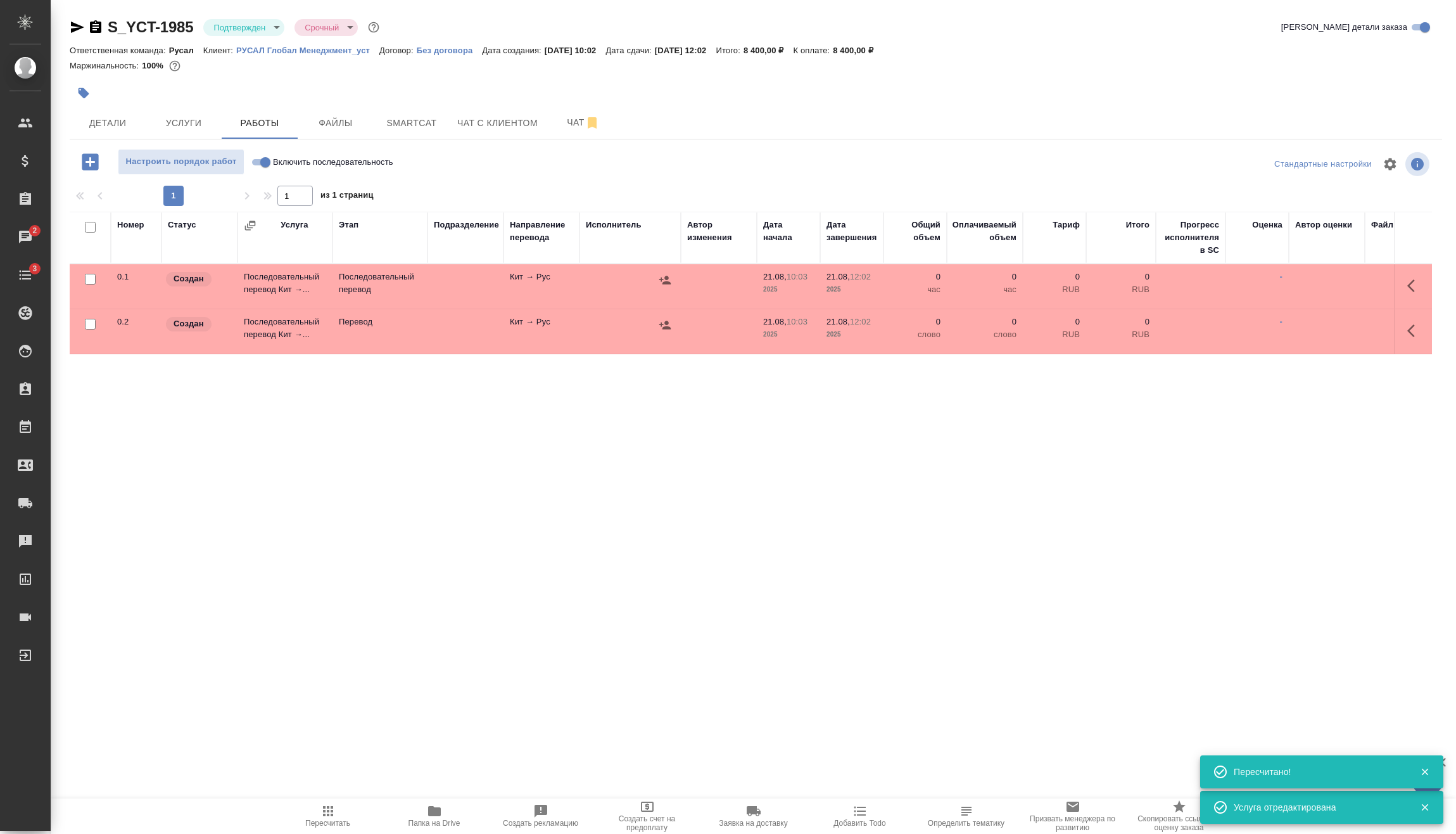
click at [264, 156] on input "Включить последовательность" at bounding box center [265, 162] width 45 height 15
checkbox input "true"
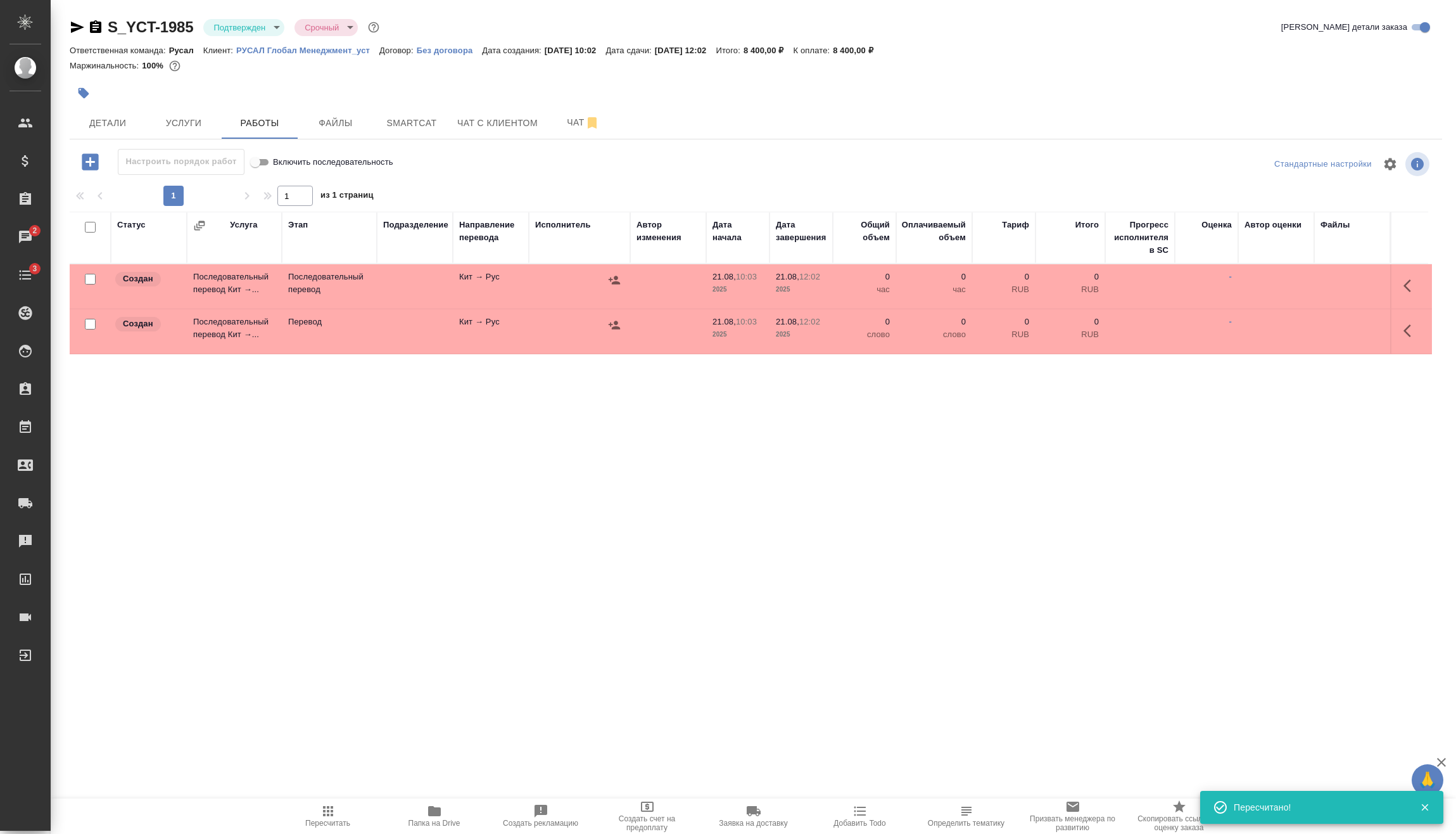
click at [86, 322] on input "checkbox" at bounding box center [90, 324] width 11 height 11
checkbox input "true"
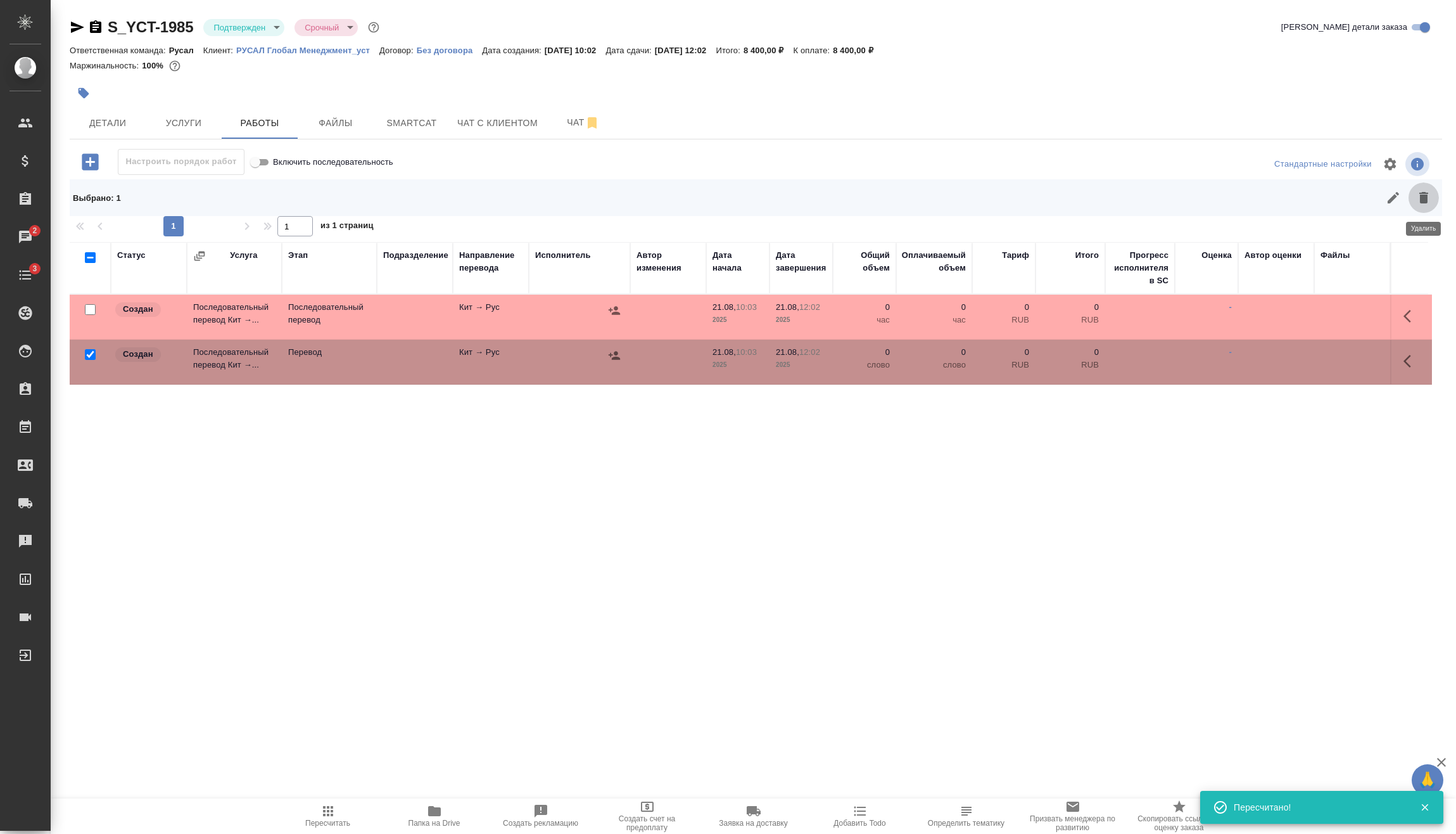
click at [1425, 190] on icon "button" at bounding box center [1423, 197] width 15 height 15
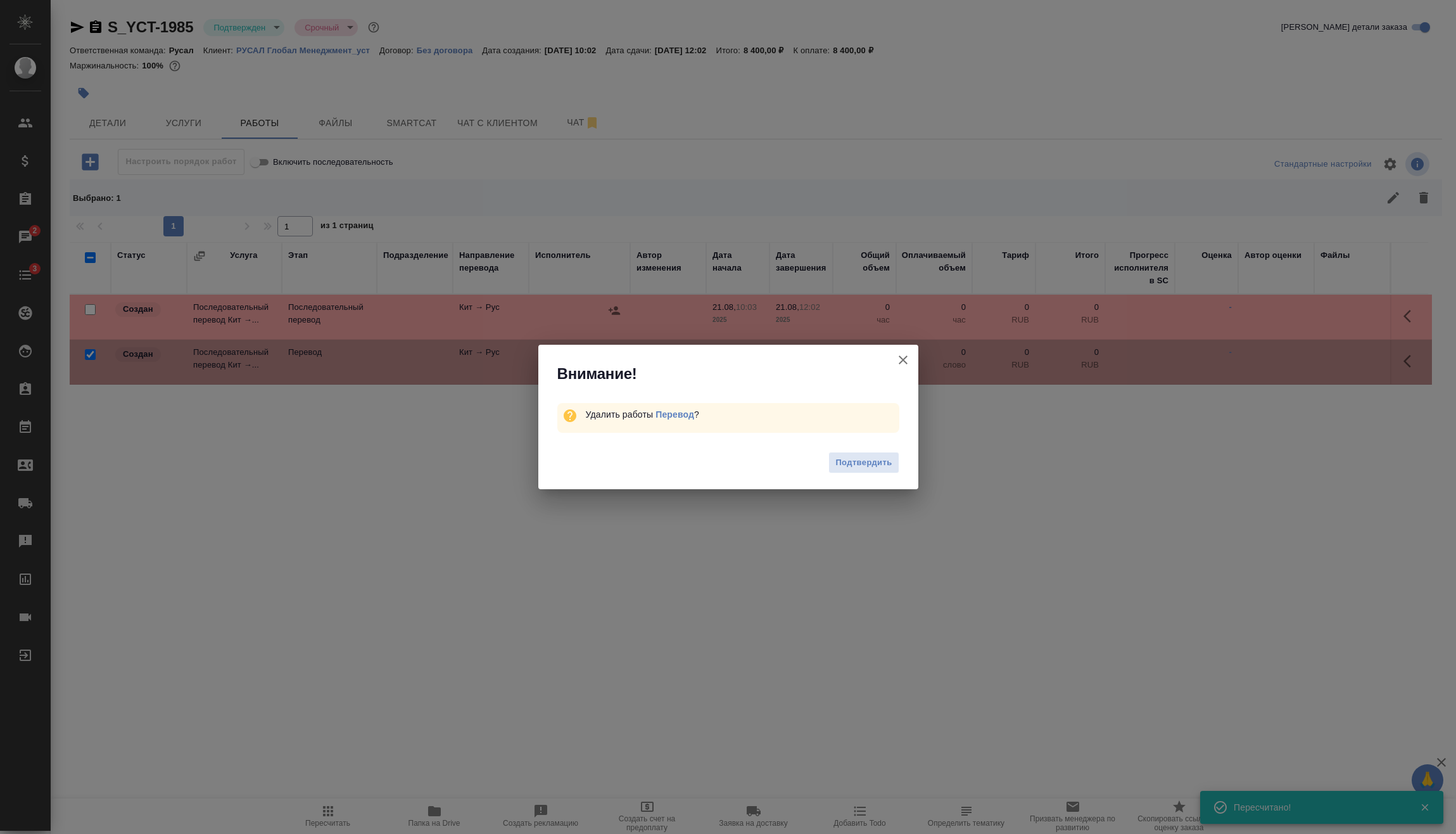
drag, startPoint x: 858, startPoint y: 461, endPoint x: 882, endPoint y: 460, distance: 24.0
click at [859, 461] on span "Подтвердить" at bounding box center [863, 462] width 56 height 14
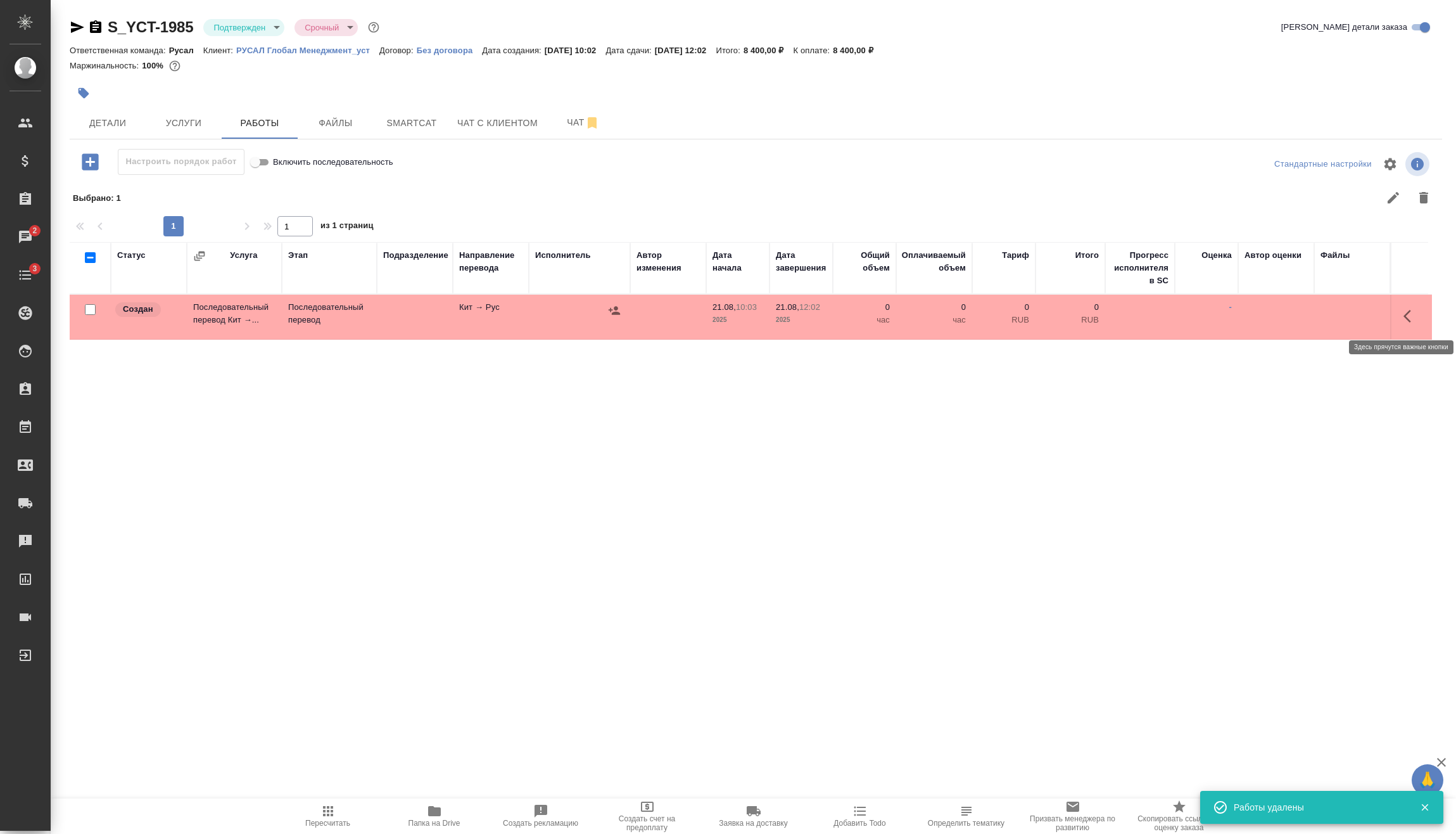
click at [1410, 317] on icon "button" at bounding box center [1411, 316] width 15 height 15
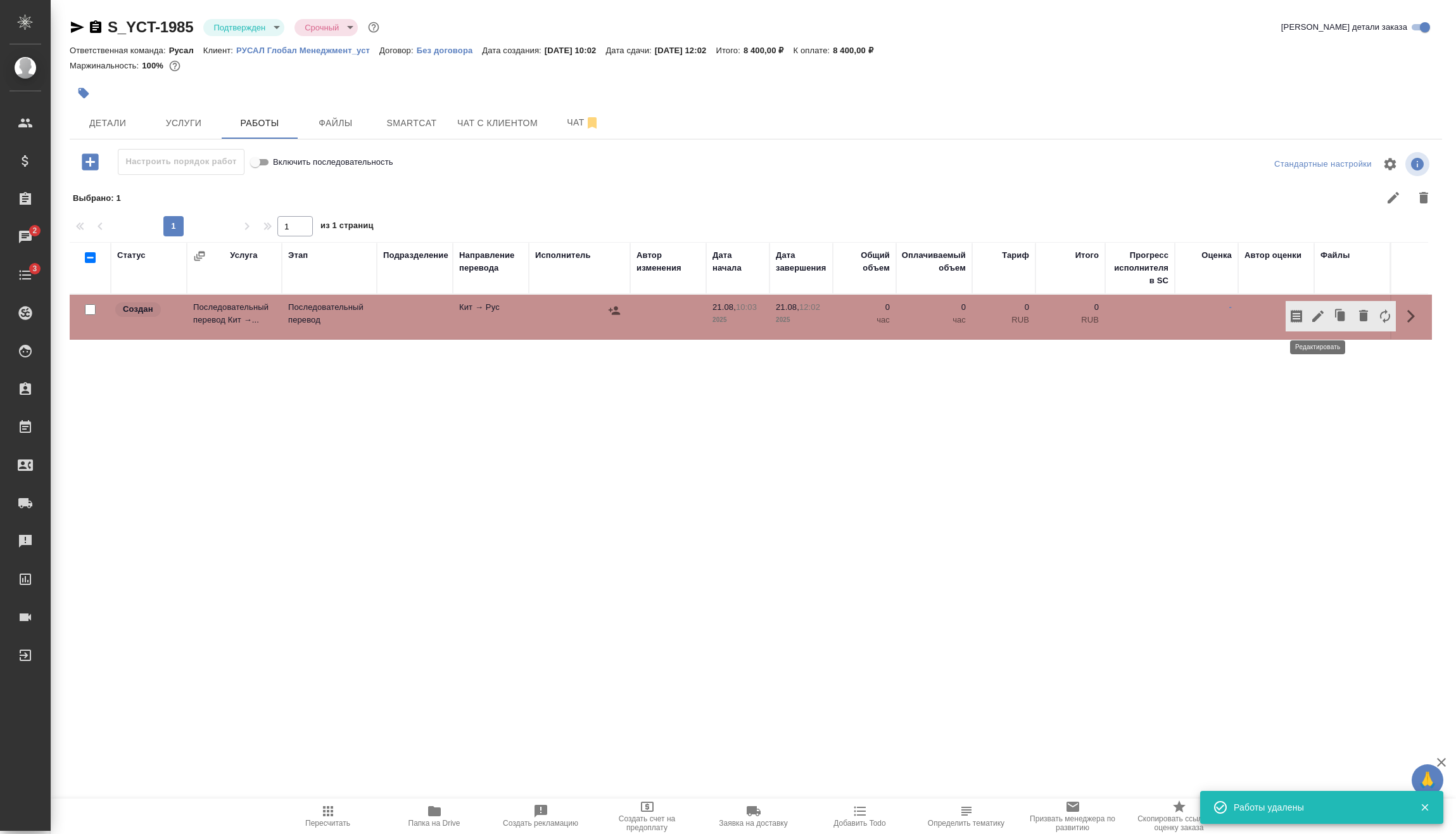
click at [1321, 322] on icon "button" at bounding box center [1317, 316] width 15 height 15
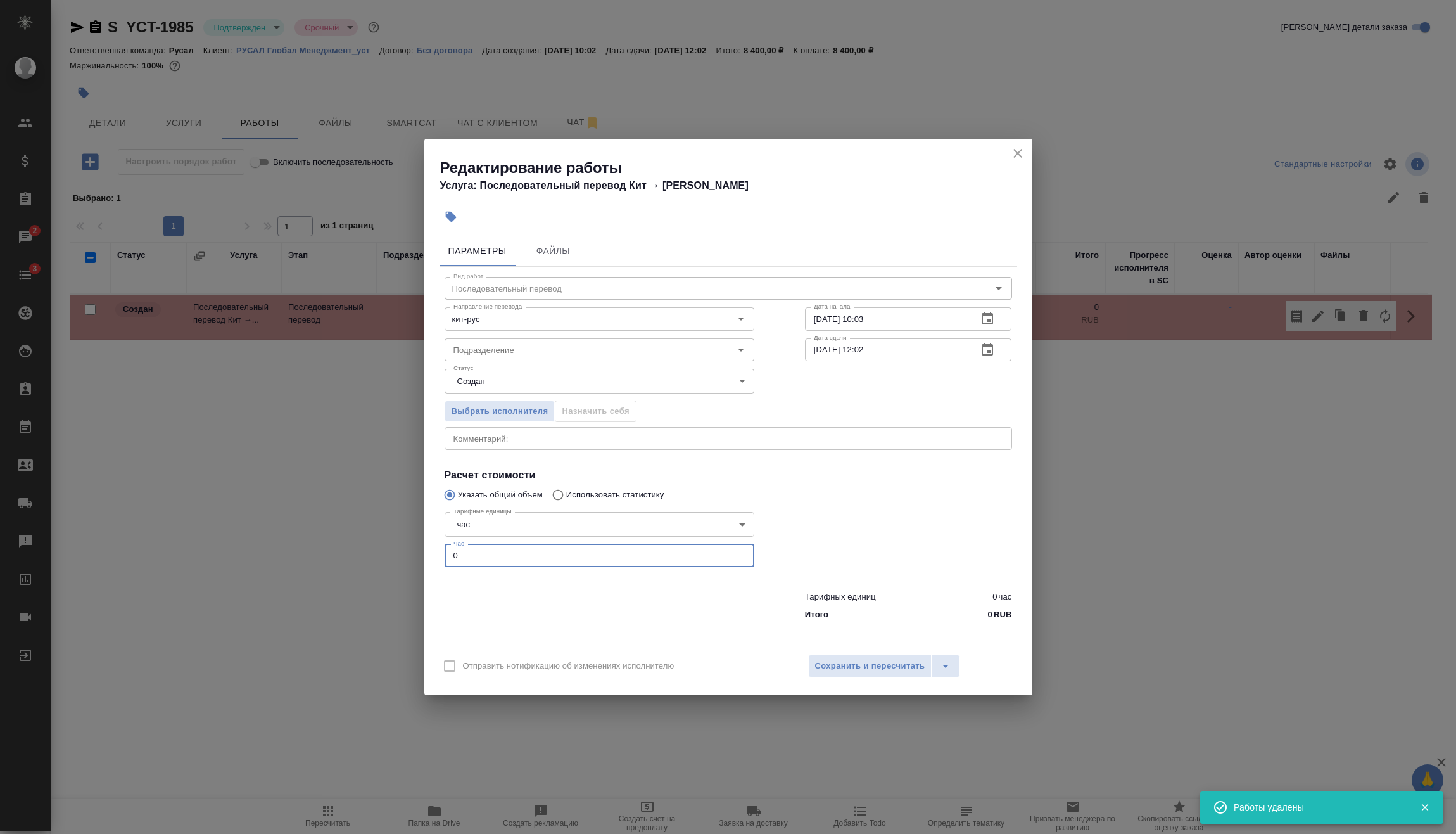
drag, startPoint x: 416, startPoint y: 570, endPoint x: 392, endPoint y: 569, distance: 24.0
click at [380, 569] on div "Редактирование работы Услуга: Последовательный перевод Кит → Рус Параметры Файл…" at bounding box center [728, 417] width 1456 height 834
type input "1"
click at [835, 669] on span "Сохранить и пересчитать" at bounding box center [870, 666] width 110 height 14
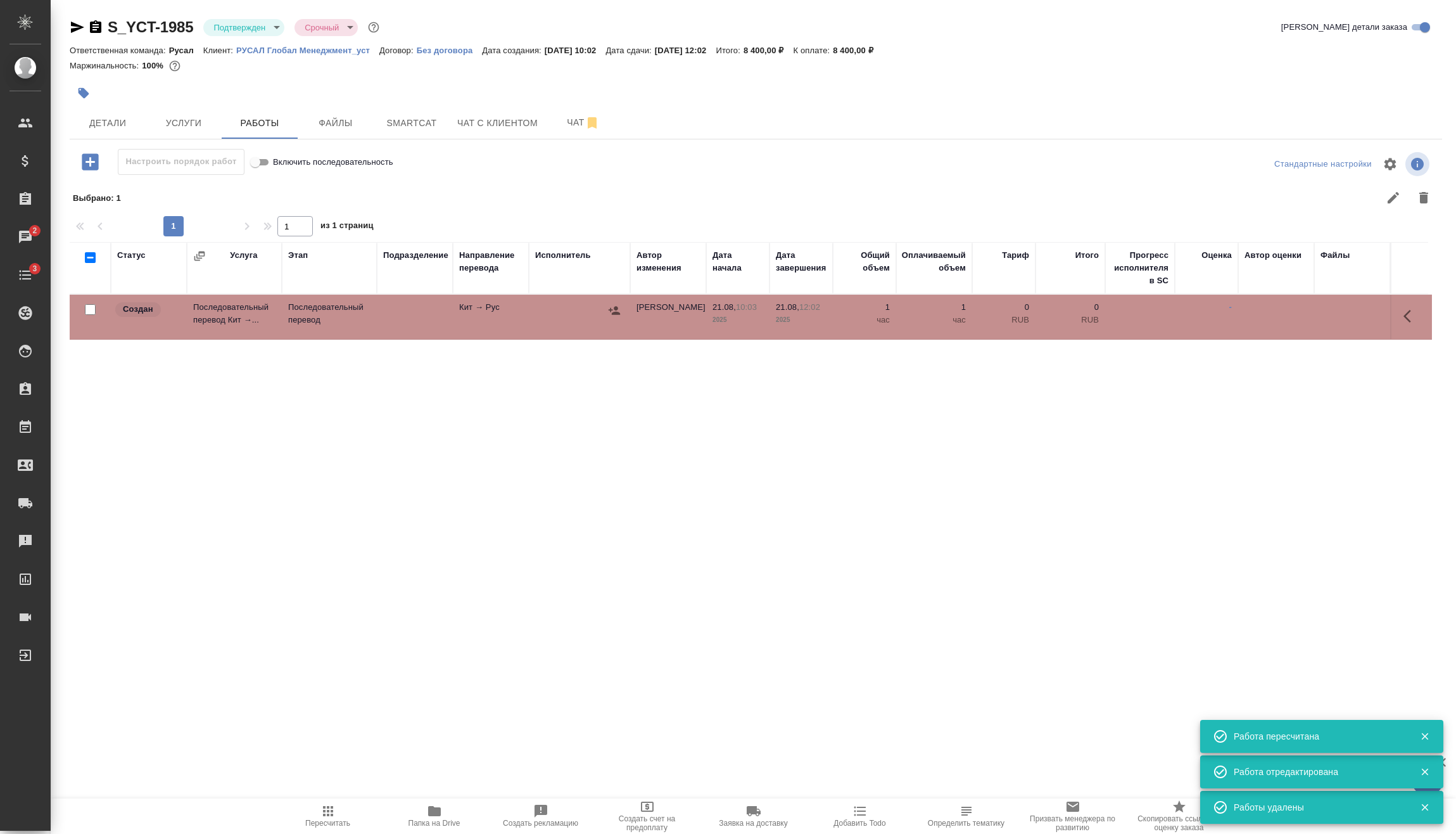
click at [611, 309] on icon "button" at bounding box center [614, 309] width 12 height 8
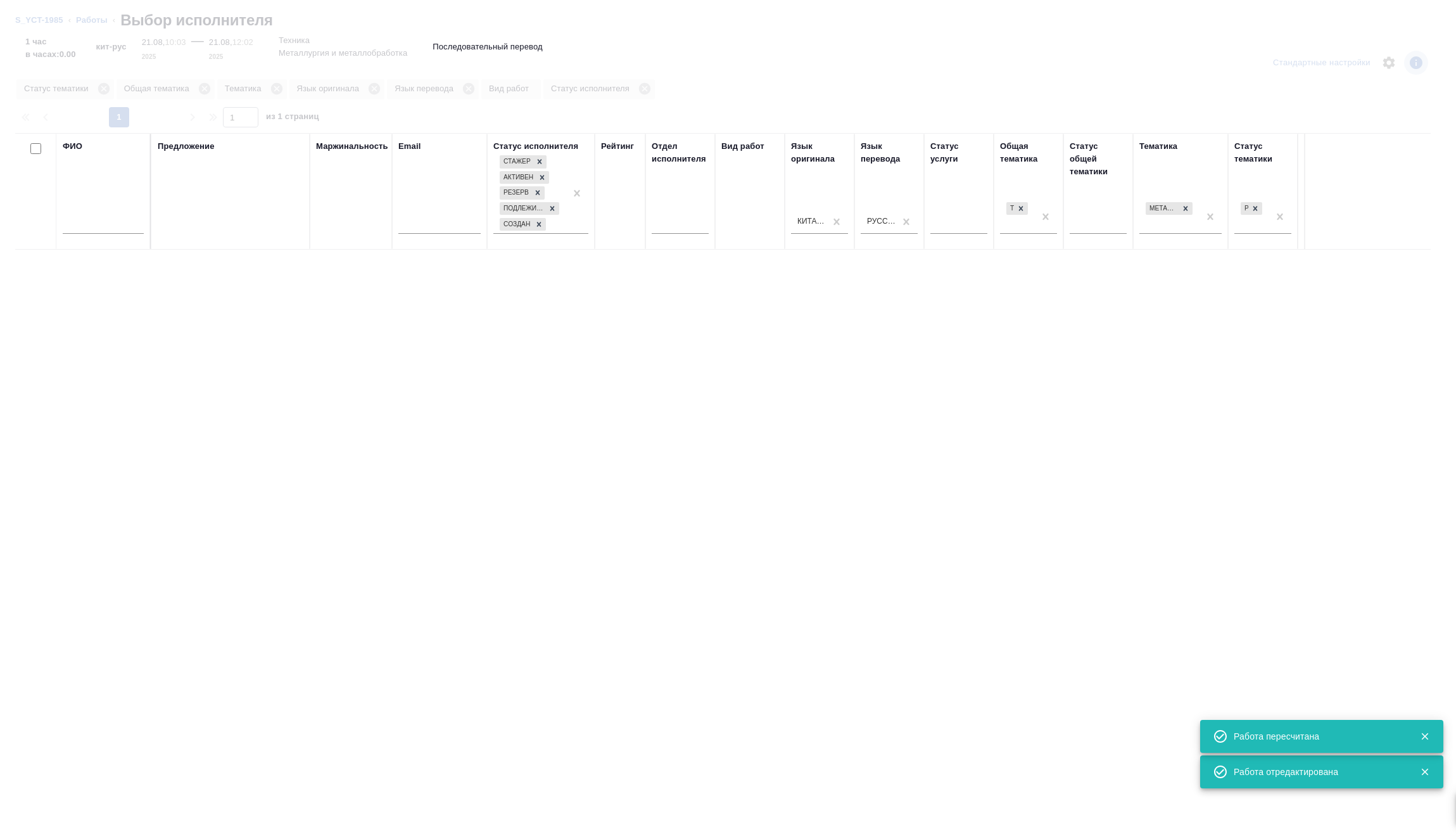
click at [112, 221] on input "text" at bounding box center [103, 226] width 81 height 16
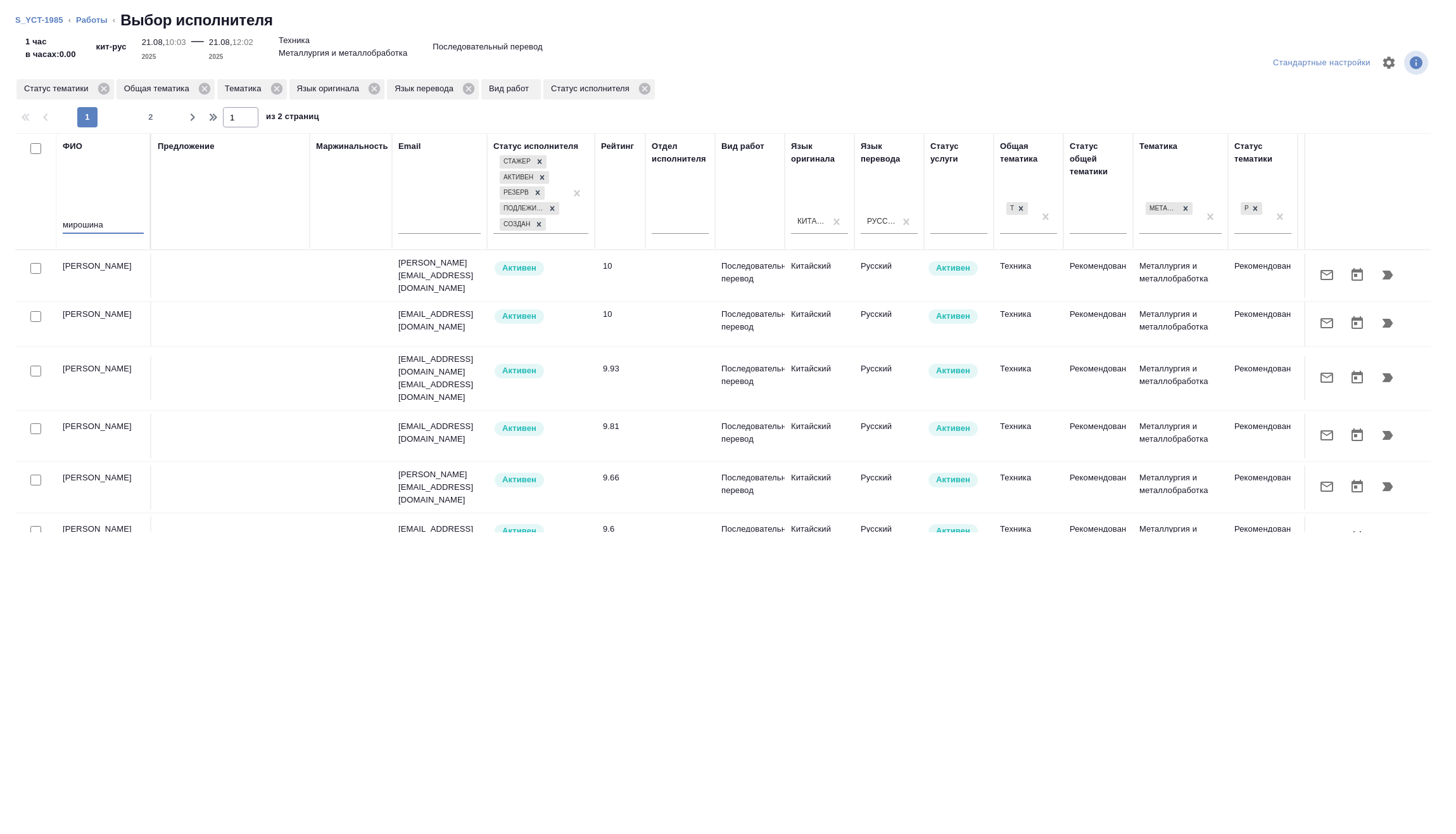
type input "мирошина"
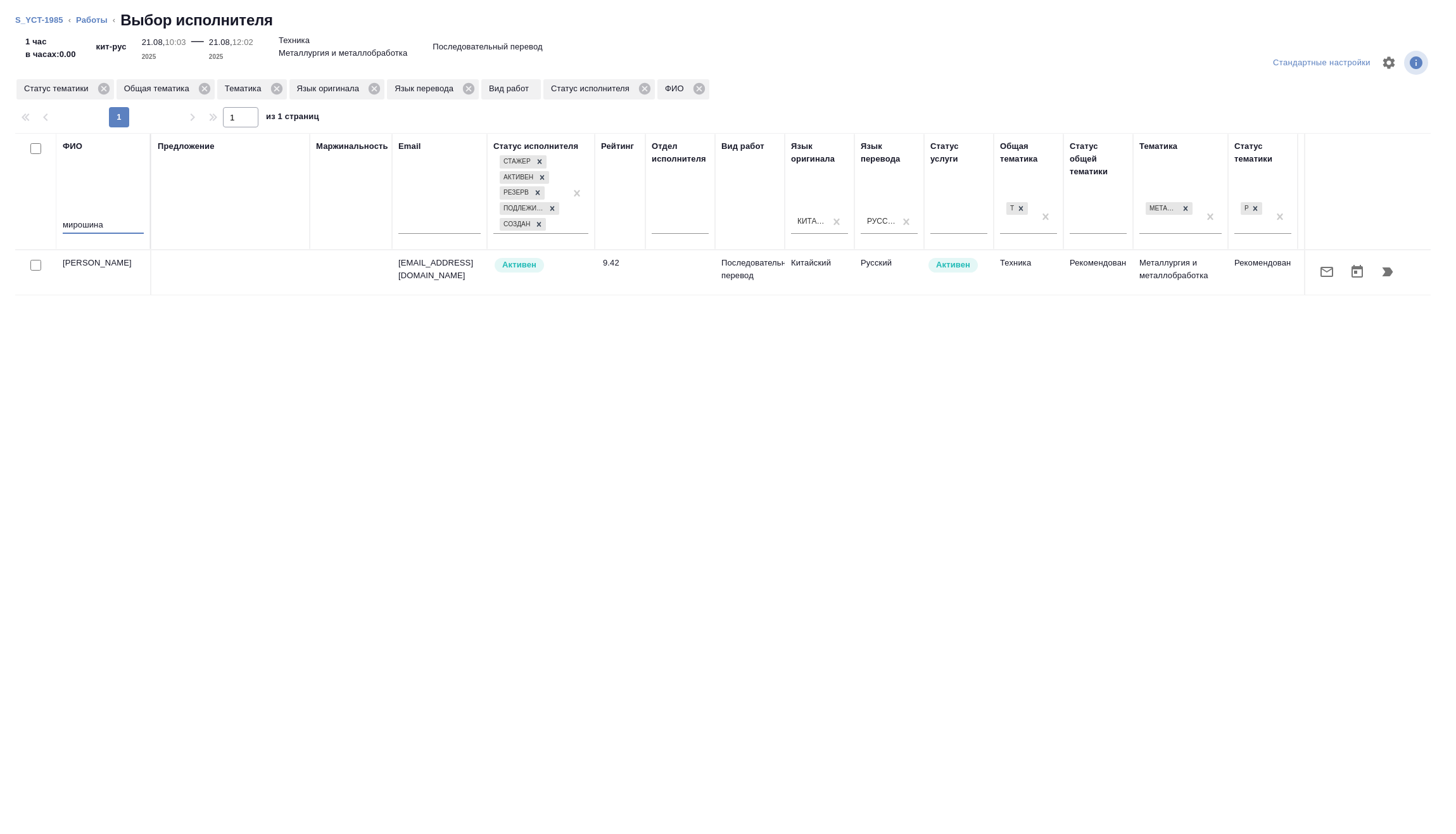
click at [1388, 274] on icon "button" at bounding box center [1388, 272] width 11 height 9
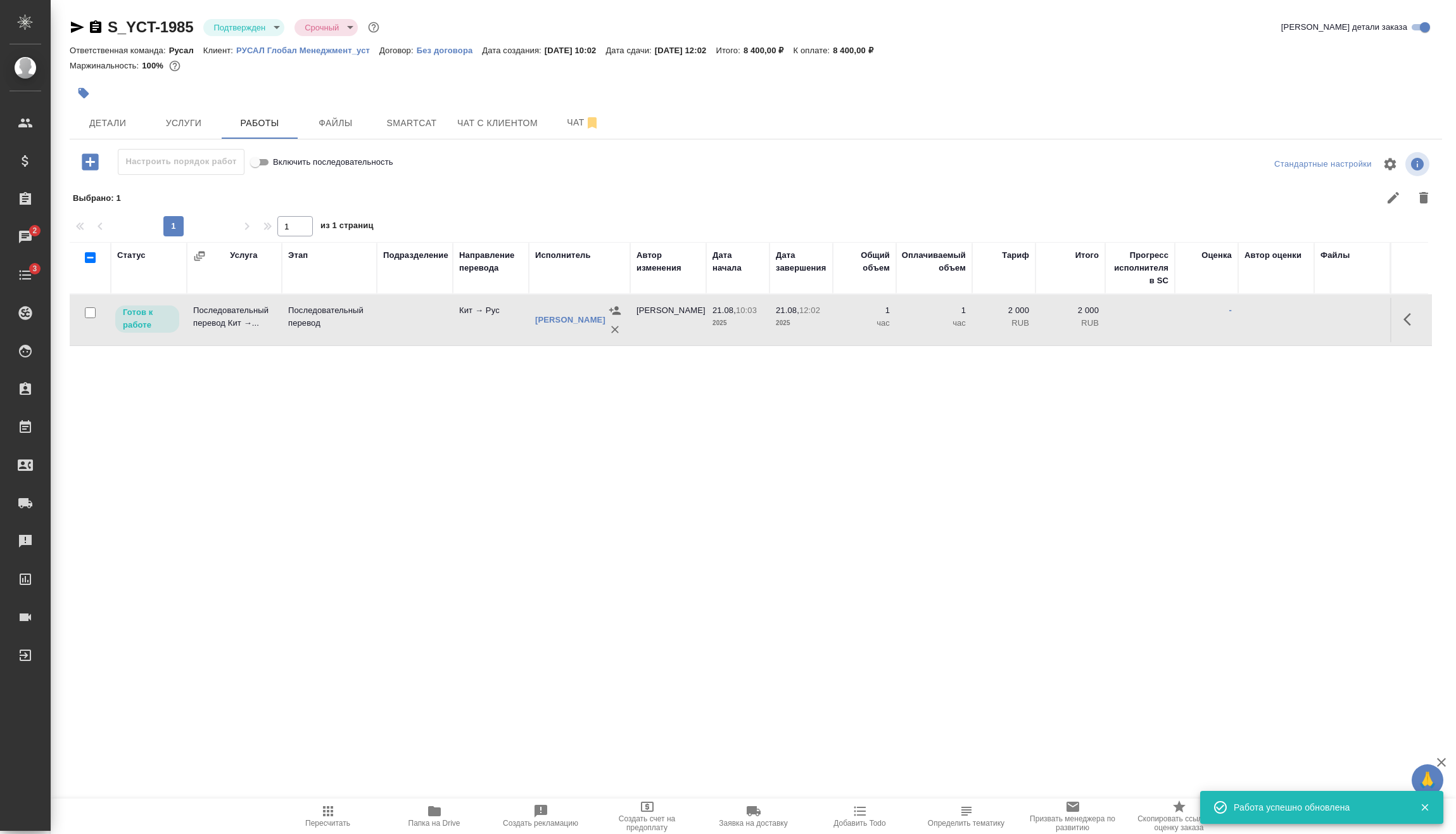
click at [345, 822] on span "Пересчитать" at bounding box center [327, 823] width 45 height 9
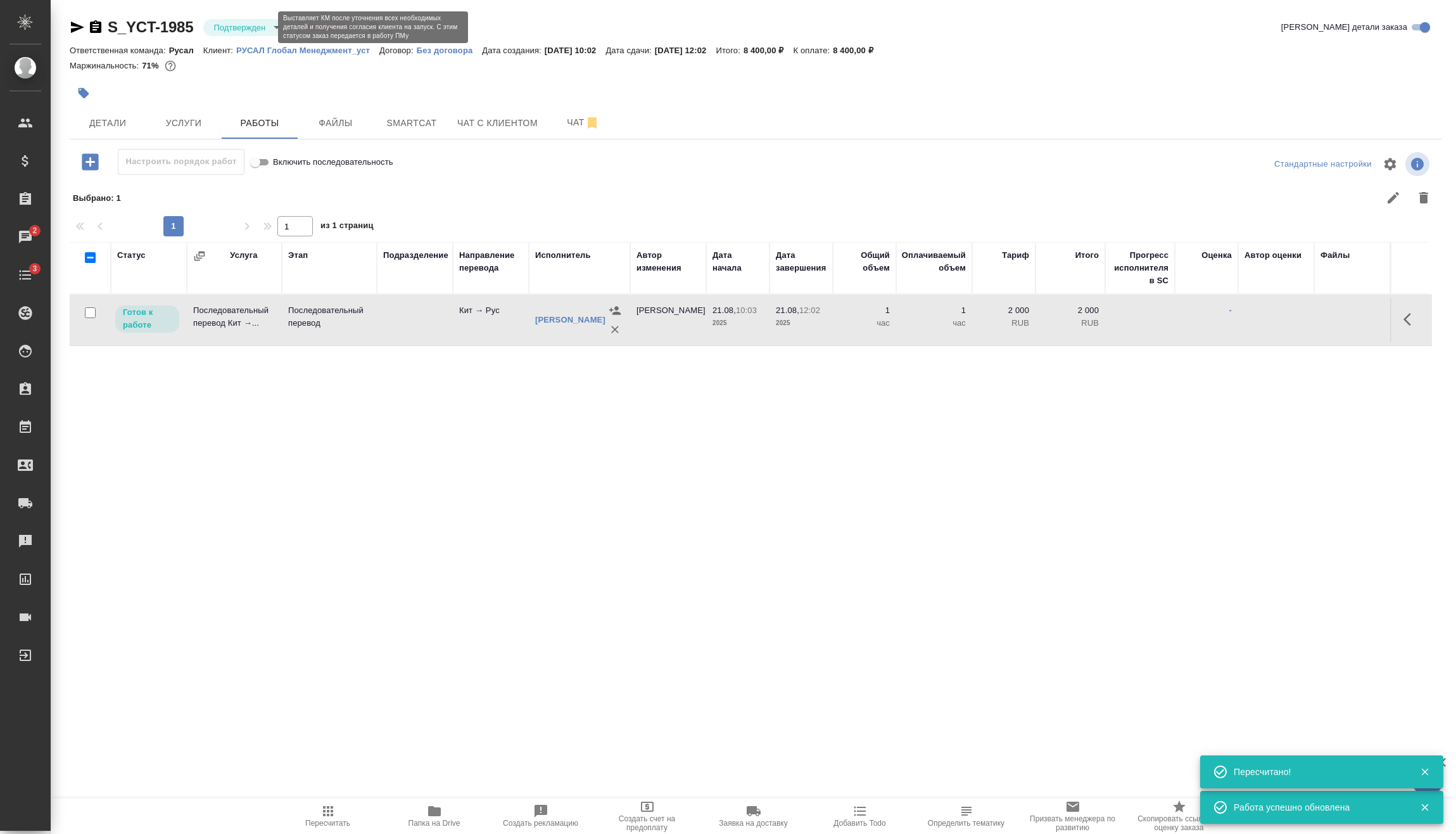
click at [259, 25] on body "🙏 .cls-1 fill:#fff; AWATERA Vasilev Evgeniy Клиенты Спецификации Заказы 2 Чаты …" at bounding box center [728, 417] width 1456 height 834
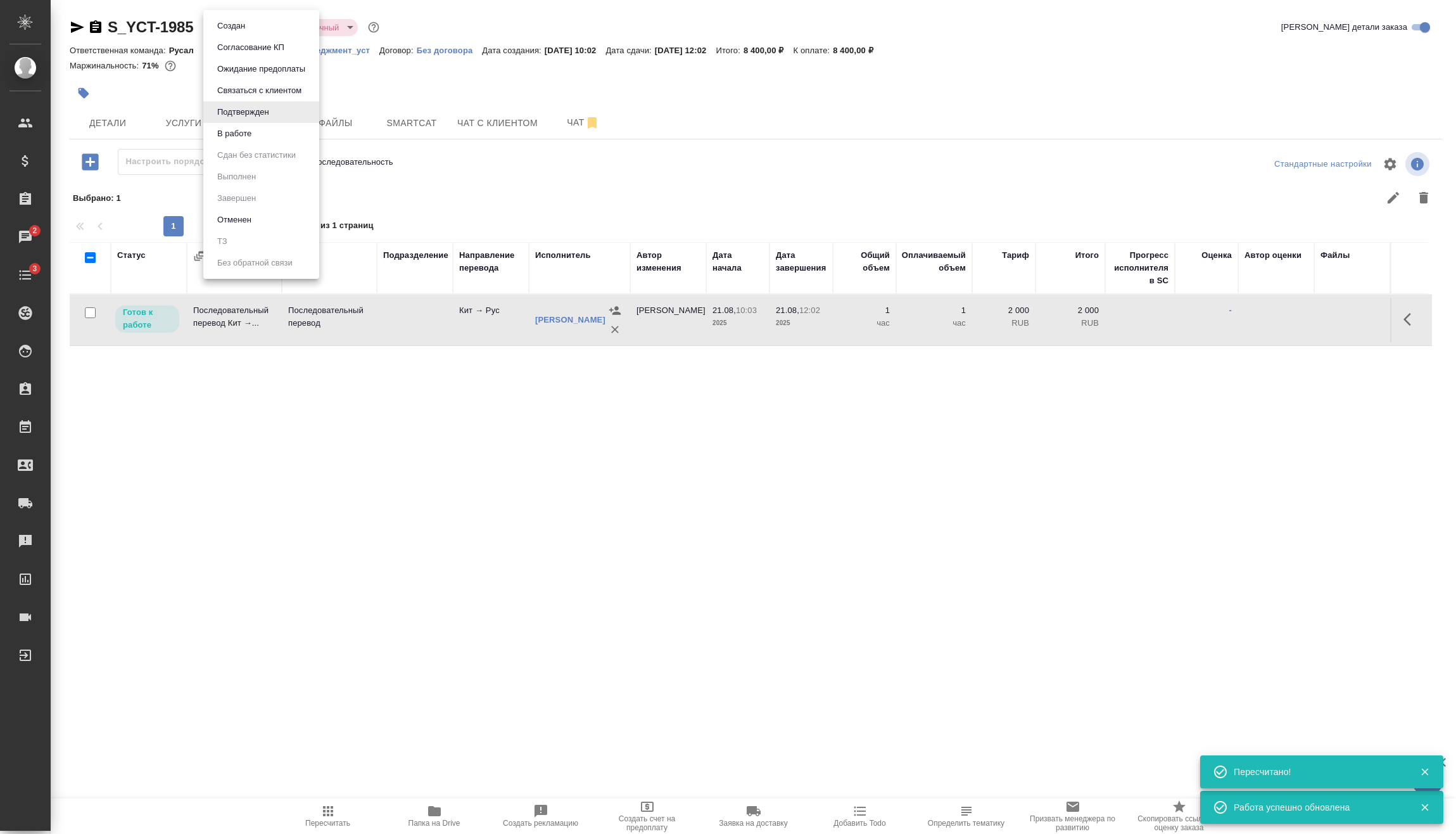
click at [256, 132] on li "В работе" at bounding box center [261, 133] width 116 height 21
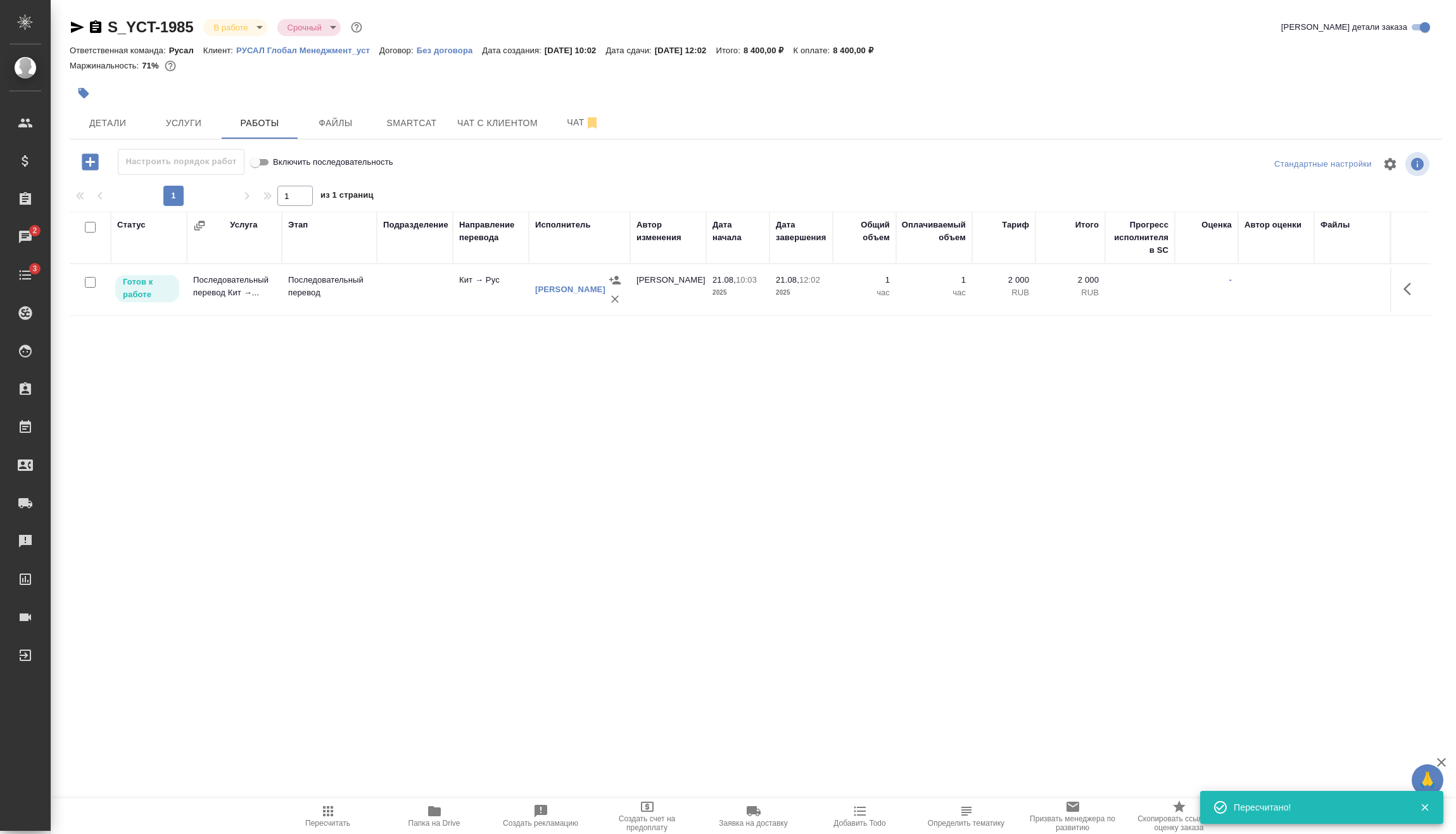
click at [89, 283] on input "checkbox" at bounding box center [90, 282] width 11 height 11
checkbox input "true"
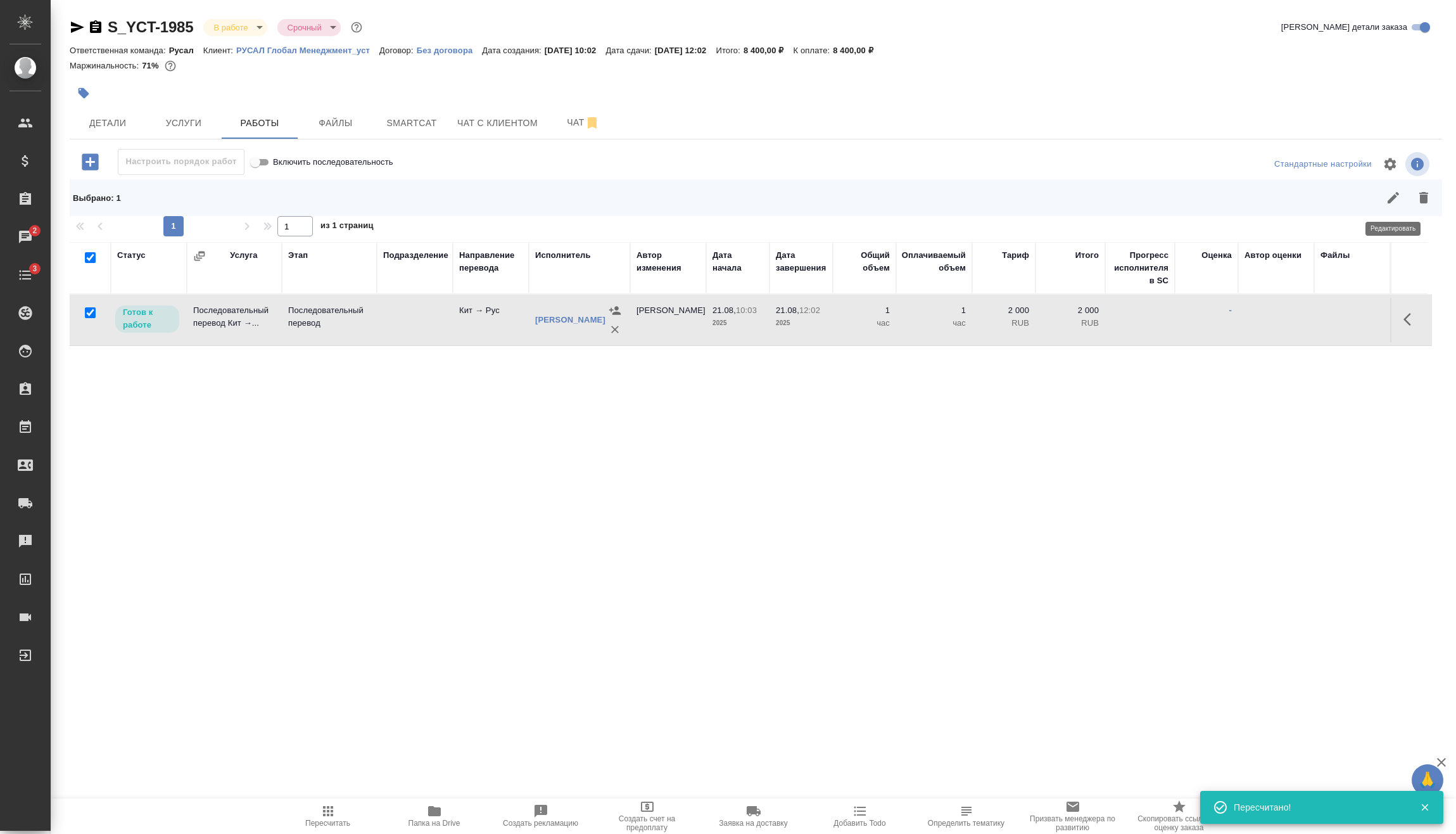
click at [1388, 201] on icon "button" at bounding box center [1393, 197] width 12 height 12
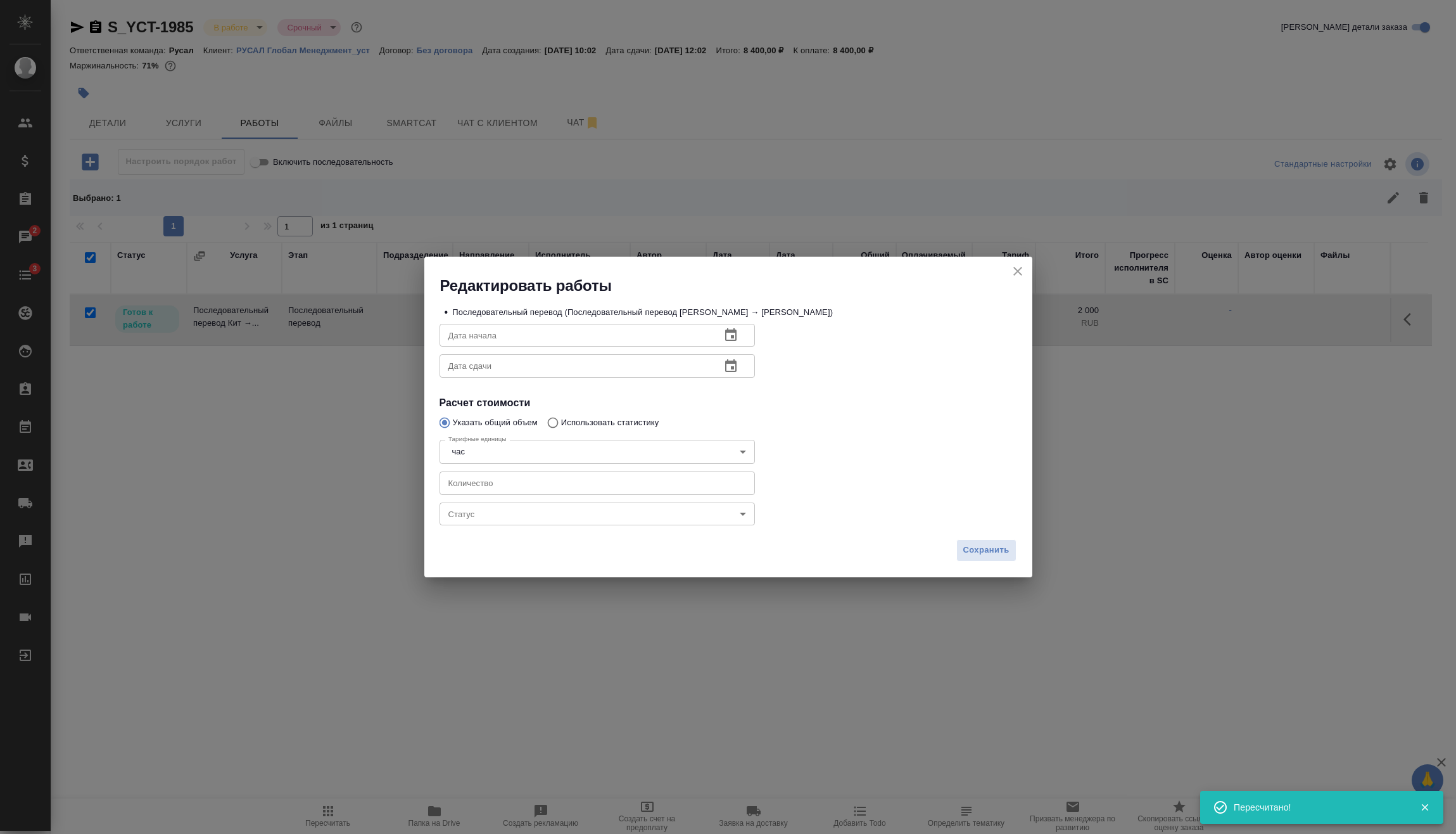
click at [638, 509] on body "🙏 .cls-1 fill:#fff; AWATERA Vasilev Evgeniy Клиенты Спецификации Заказы 2 Чаты …" at bounding box center [728, 417] width 1456 height 834
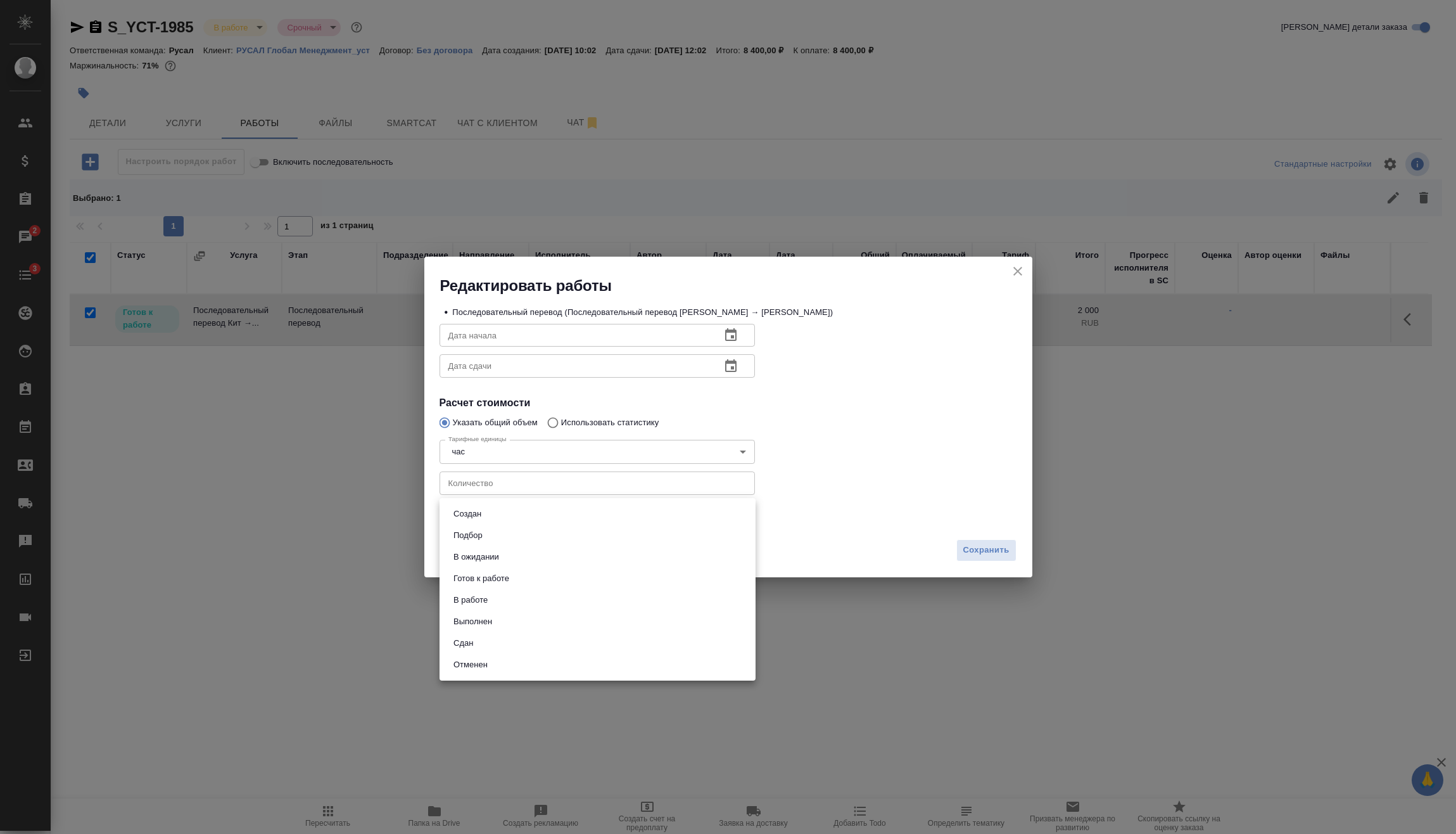
click at [500, 640] on li "Сдан" at bounding box center [597, 643] width 316 height 21
type input "closed"
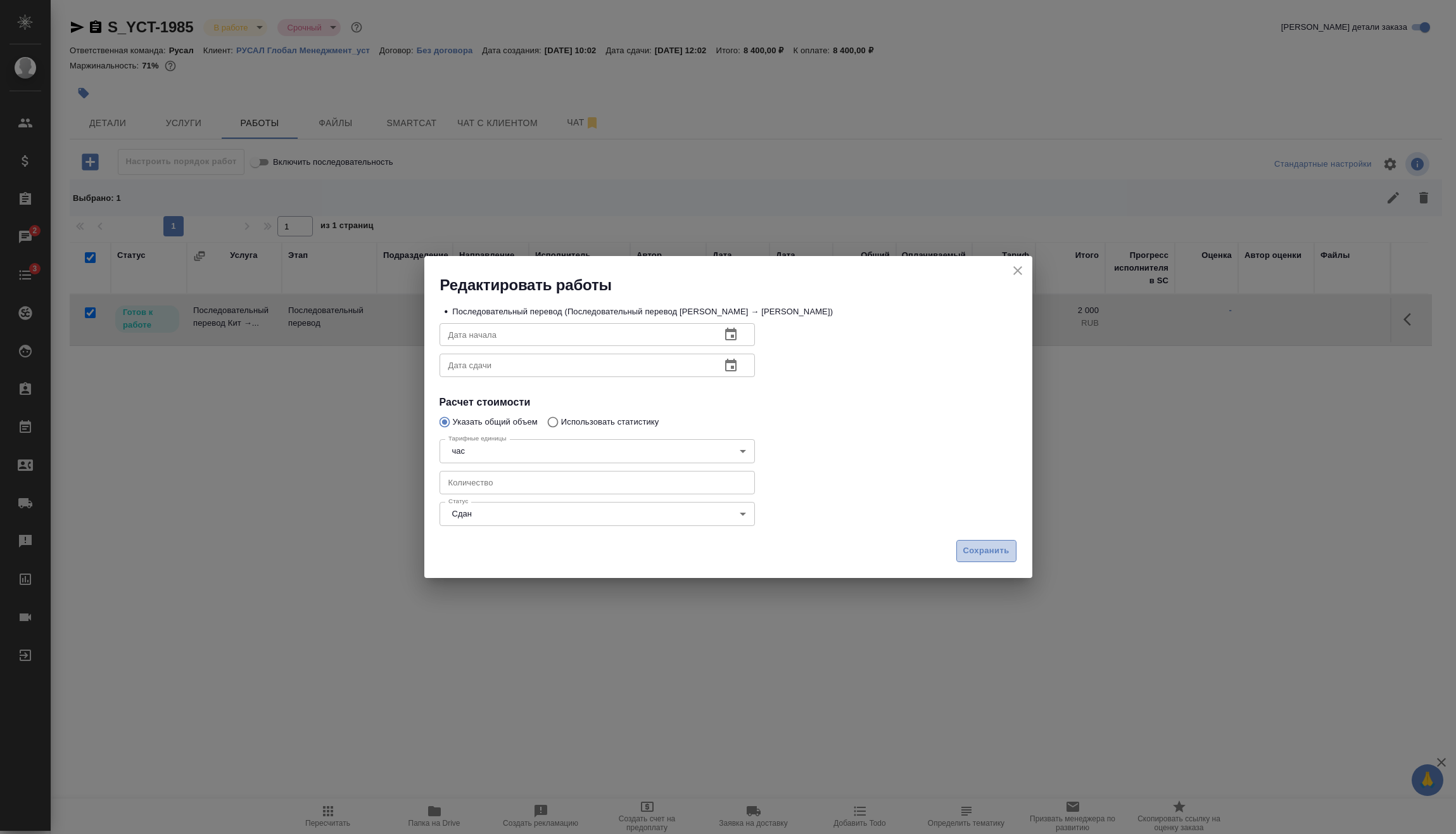
click at [1004, 551] on span "Сохранить" at bounding box center [987, 550] width 46 height 14
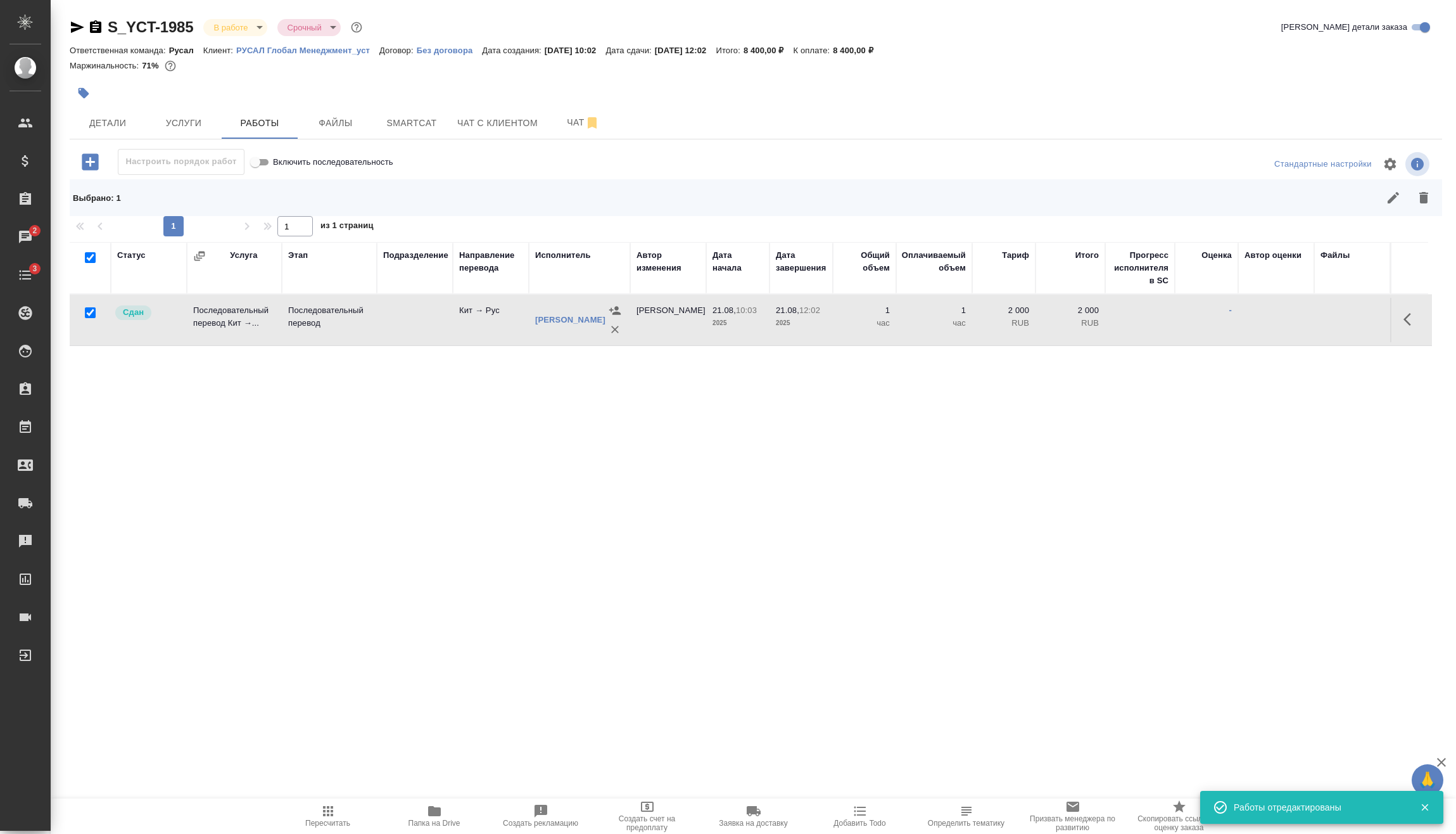
click at [1245, 524] on div "Статус Услуга Этап Подразделение Направление перевода Исполнитель Автор изменен…" at bounding box center [750, 495] width 1363 height 507
click at [250, 33] on body "🙏 .cls-1 fill:#fff; AWATERA Vasilev Evgeniy Клиенты Спецификации Заказы 2 Чаты …" at bounding box center [728, 417] width 1456 height 834
click at [249, 33] on button "Сдан без статистики" at bounding box center [231, 26] width 36 height 14
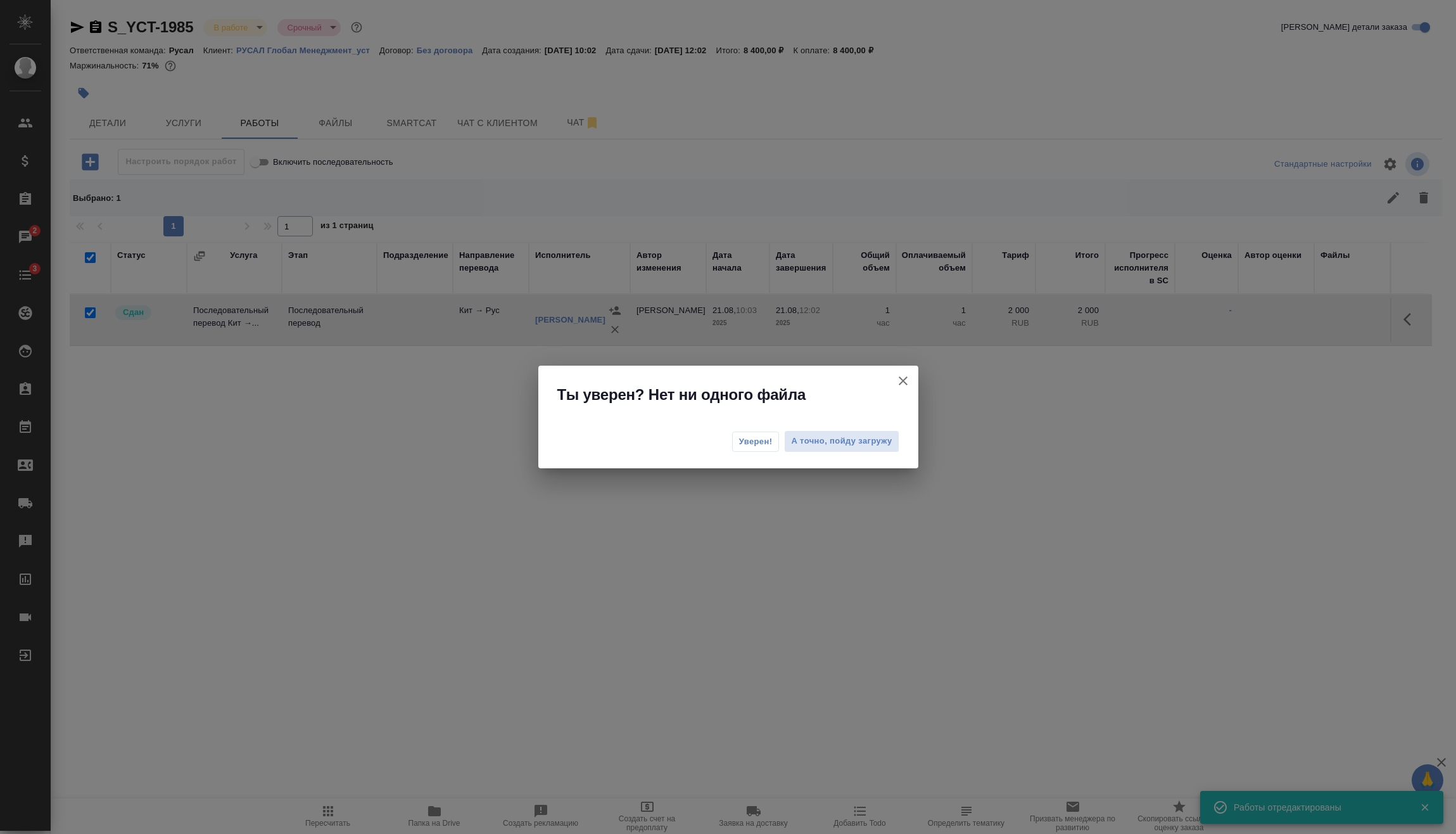
click at [724, 437] on div "Уверен! А точно, пойду загружу" at bounding box center [728, 443] width 380 height 51
click at [748, 444] on span "Уверен!" at bounding box center [756, 441] width 34 height 12
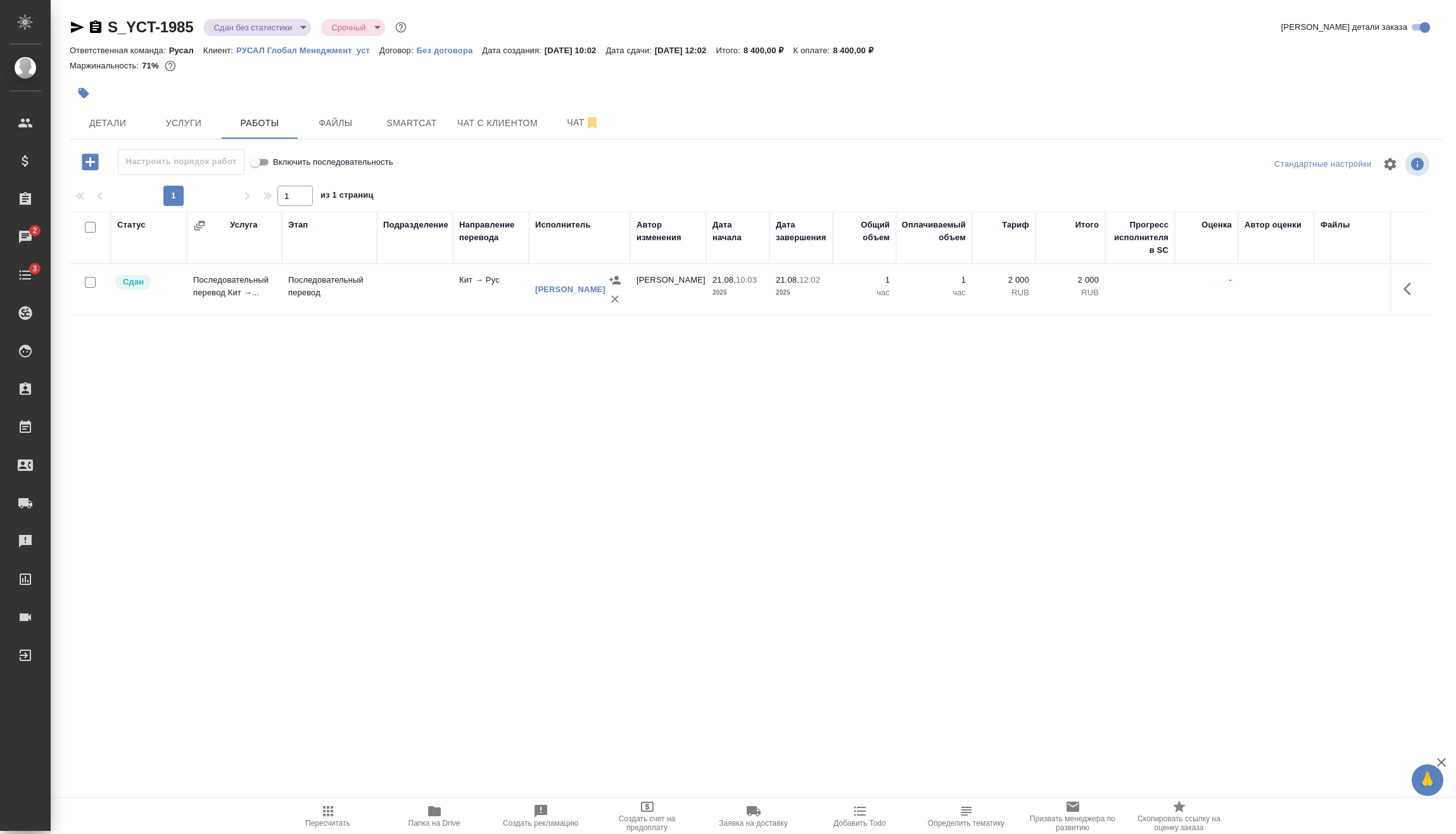
click at [275, 32] on body "🙏 .cls-1 fill:#fff; AWATERA Vasilev Evgeniy Клиенты Спецификации Заказы 2 Чаты …" at bounding box center [728, 417] width 1456 height 834
click at [280, 180] on li "Выполнен" at bounding box center [261, 177] width 116 height 21
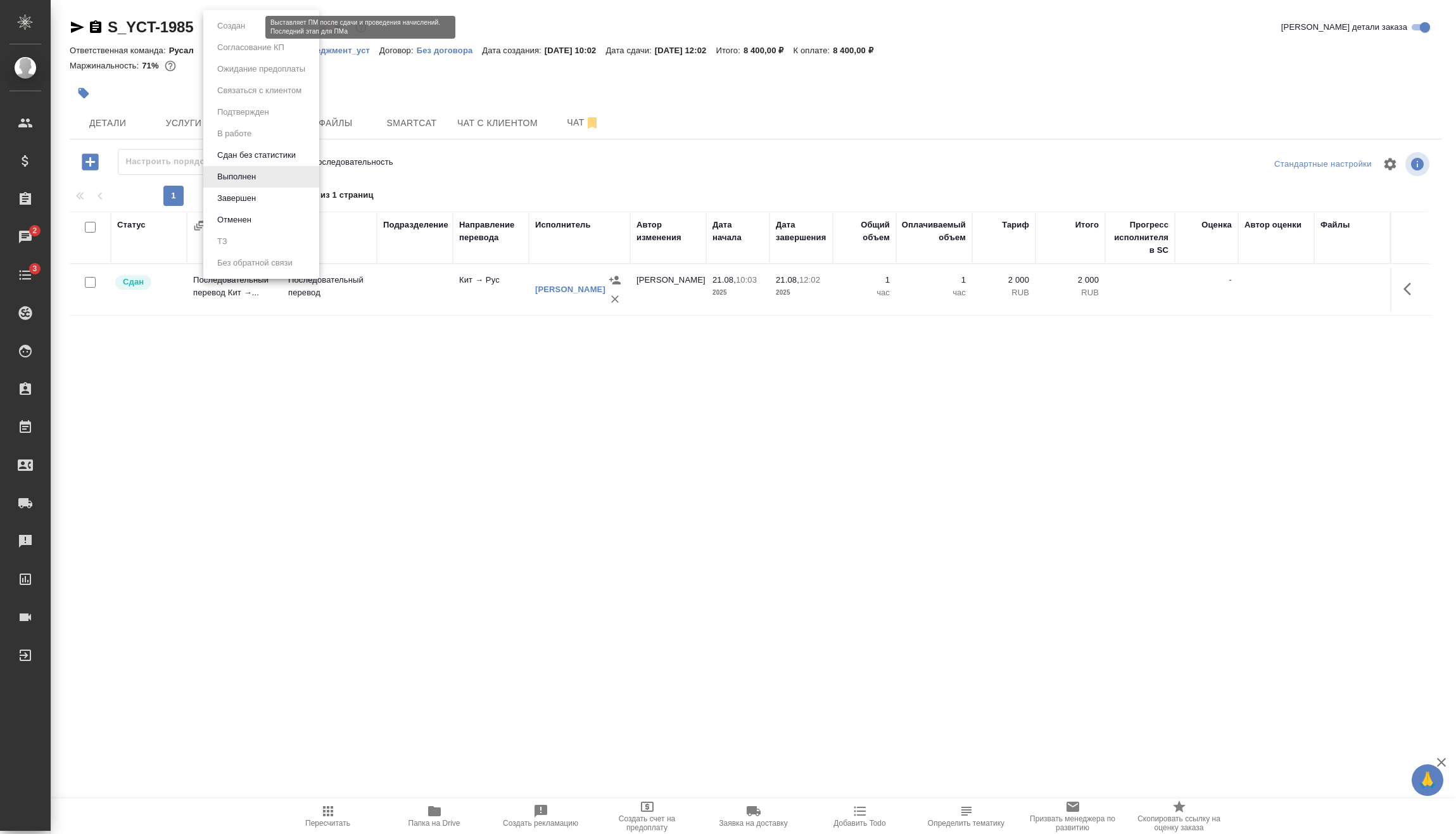
click at [255, 27] on body "🙏 .cls-1 fill:#fff; AWATERA Vasilev Evgeniy Клиенты Спецификации Заказы 2 Чаты …" at bounding box center [728, 417] width 1456 height 834
click at [263, 192] on li "Завершен" at bounding box center [261, 198] width 116 height 21
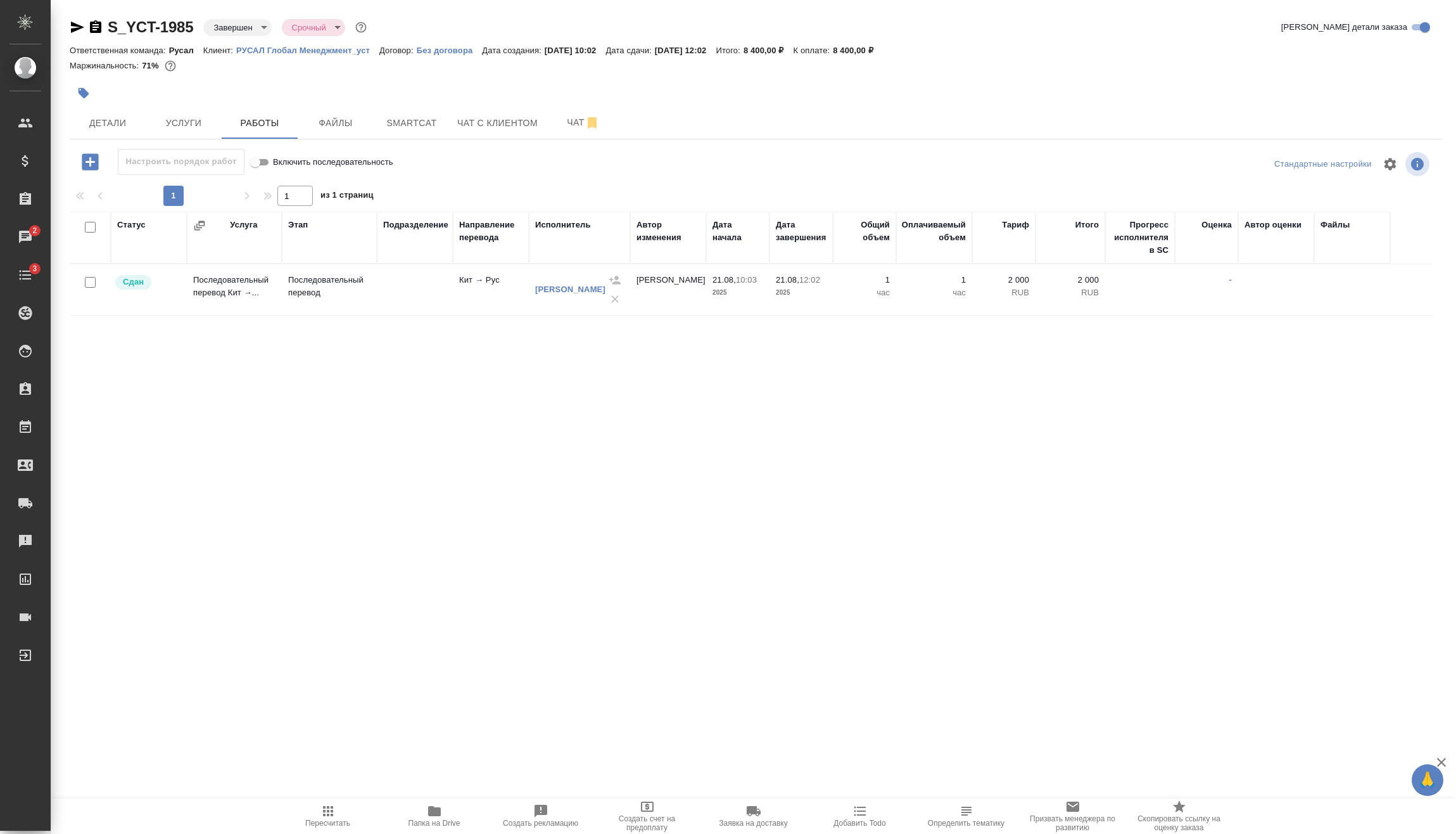
click at [96, 26] on icon "button" at bounding box center [95, 27] width 12 height 12
